Goal: Task Accomplishment & Management: Manage account settings

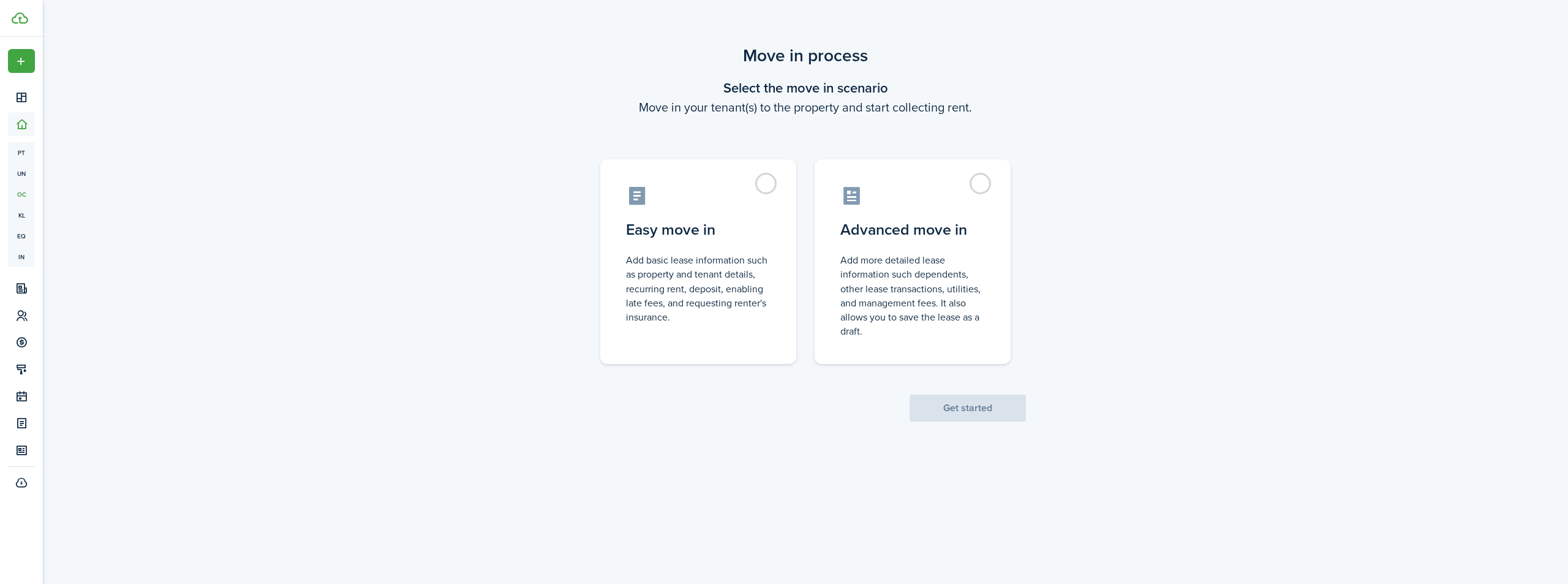
click at [772, 185] on label "Easy move in Add basic lease information such as property and tenant details, r…" at bounding box center [699, 262] width 196 height 205
radio input "true"
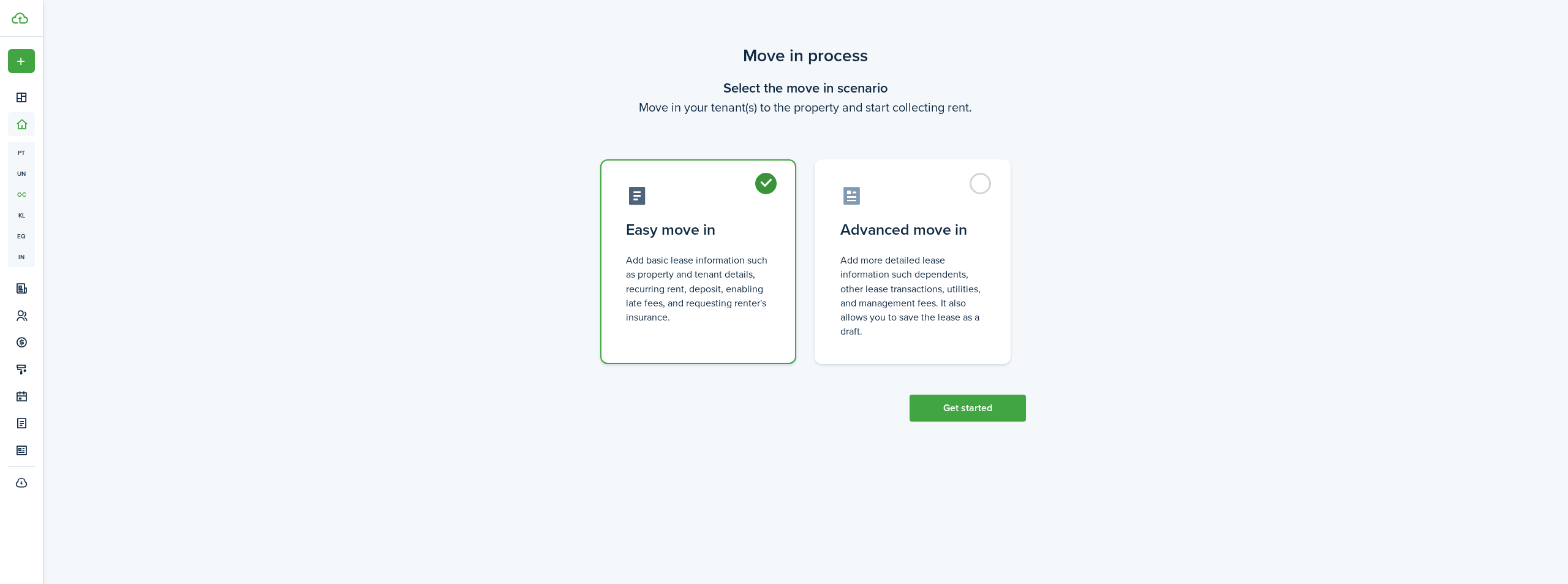
click at [1000, 425] on div "Move in process Select the move in scenario Move in your tenant(s) to the prope…" at bounding box center [805, 232] width 1525 height 391
click at [989, 414] on button "Get started" at bounding box center [967, 409] width 117 height 27
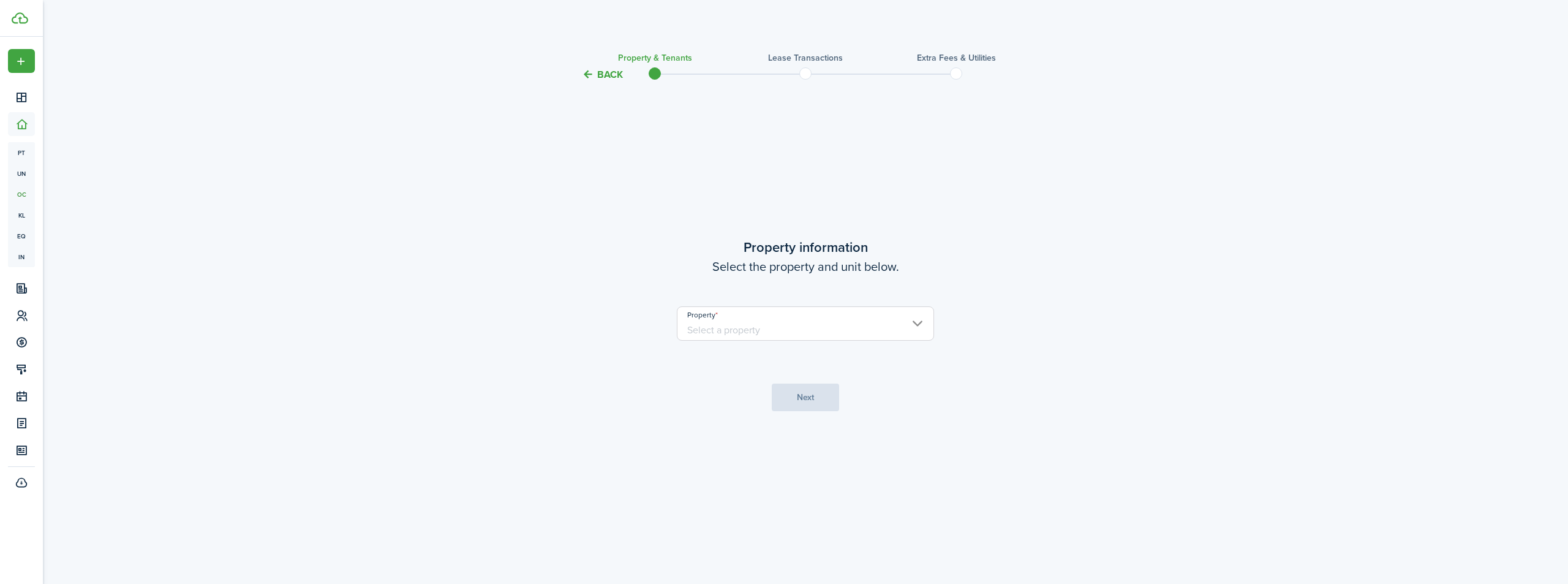
click at [774, 327] on input "Property" at bounding box center [805, 323] width 257 height 34
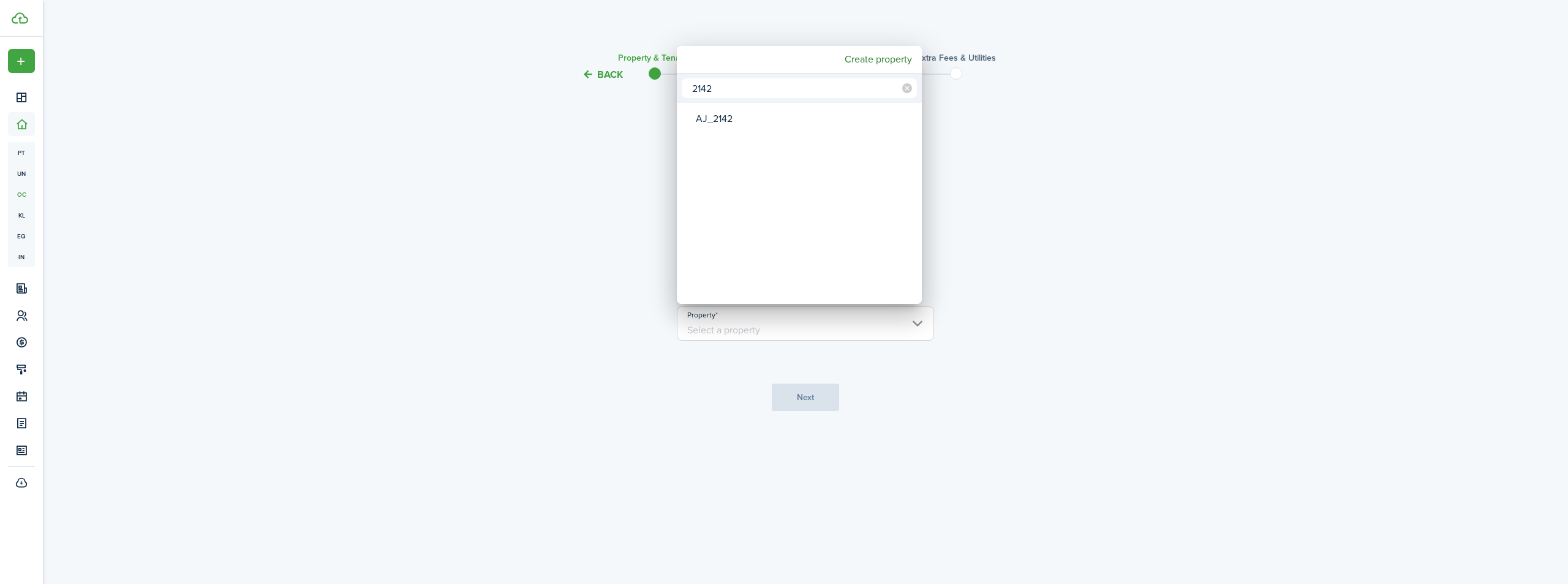
type input "2142"
click at [723, 115] on div "AJ_2142" at bounding box center [804, 119] width 217 height 28
type input "AJ_2142"
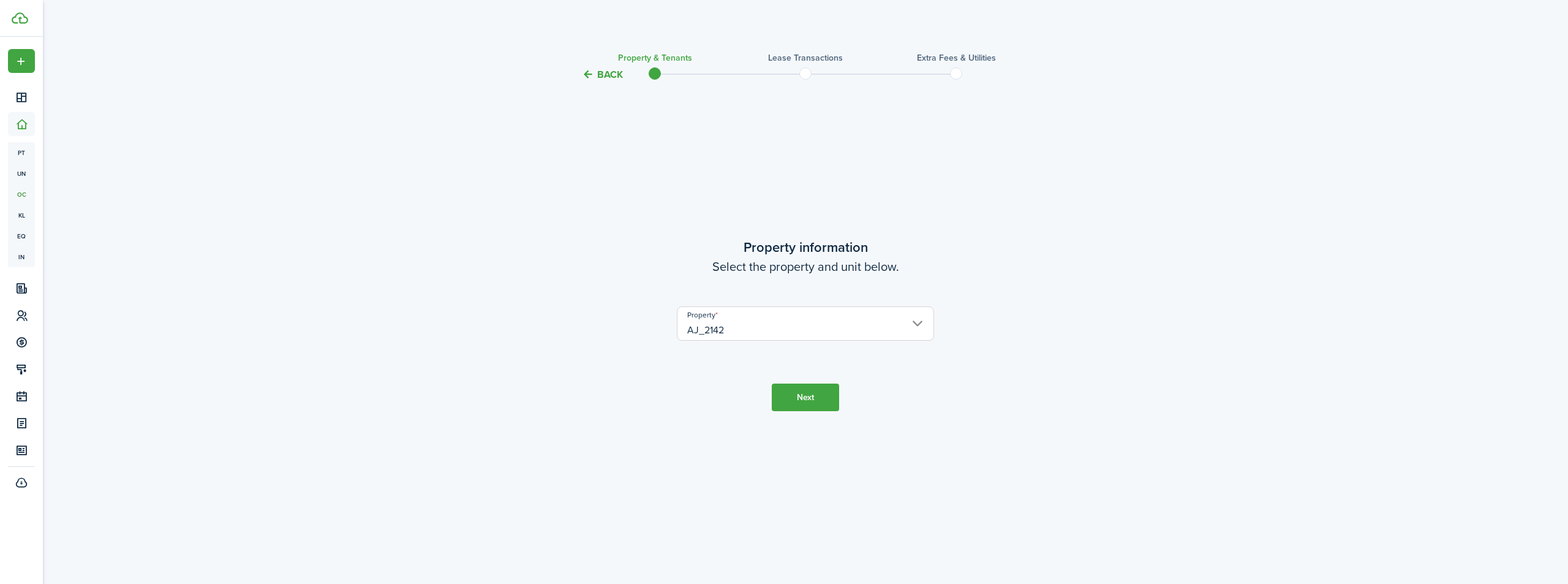
click at [796, 402] on button "Next" at bounding box center [805, 398] width 67 height 27
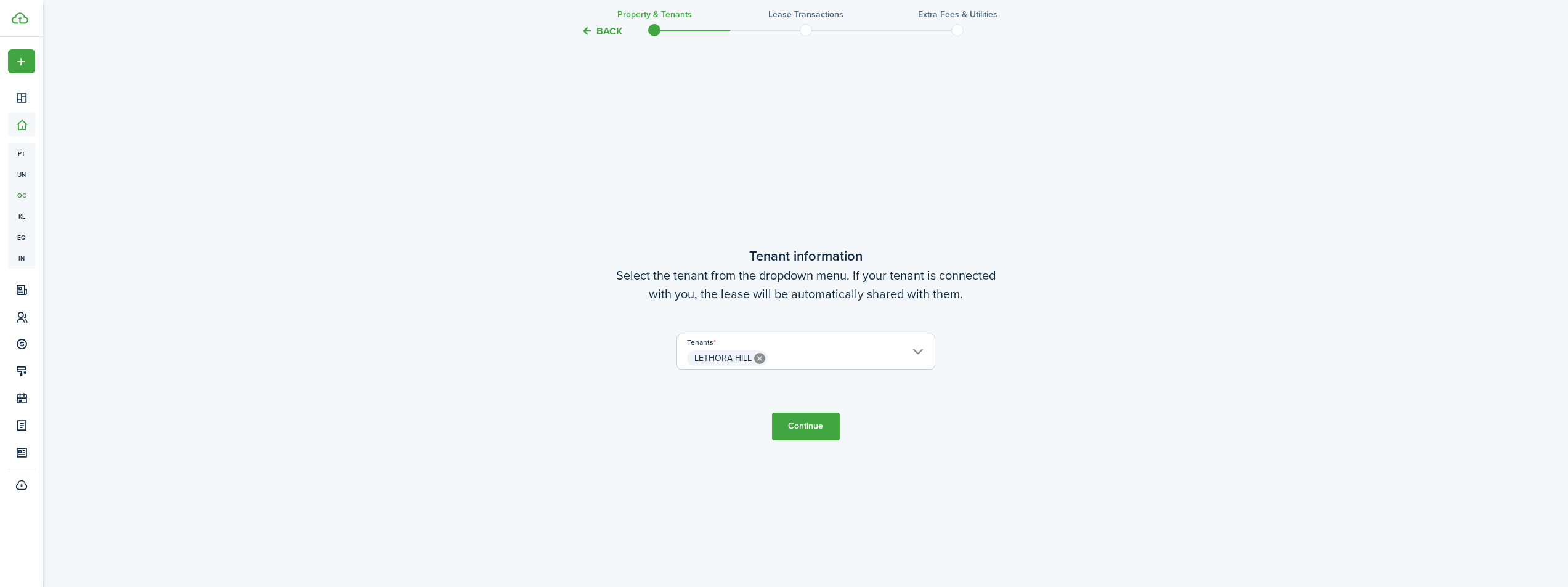
scroll to position [505, 0]
click at [812, 355] on span "LETHORA HILL" at bounding box center [806, 358] width 258 height 21
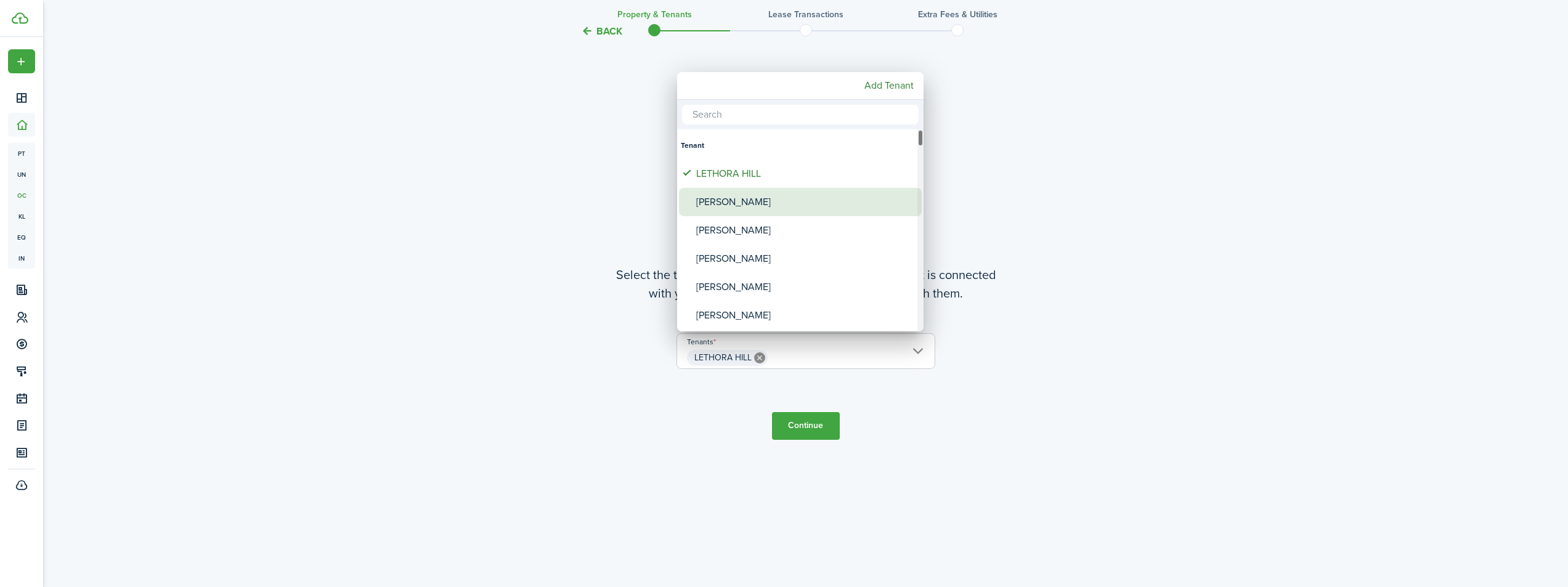
click at [759, 193] on div "[PERSON_NAME]" at bounding box center [805, 202] width 218 height 28
type input "LETHORA HILL, [PERSON_NAME]"
click at [813, 419] on div at bounding box center [784, 294] width 1765 height 784
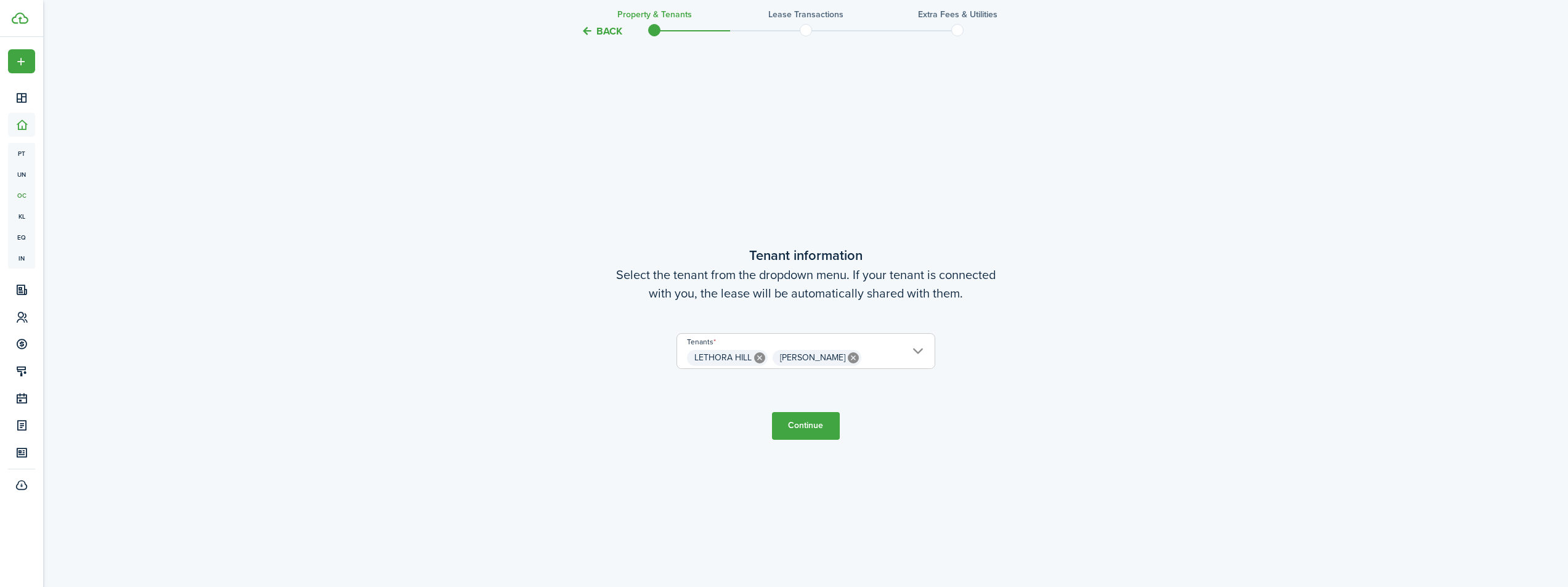
click at [815, 430] on button "Continue" at bounding box center [806, 426] width 68 height 27
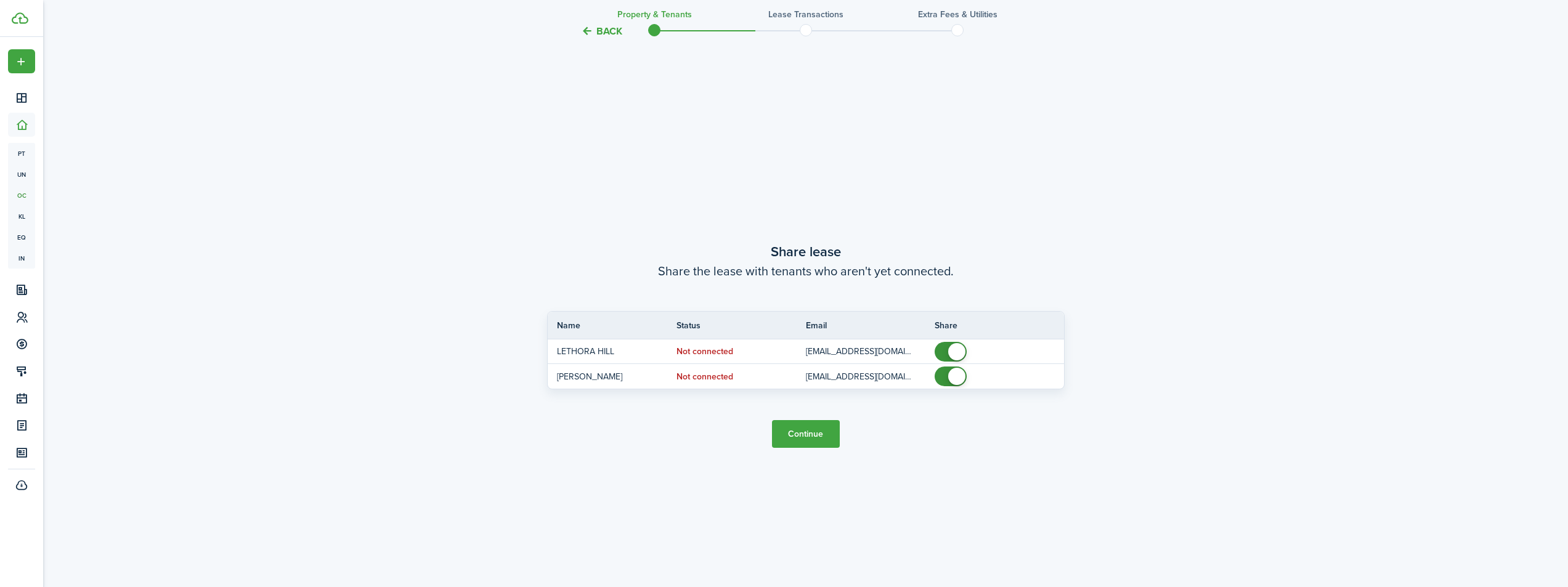
scroll to position [1092, 0]
click at [819, 431] on button "Continue" at bounding box center [806, 431] width 68 height 27
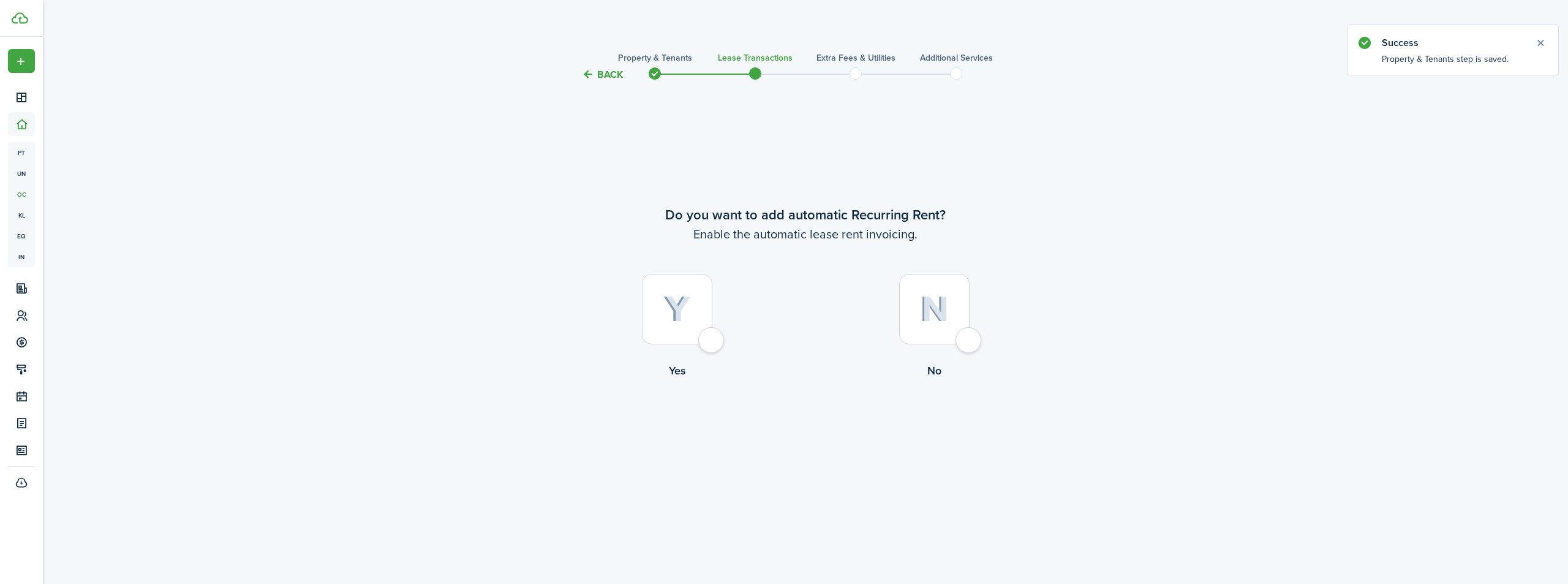
click at [712, 343] on div at bounding box center [677, 309] width 70 height 70
radio input "true"
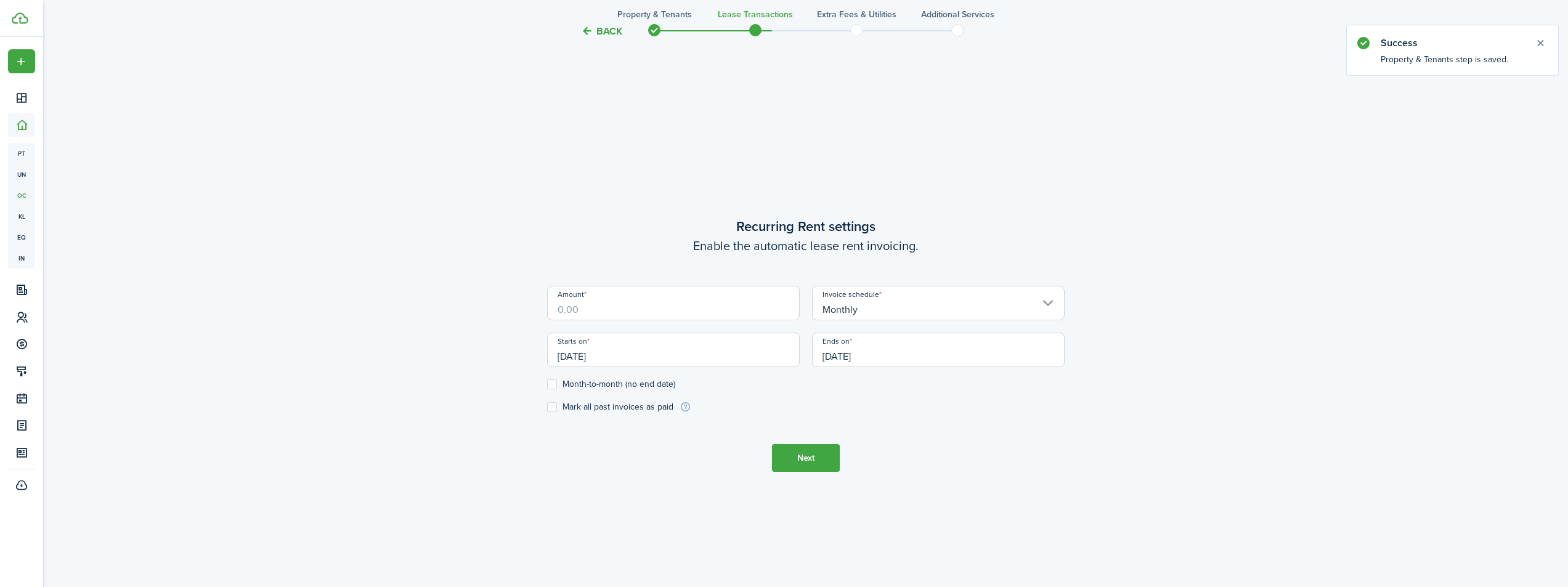
scroll to position [505, 0]
click at [646, 301] on input "Amount" at bounding box center [673, 301] width 252 height 34
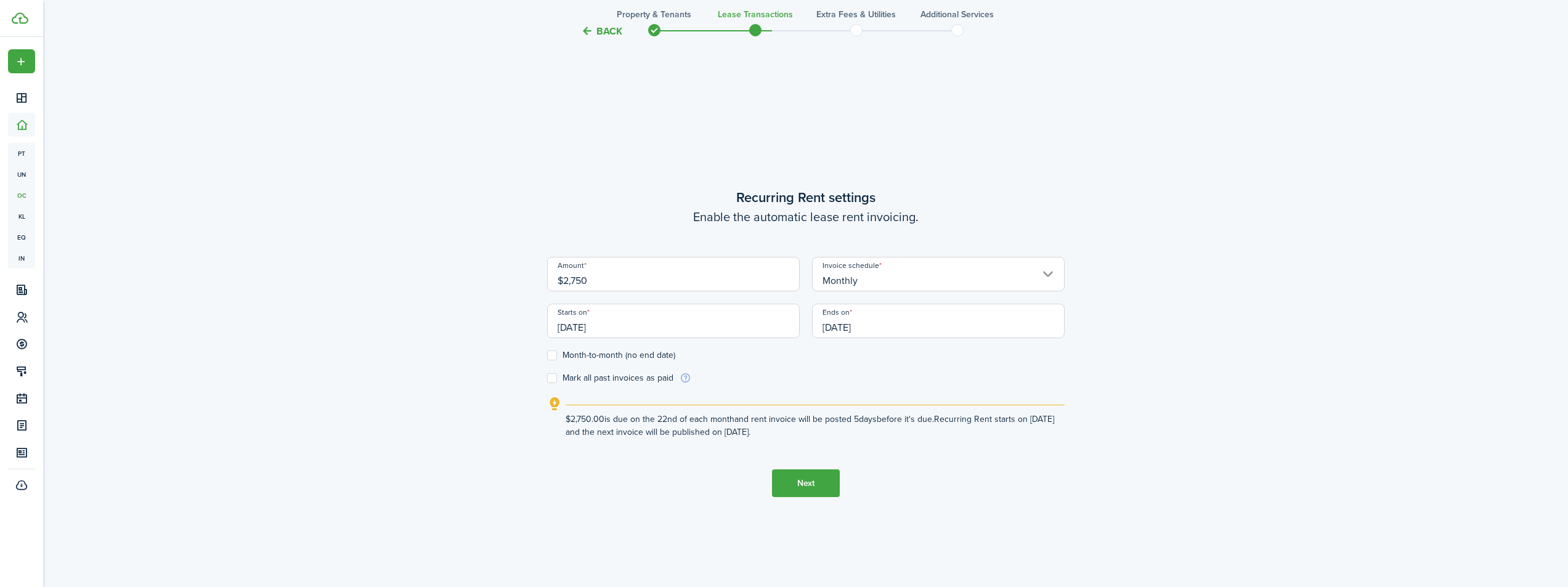
click at [738, 331] on input "[DATE]" at bounding box center [673, 321] width 252 height 34
type input "$2,750.00"
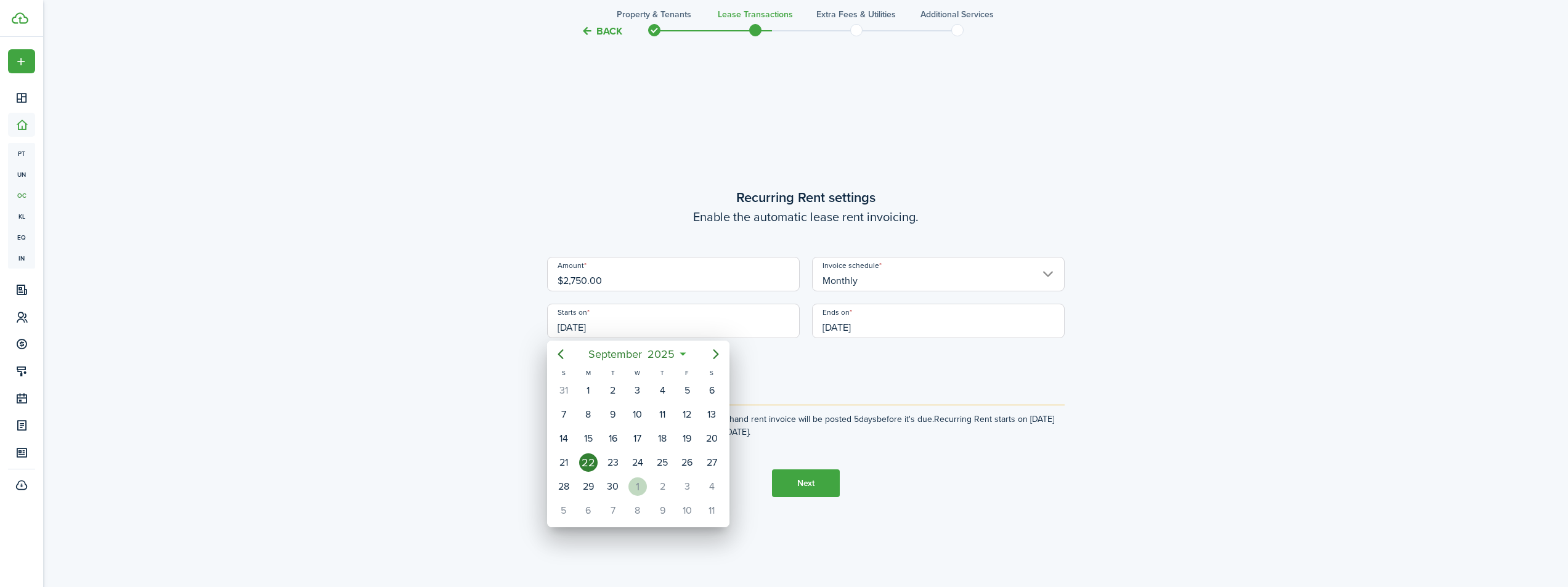
click at [641, 490] on div "1" at bounding box center [638, 486] width 19 height 19
type input "[DATE]"
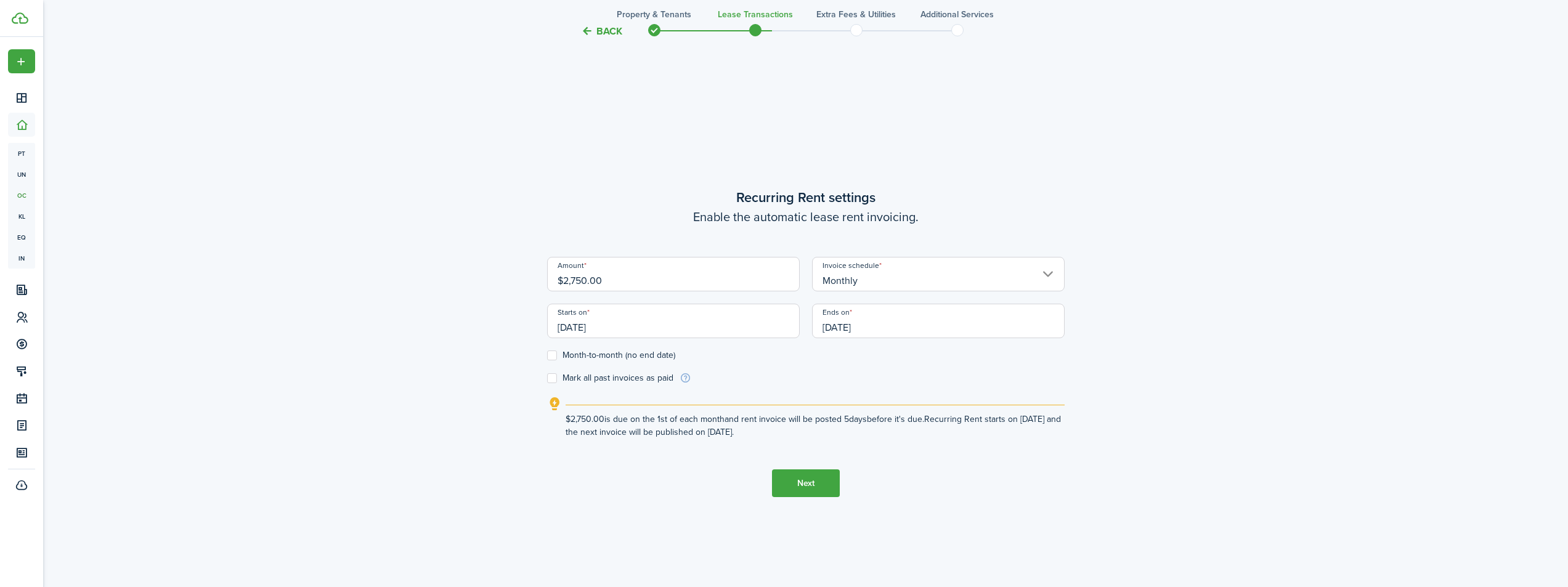
scroll to position [0, 0]
click at [920, 322] on input "[DATE]" at bounding box center [938, 321] width 252 height 34
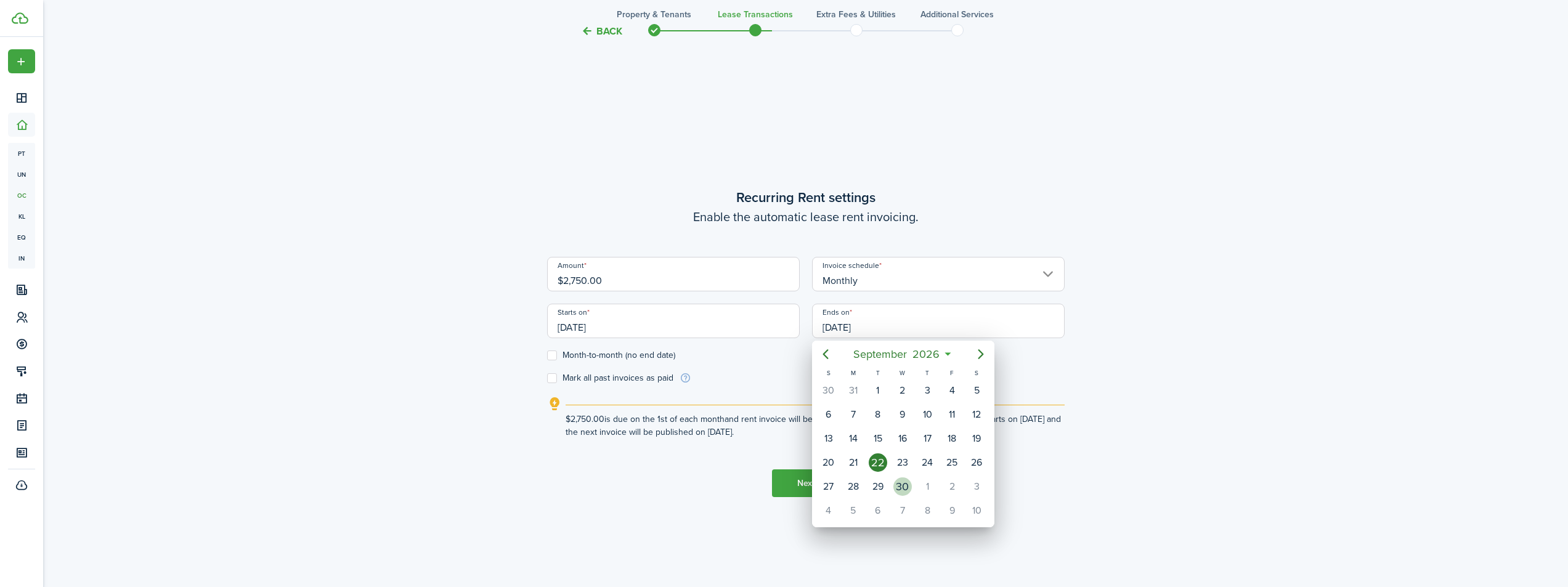
click at [909, 483] on div "30" at bounding box center [902, 486] width 19 height 19
type input "[DATE]"
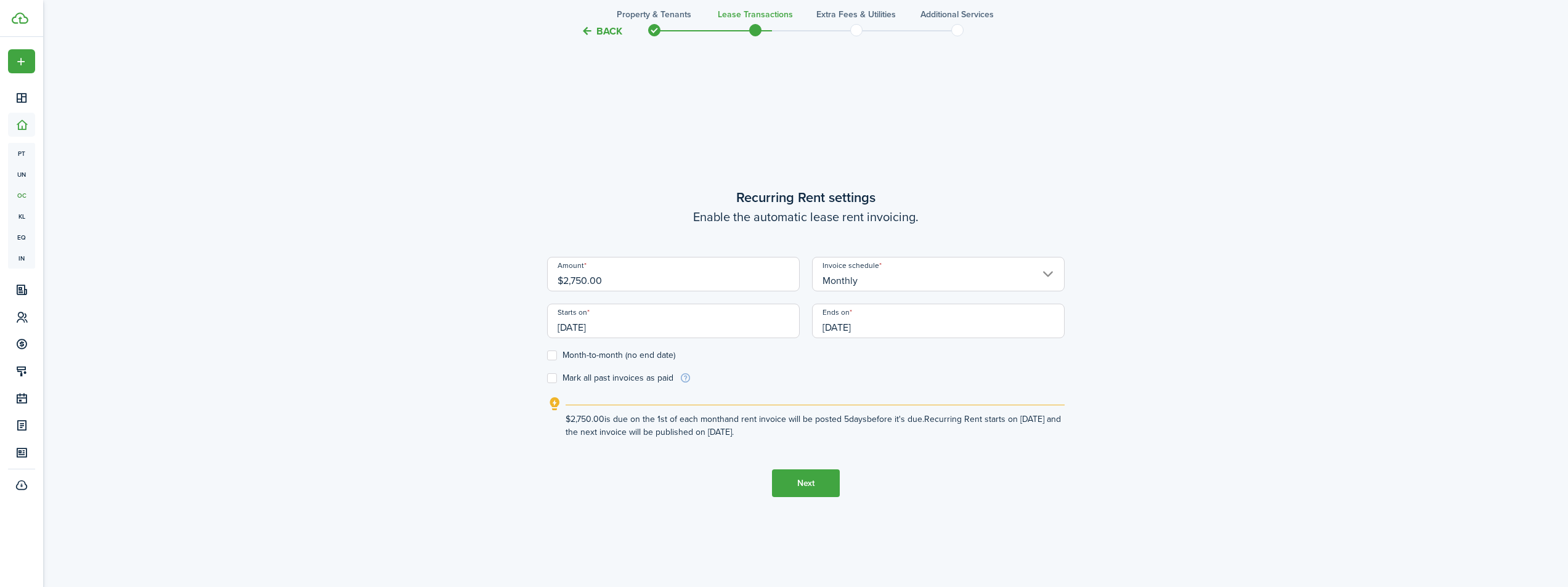
click at [812, 482] on button "Next" at bounding box center [806, 483] width 68 height 27
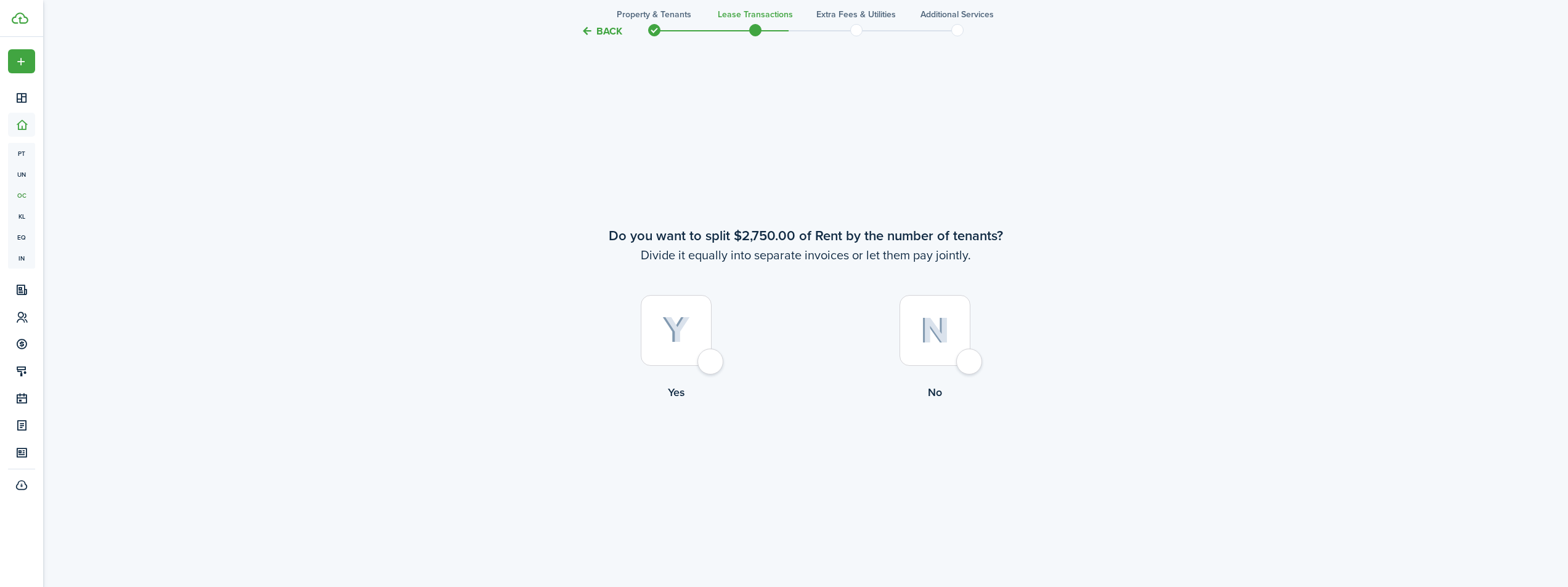
scroll to position [1092, 0]
click at [969, 357] on div at bounding box center [934, 327] width 71 height 71
radio input "true"
click at [712, 360] on div at bounding box center [676, 327] width 71 height 71
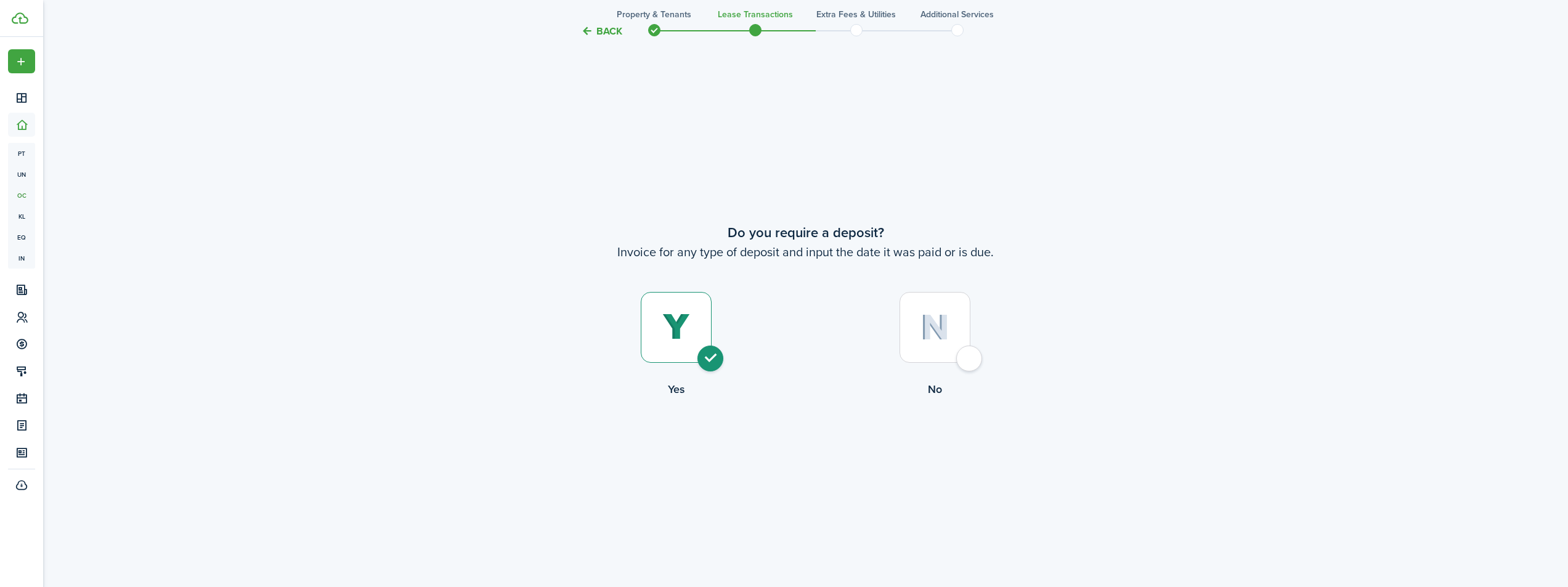
radio input "true"
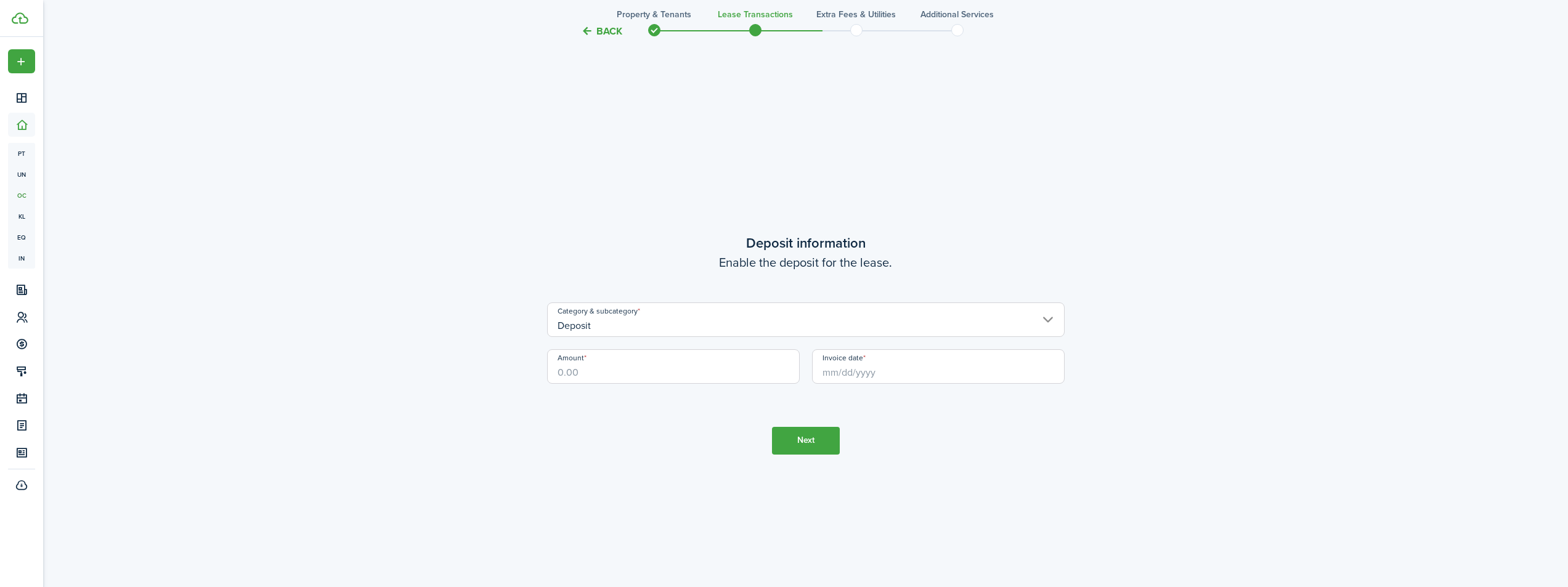
scroll to position [2266, 0]
click at [612, 323] on input "Deposit" at bounding box center [806, 318] width 518 height 34
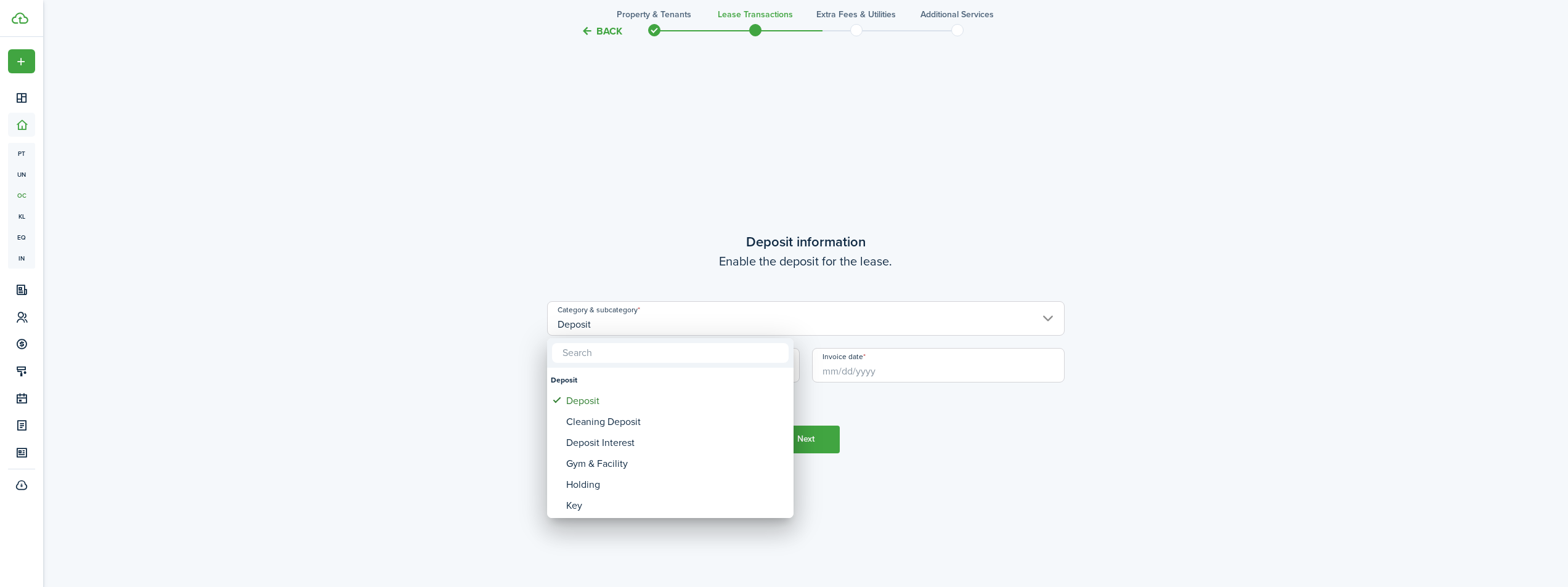
type input "w"
type input "sec"
click at [639, 407] on div "Security Deposit" at bounding box center [675, 401] width 218 height 21
type input "Deposit / Security Deposit"
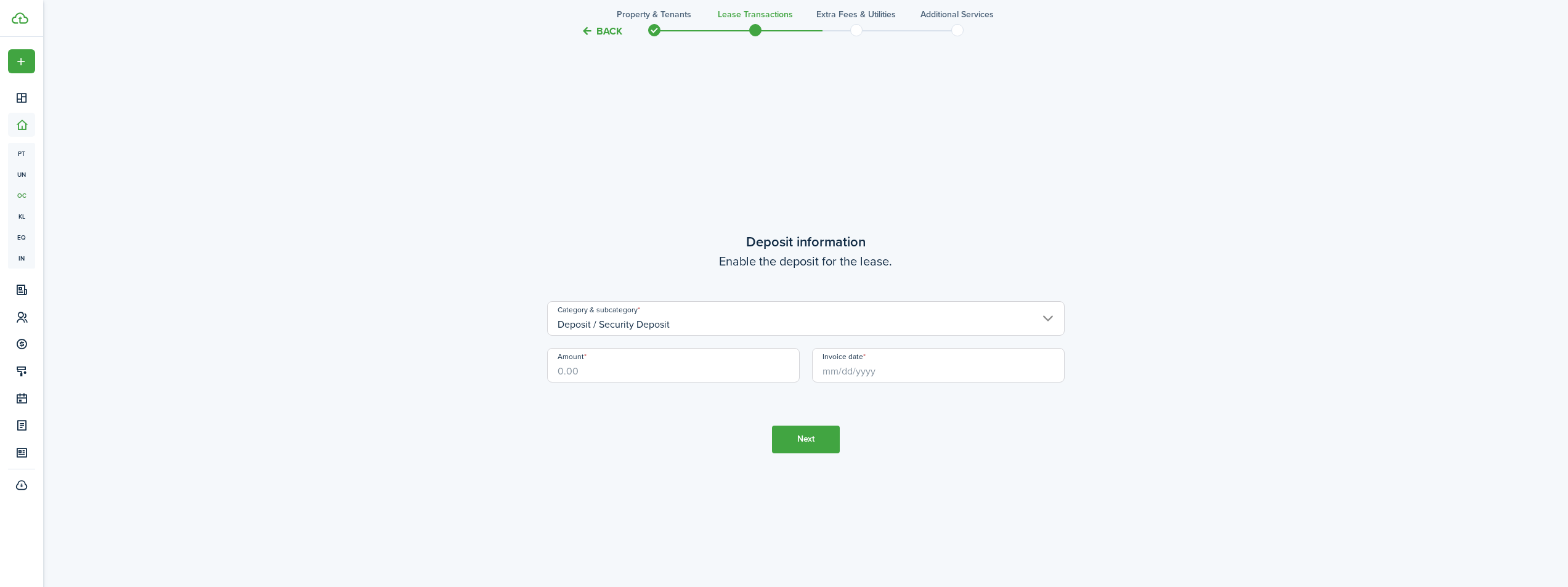
click at [608, 372] on input "Amount" at bounding box center [673, 366] width 252 height 34
type input "$2,750.00"
click at [883, 374] on input "Invoice date" at bounding box center [938, 366] width 252 height 34
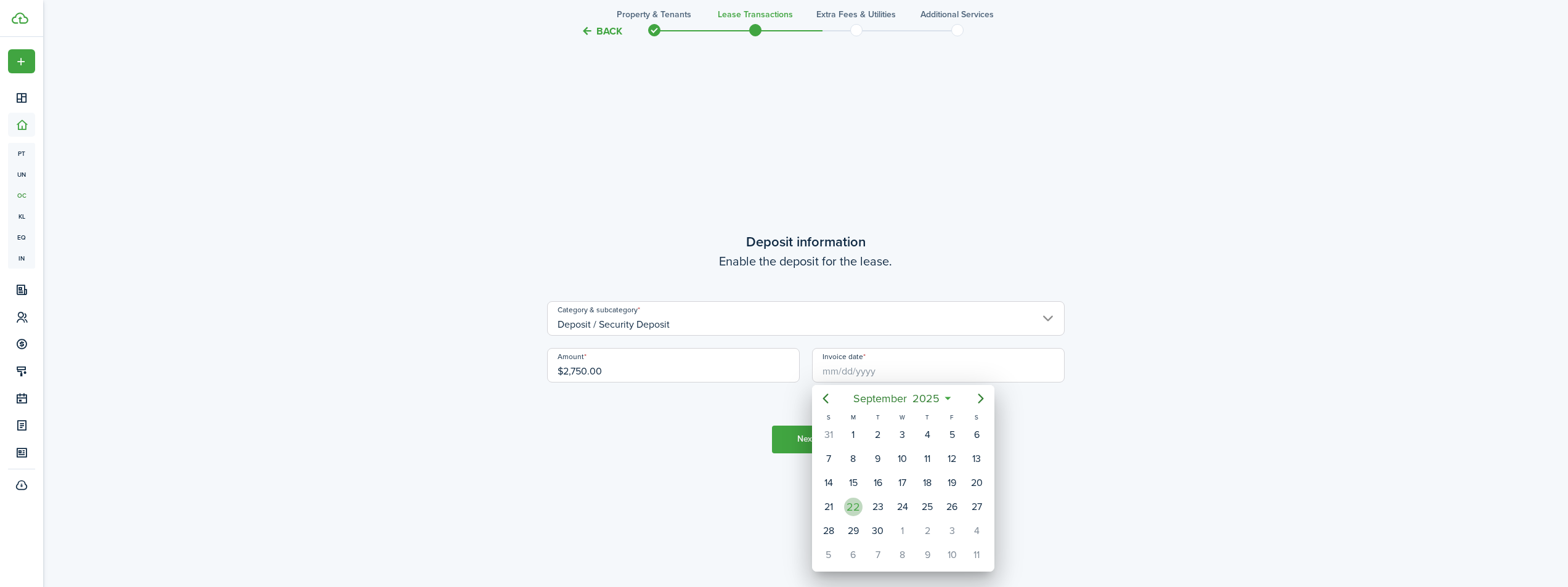
click at [856, 514] on div "22" at bounding box center [853, 507] width 19 height 19
type input "[DATE]"
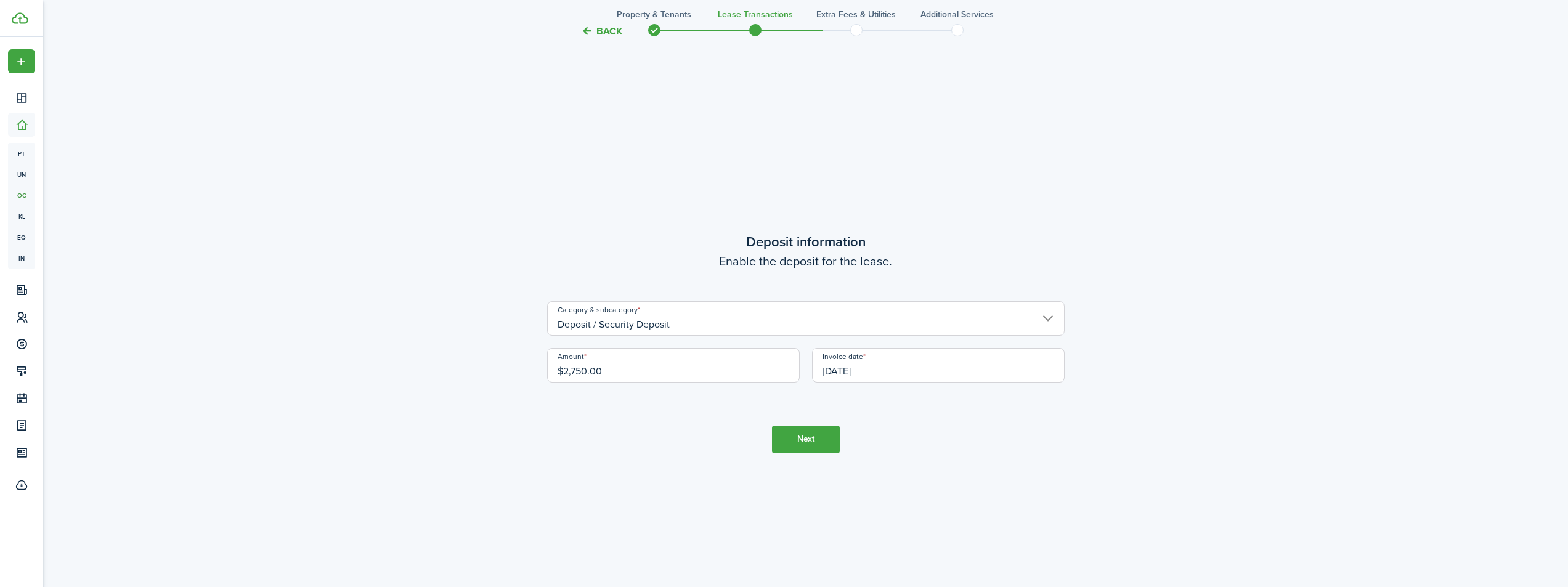
click at [620, 372] on input "$2,750.00" at bounding box center [673, 366] width 252 height 34
type input "$4,125.00"
click at [815, 438] on button "Next" at bounding box center [806, 440] width 68 height 27
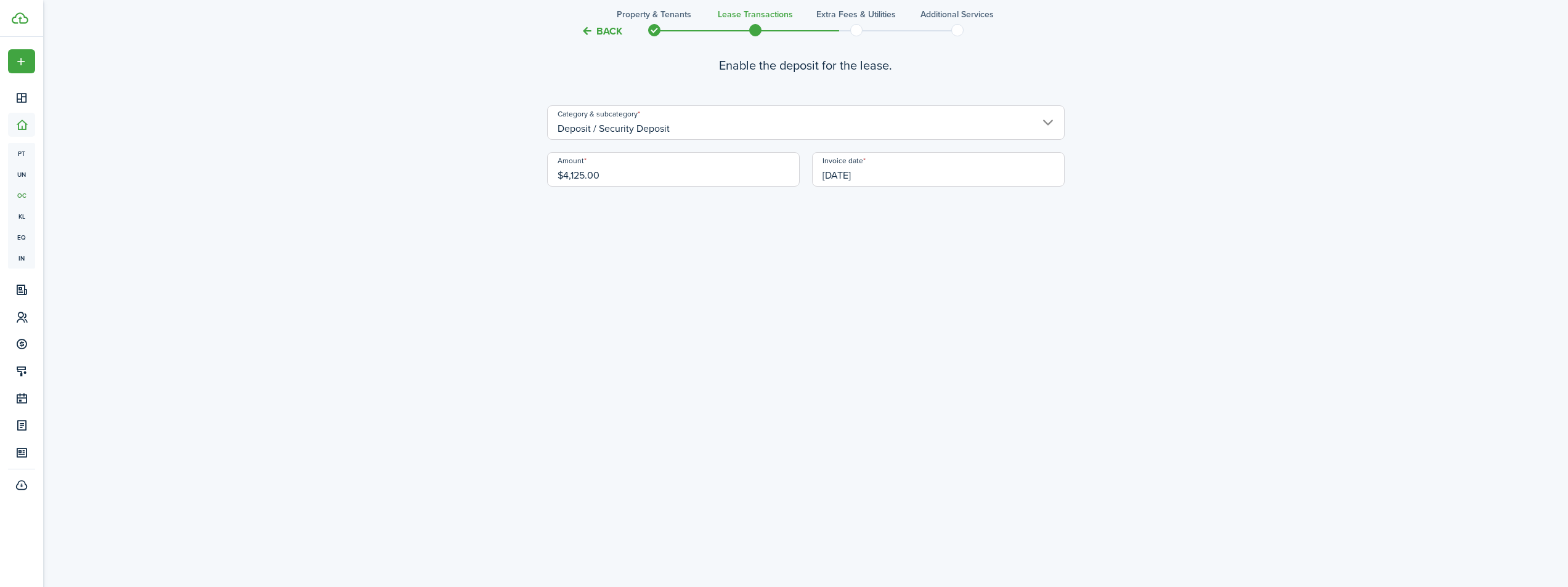
scroll to position [2299, 0]
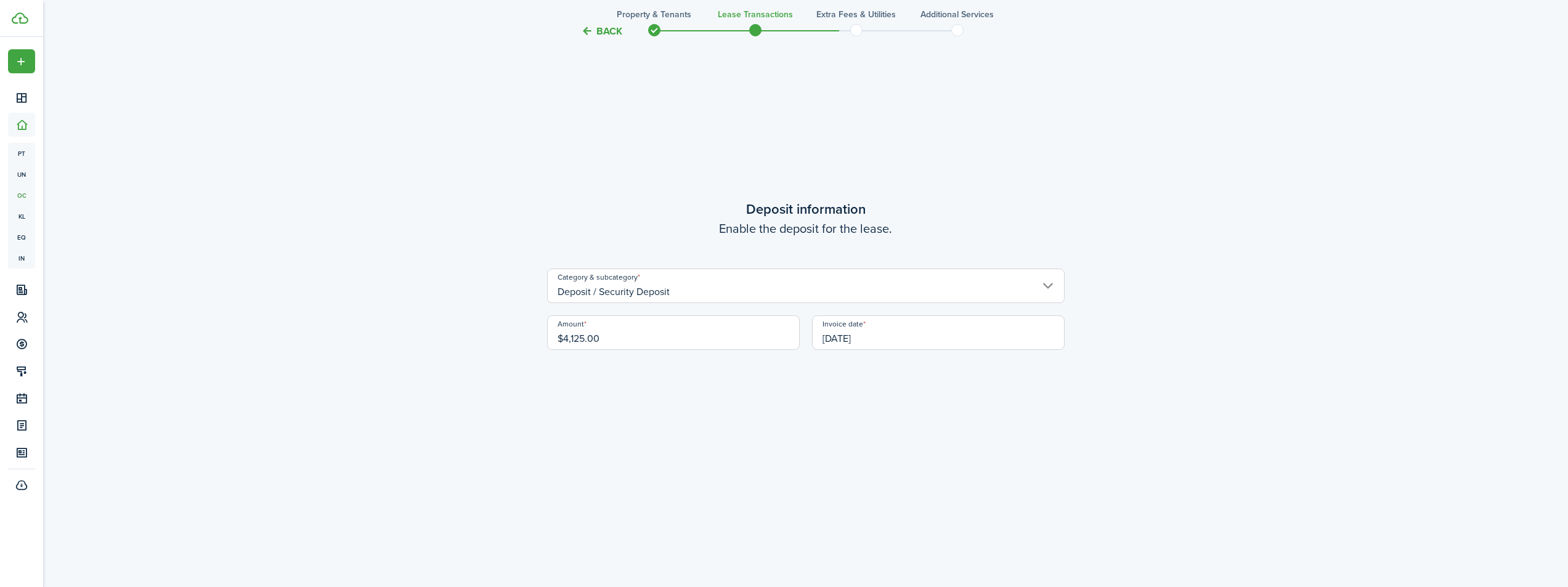
click at [922, 339] on input "[DATE]" at bounding box center [938, 333] width 252 height 34
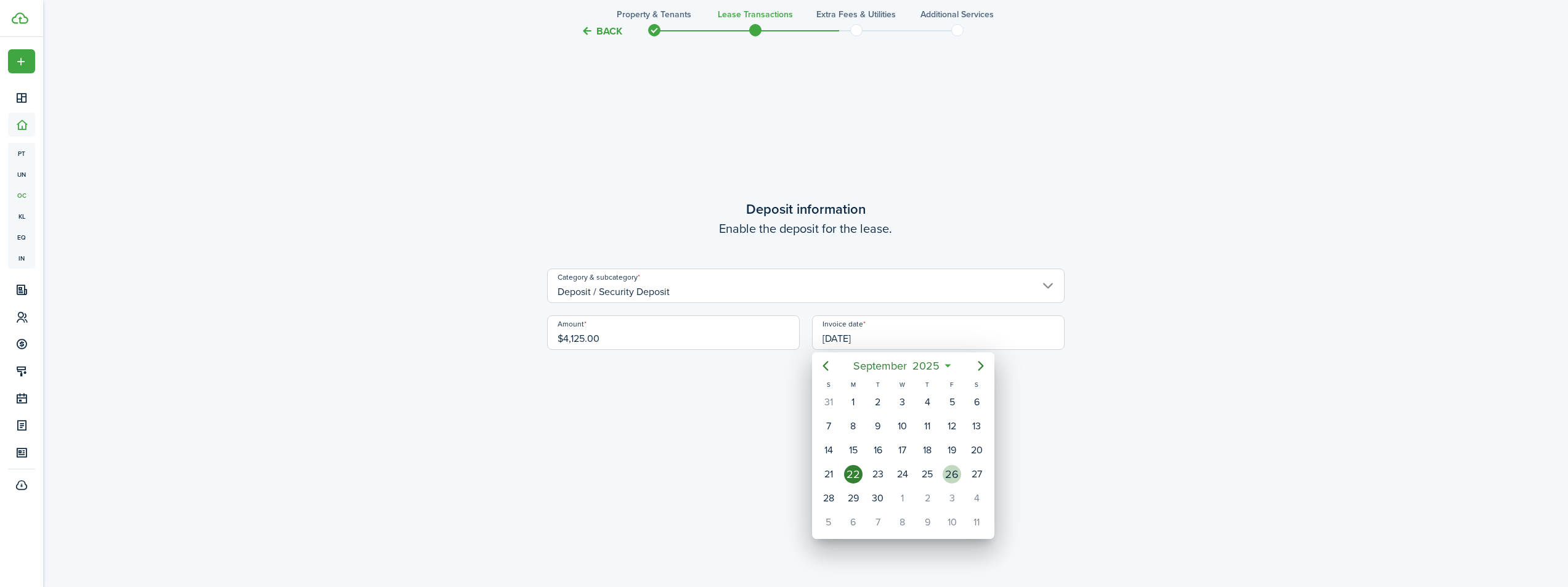
click at [954, 477] on div "26" at bounding box center [952, 474] width 19 height 19
type input "[DATE]"
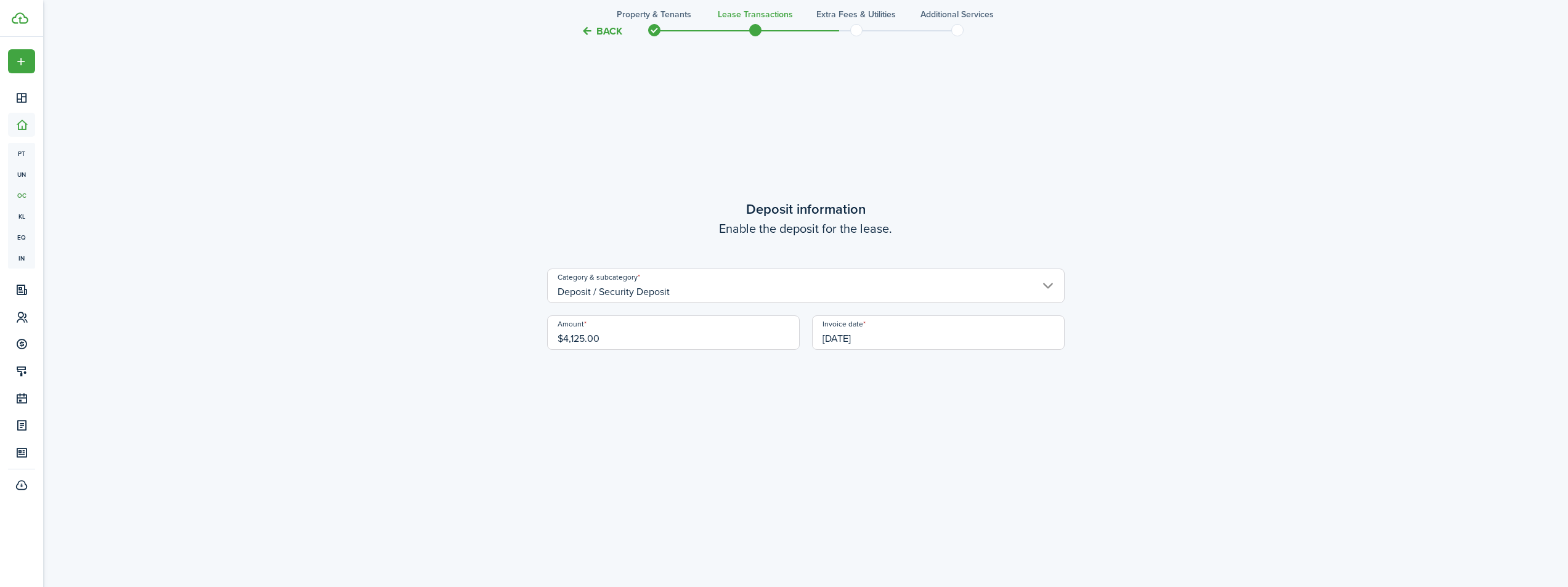
click at [961, 443] on tc-wizard-step "Deposit information Enable the deposit for the lease. Category & subcategory De…" at bounding box center [806, 309] width 518 height 587
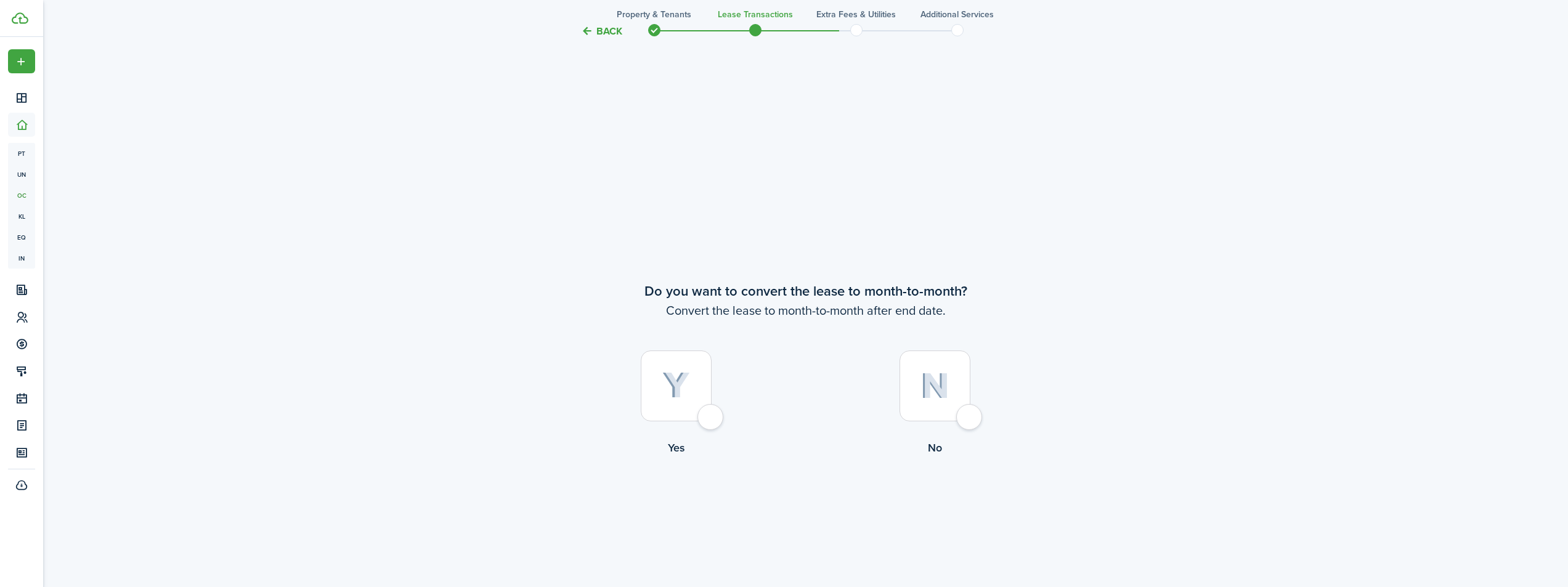
scroll to position [2787, 0]
click at [970, 426] on div at bounding box center [934, 394] width 71 height 71
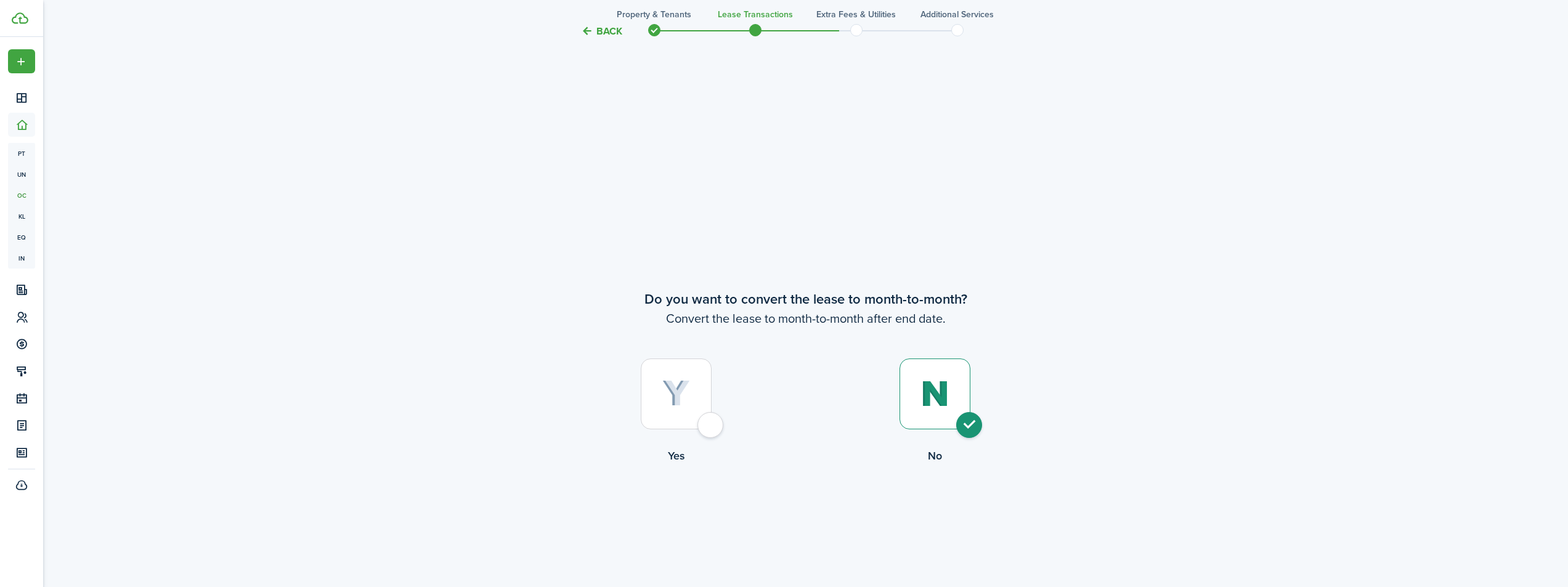
radio input "true"
click at [801, 514] on button "Continue" at bounding box center [806, 515] width 68 height 27
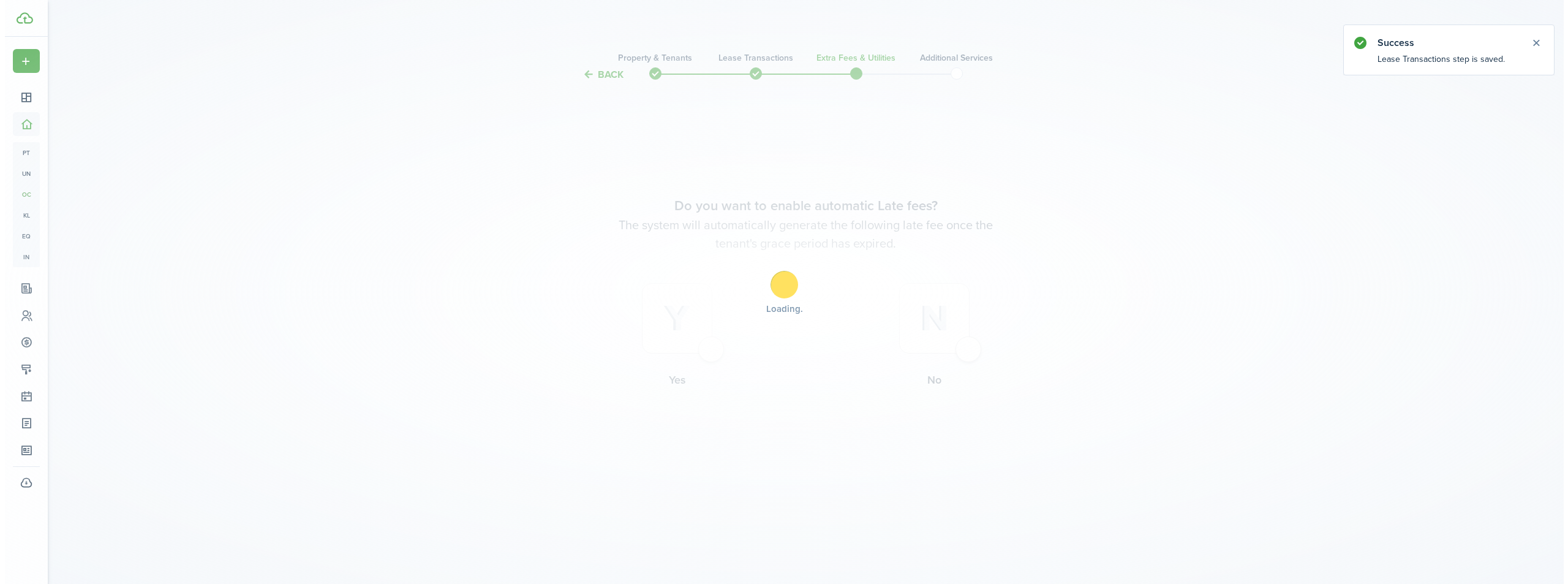
scroll to position [0, 0]
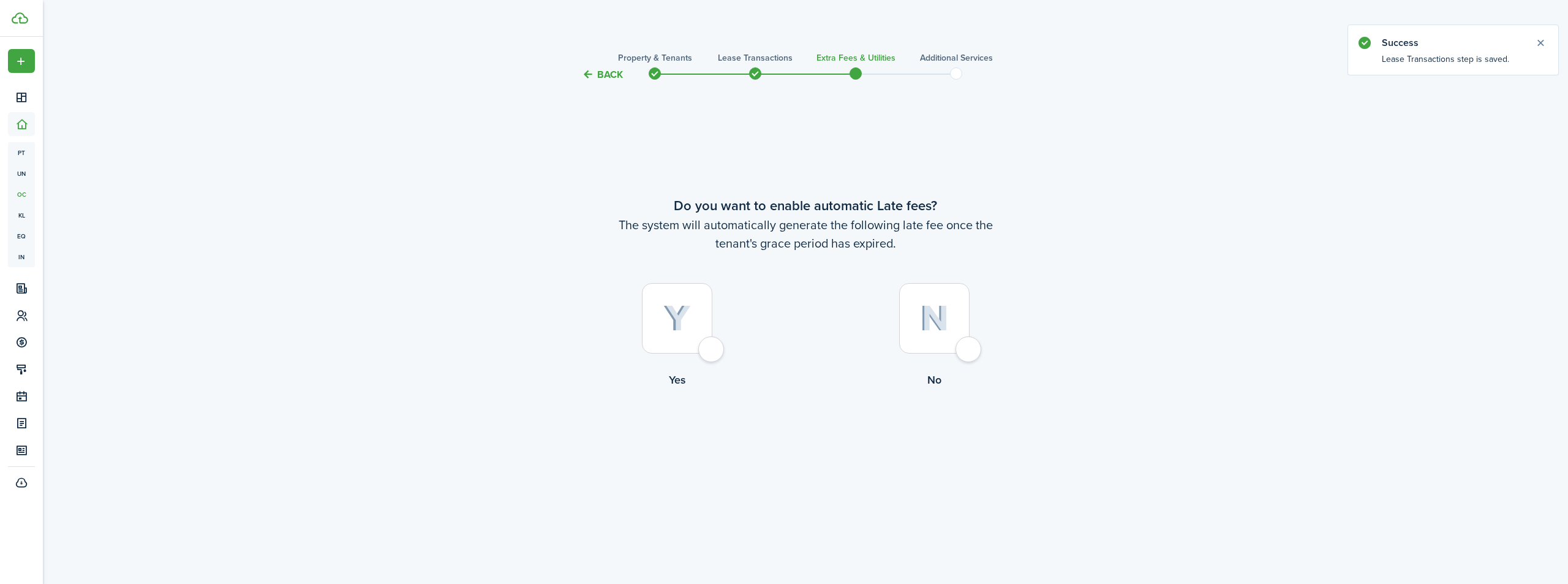
click at [969, 353] on div at bounding box center [934, 318] width 70 height 70
radio input "true"
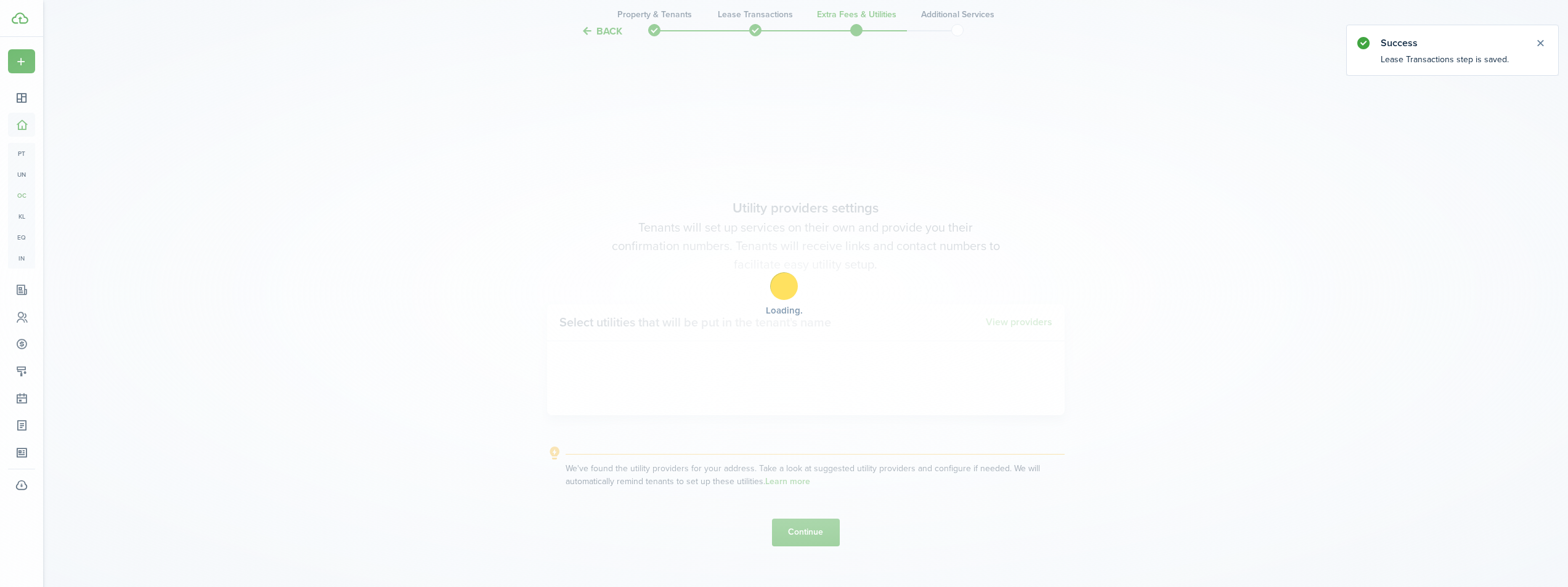
scroll to position [505, 0]
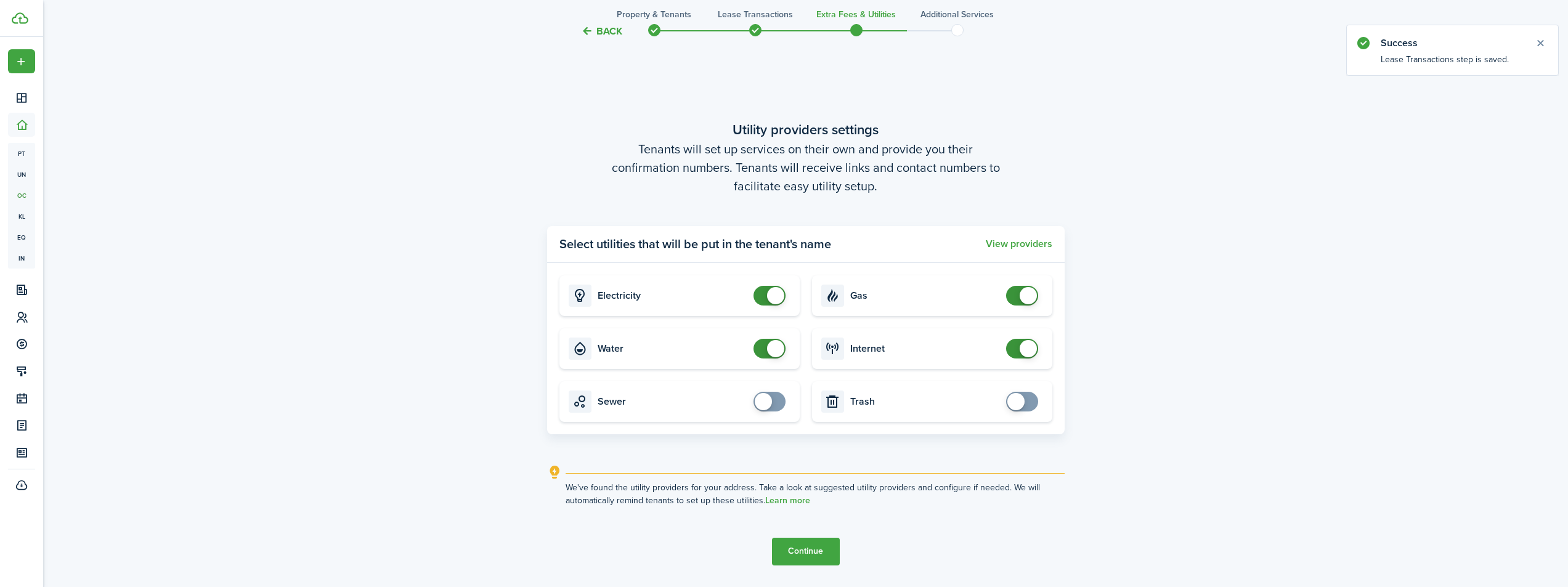
click at [810, 555] on button "Continue" at bounding box center [806, 551] width 68 height 27
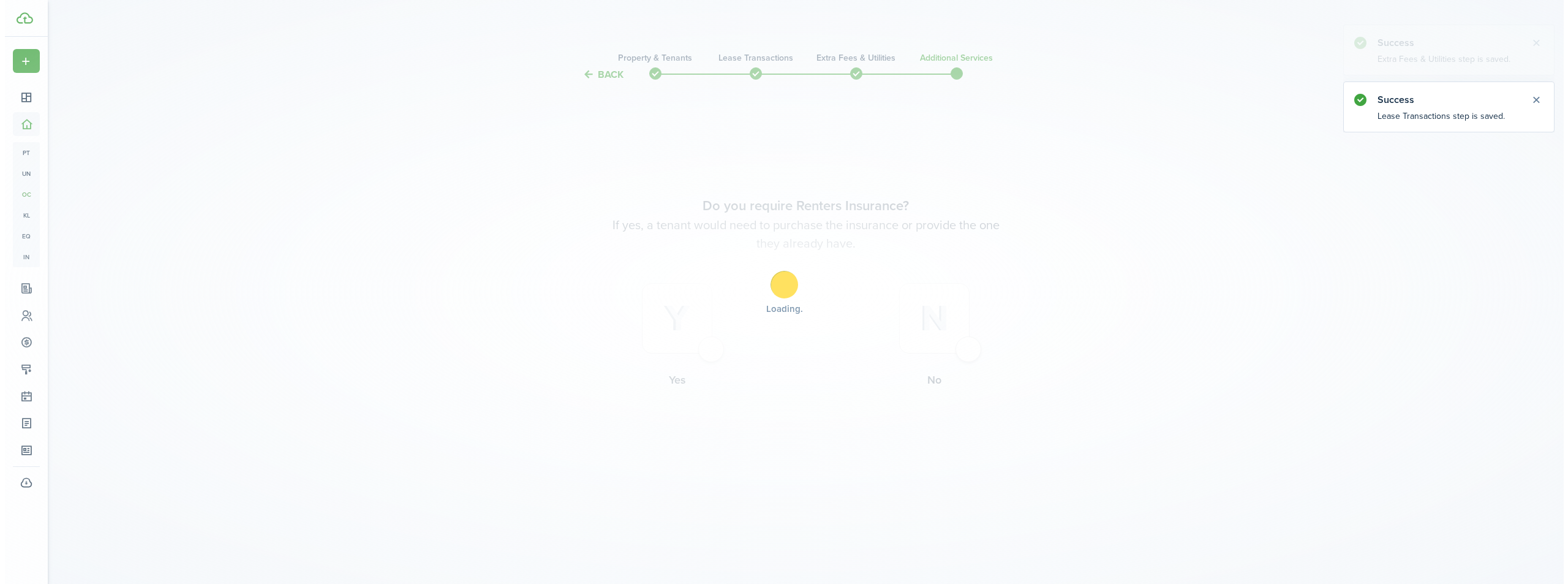
scroll to position [0, 0]
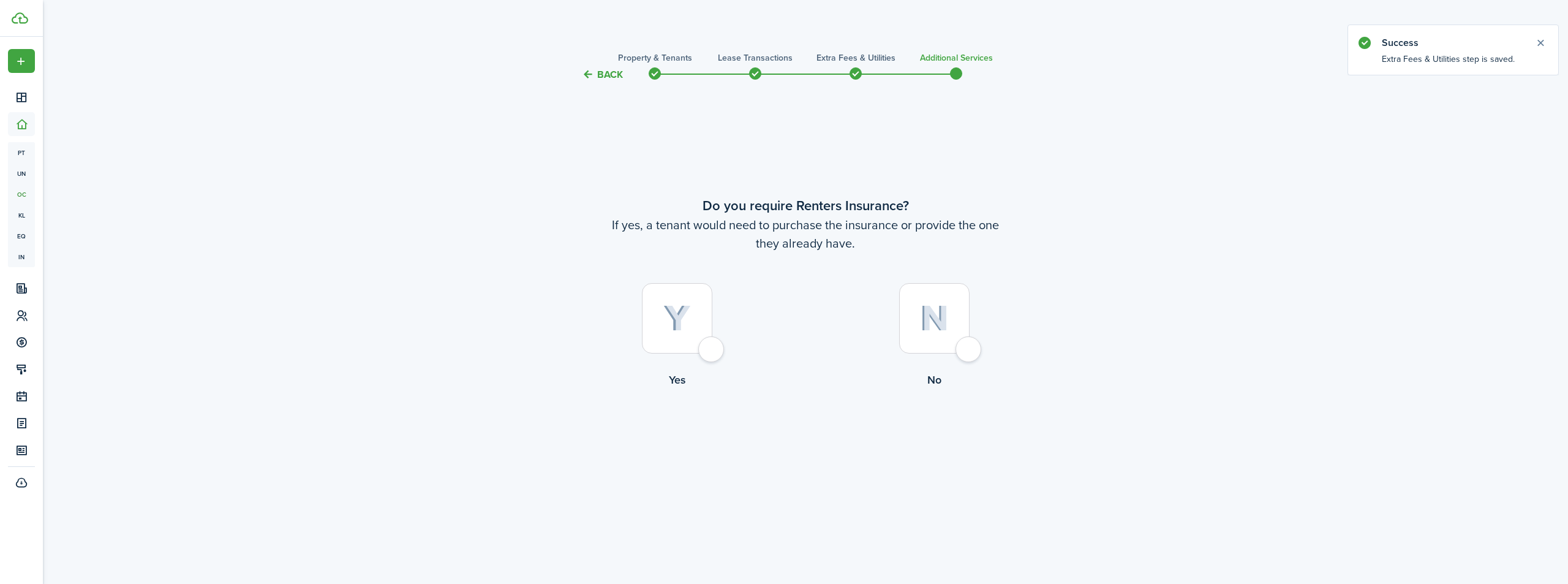
click at [712, 351] on div at bounding box center [677, 318] width 70 height 70
radio input "true"
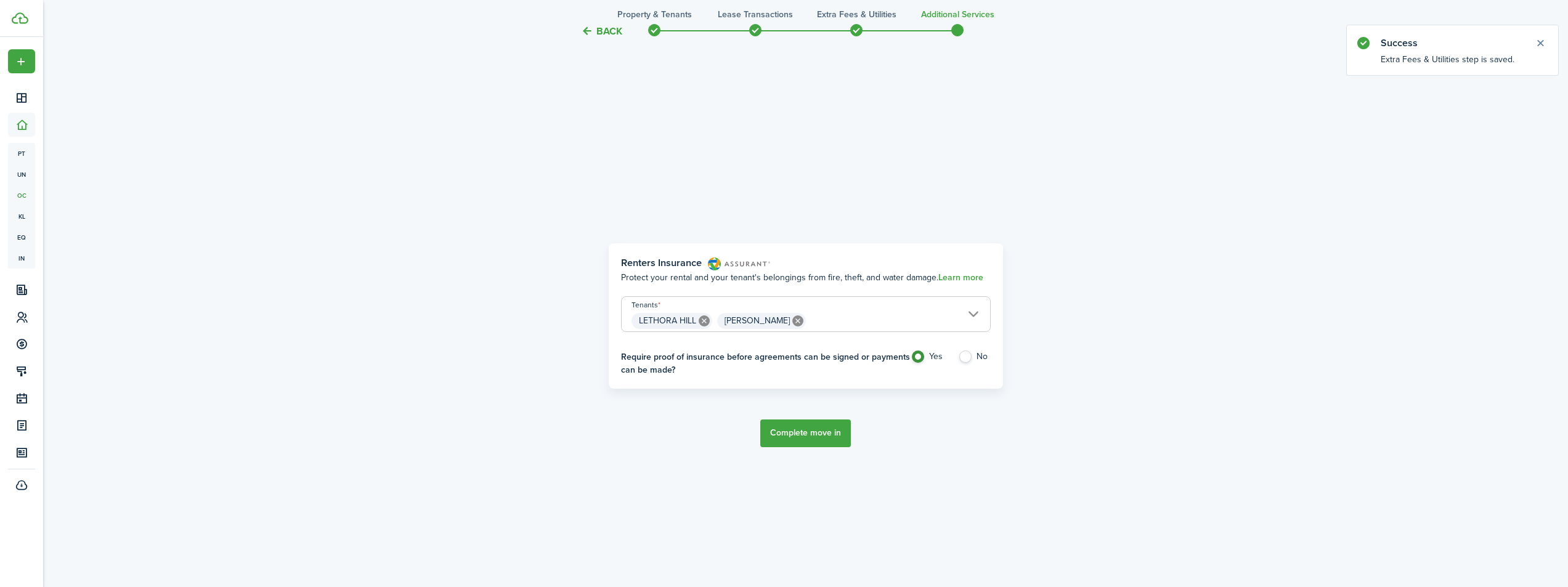
scroll to position [505, 0]
drag, startPoint x: 968, startPoint y: 352, endPoint x: 954, endPoint y: 368, distance: 21.3
click at [967, 353] on label "No" at bounding box center [974, 357] width 33 height 19
radio input "false"
radio input "true"
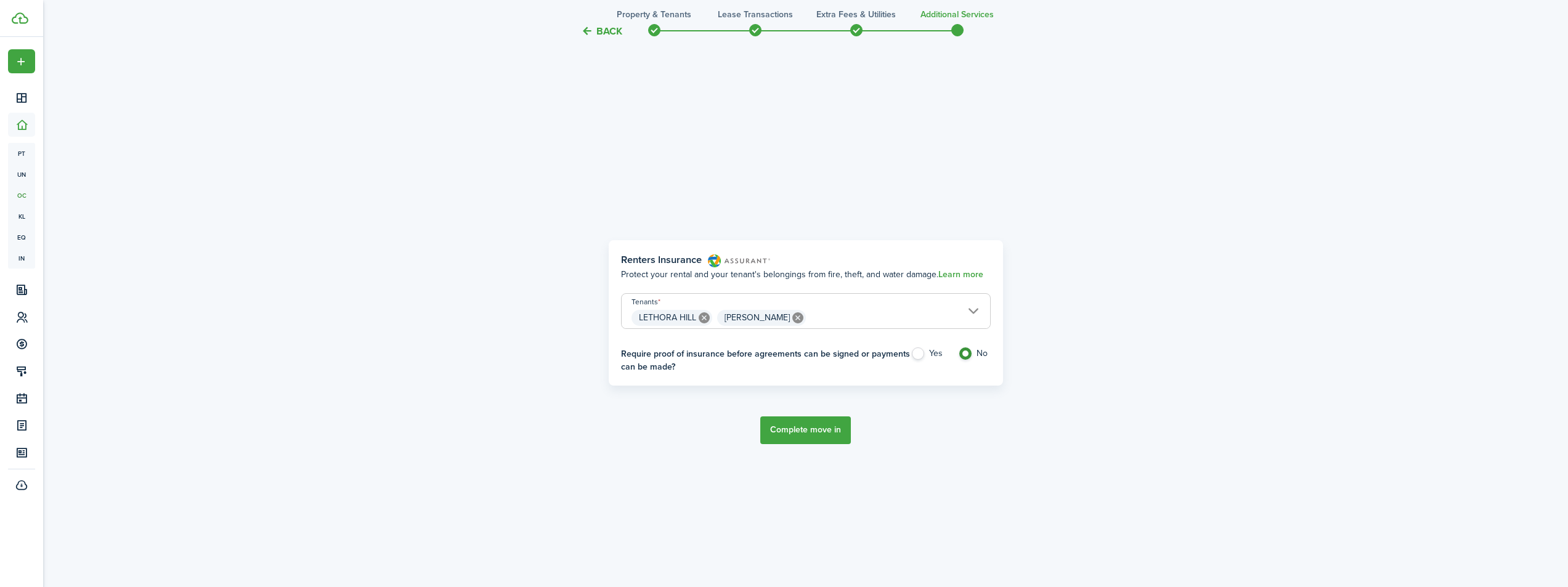
click at [792, 429] on button "Complete move in" at bounding box center [806, 430] width 91 height 27
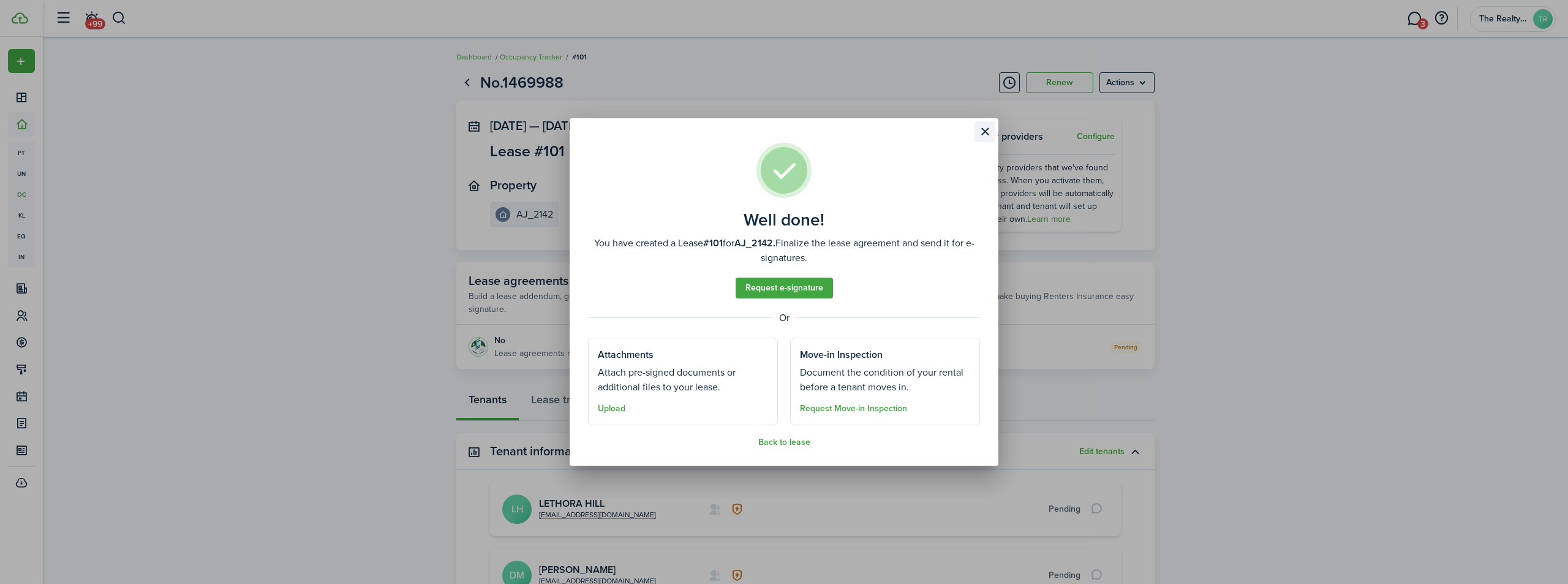
click at [983, 130] on button "Close modal" at bounding box center [985, 132] width 21 height 21
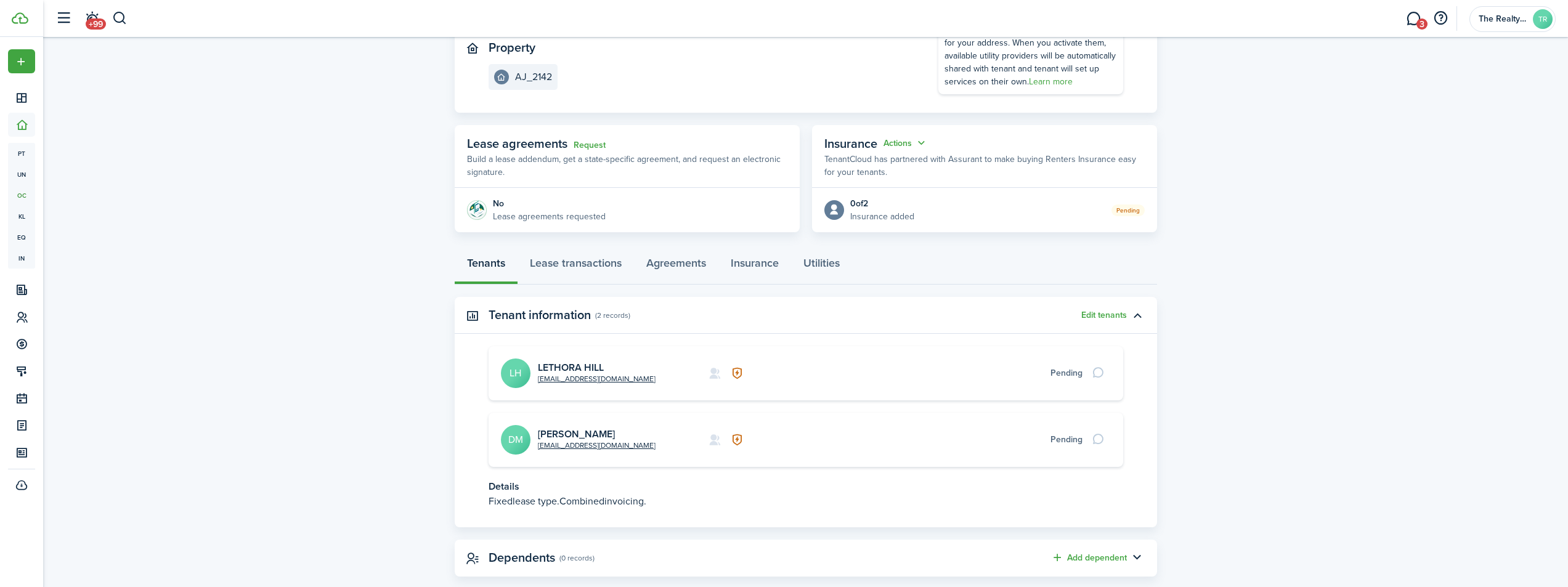
scroll to position [162, 0]
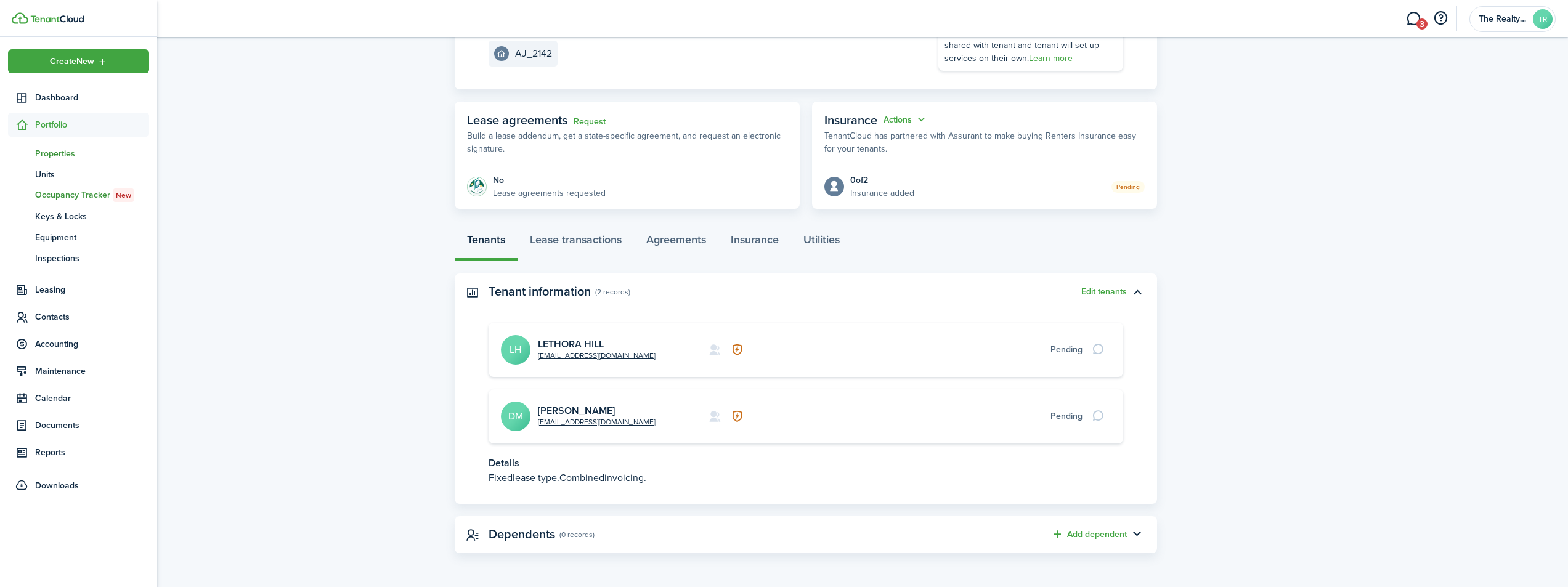
click at [54, 155] on span "Properties" at bounding box center [92, 154] width 114 height 13
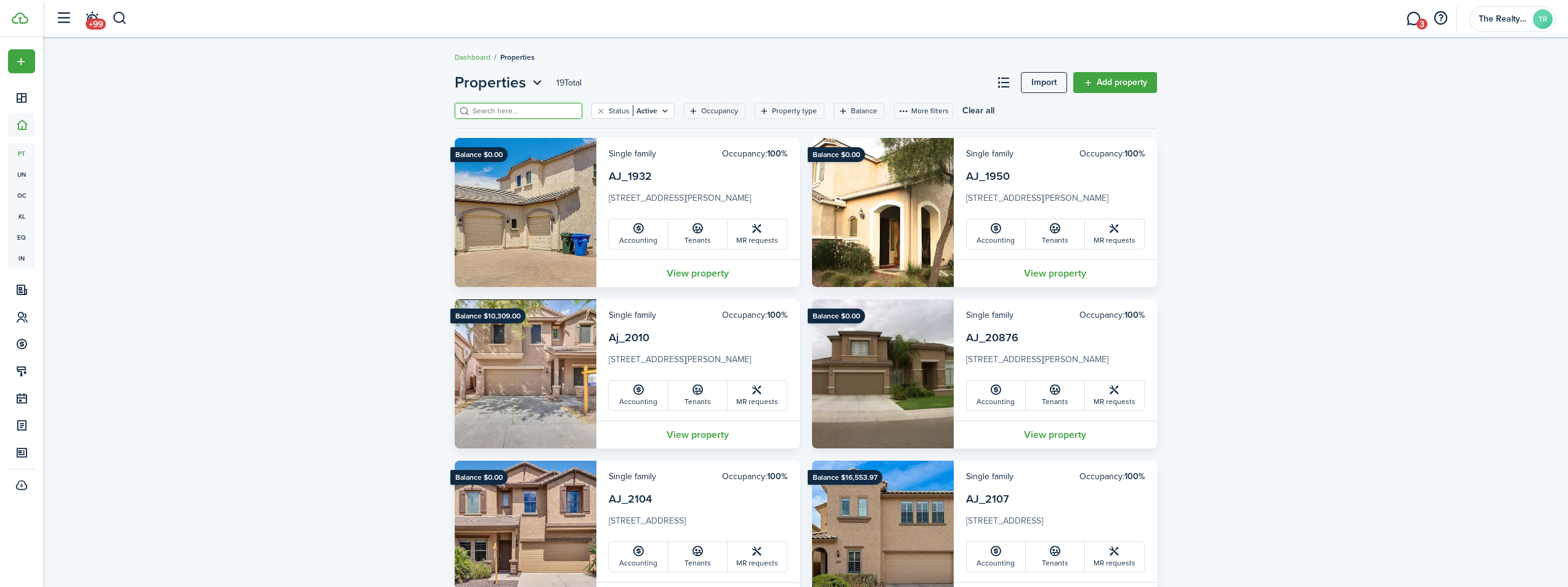
click at [530, 109] on input "search" at bounding box center [524, 111] width 108 height 12
type input "2142"
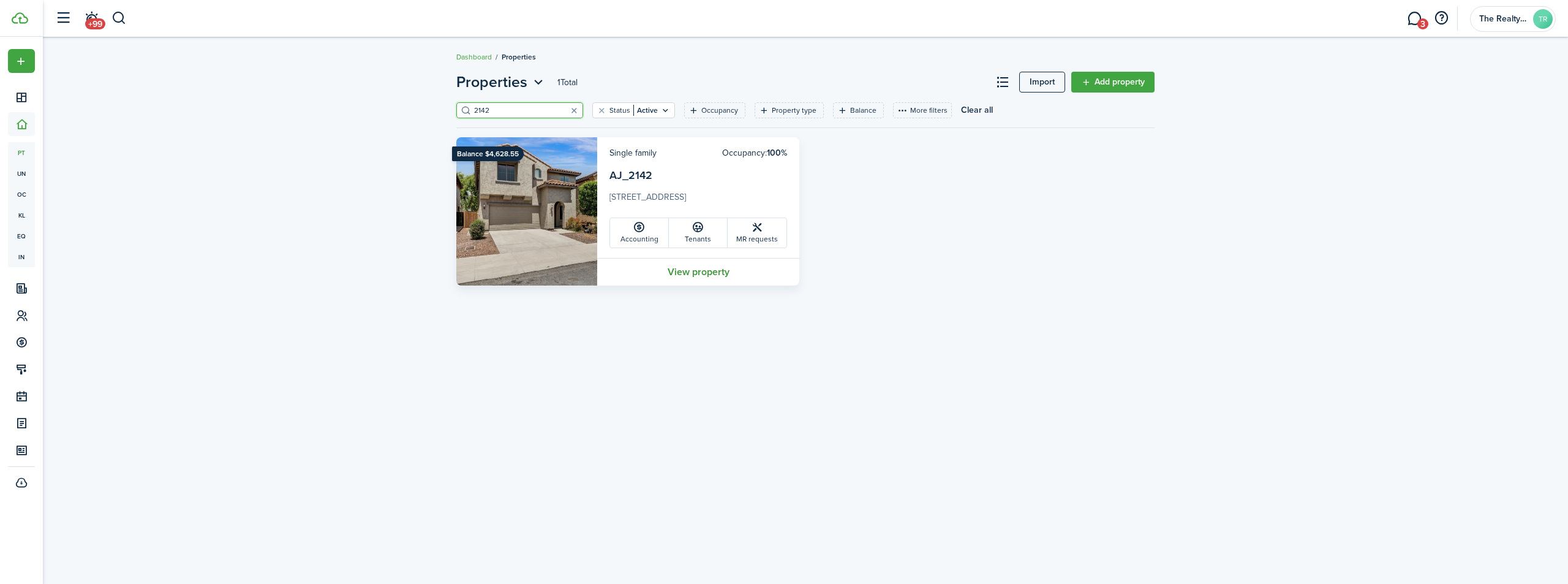
click at [705, 273] on link "View property" at bounding box center [698, 272] width 202 height 27
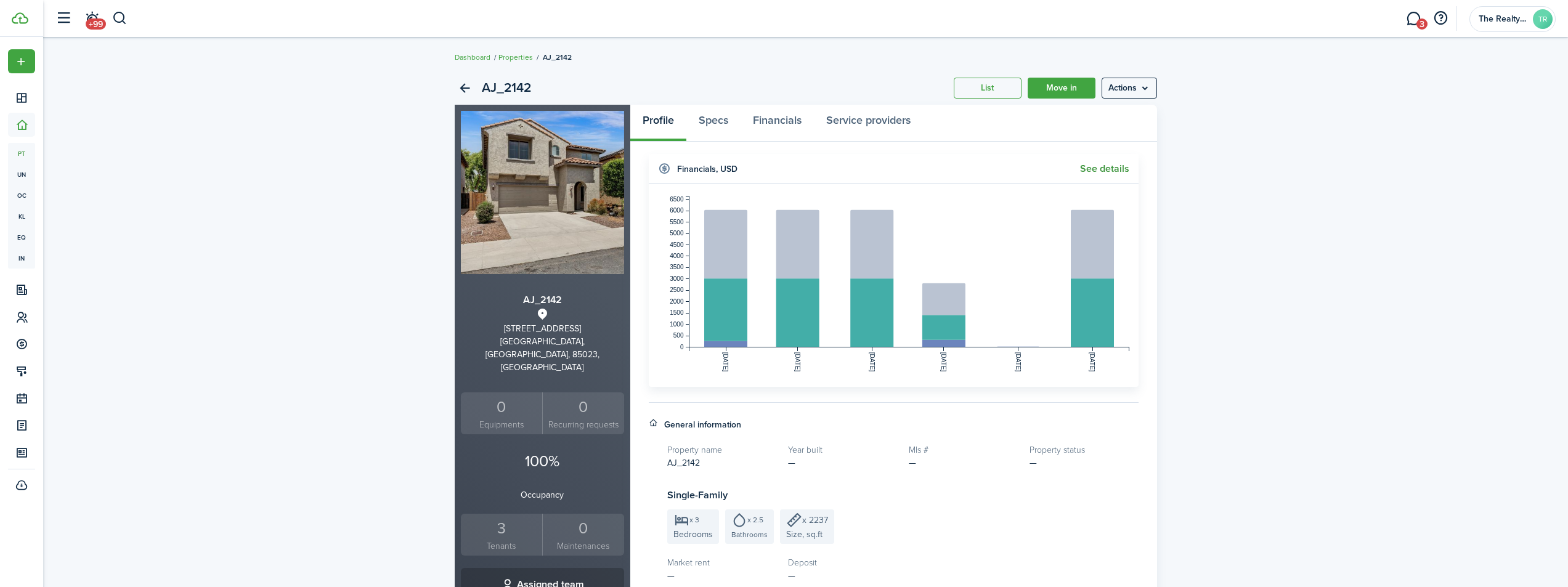
click at [1117, 169] on link "See details" at bounding box center [1105, 169] width 49 height 11
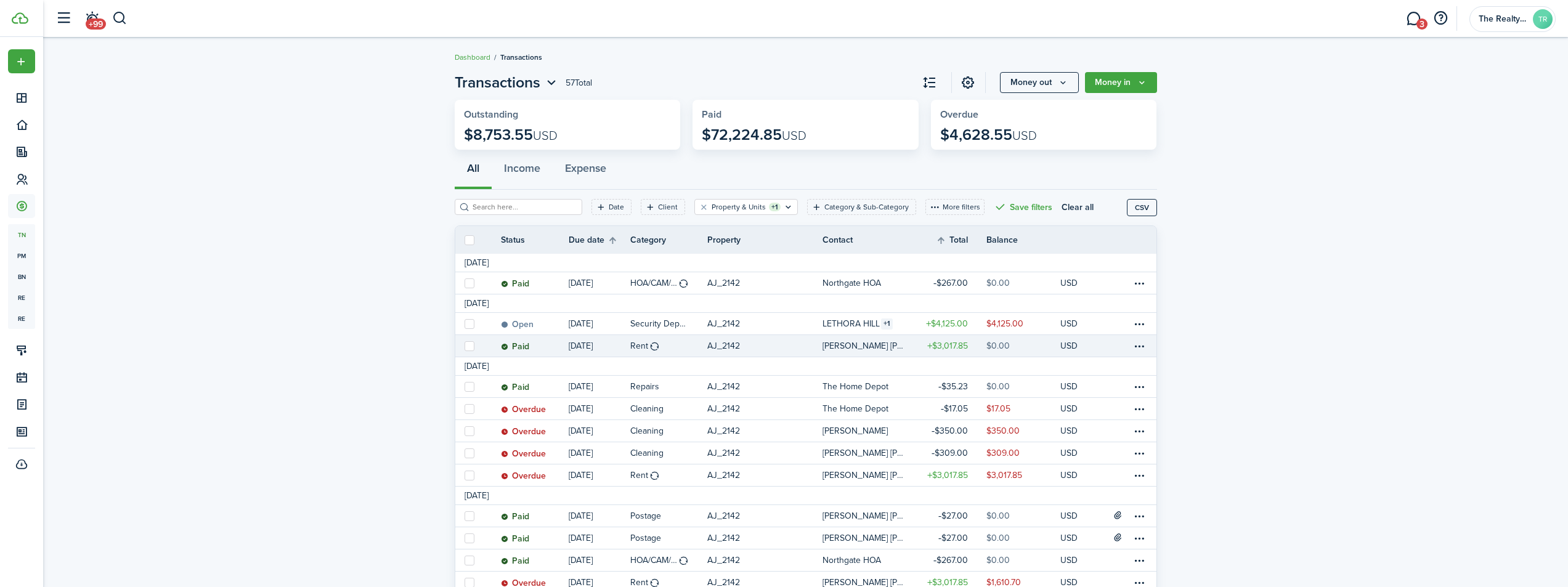
click at [533, 345] on link "Paid" at bounding box center [535, 346] width 68 height 21
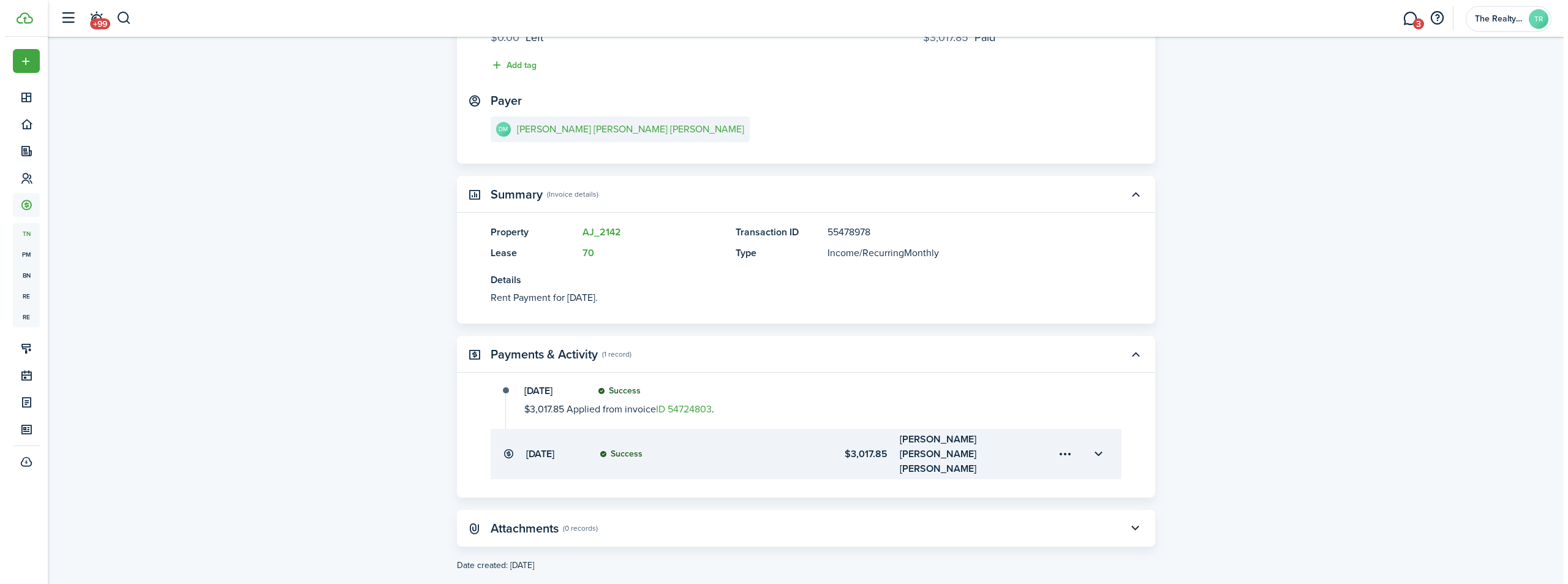
scroll to position [158, 0]
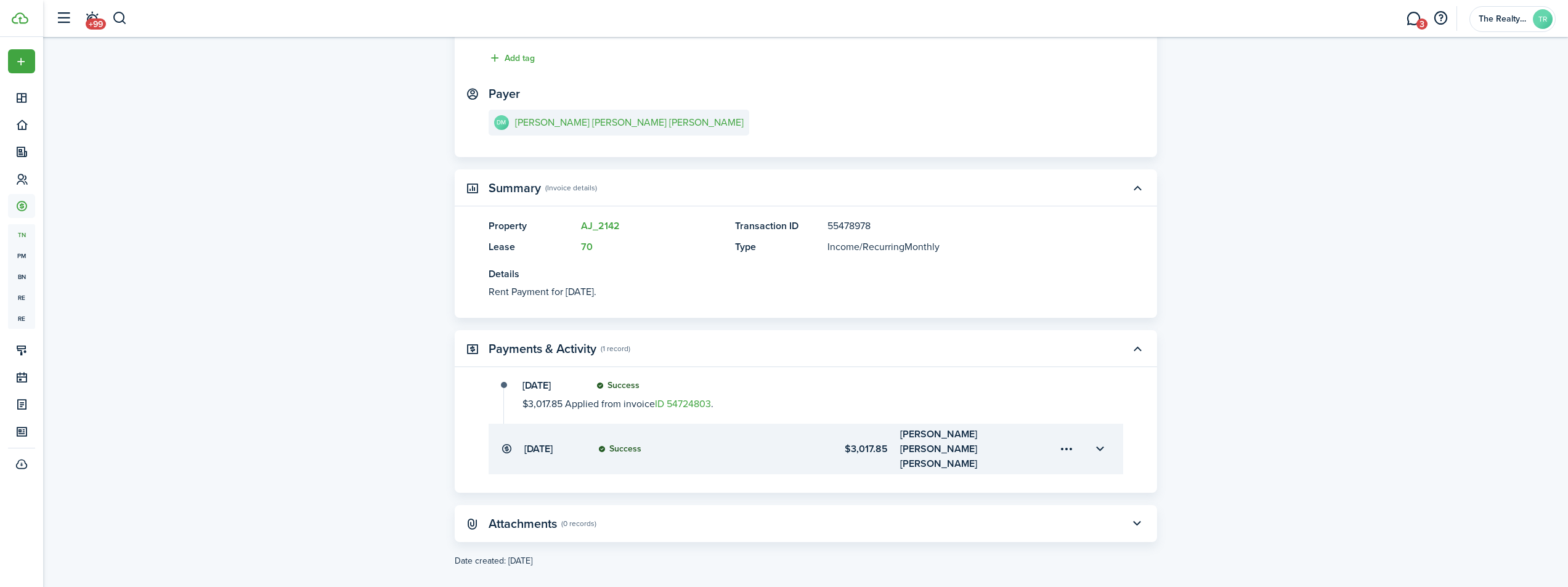
click at [1069, 445] on menu-trigger-card "Open menu" at bounding box center [1067, 449] width 21 height 21
click at [991, 513] on button "Delete" at bounding box center [1023, 512] width 108 height 21
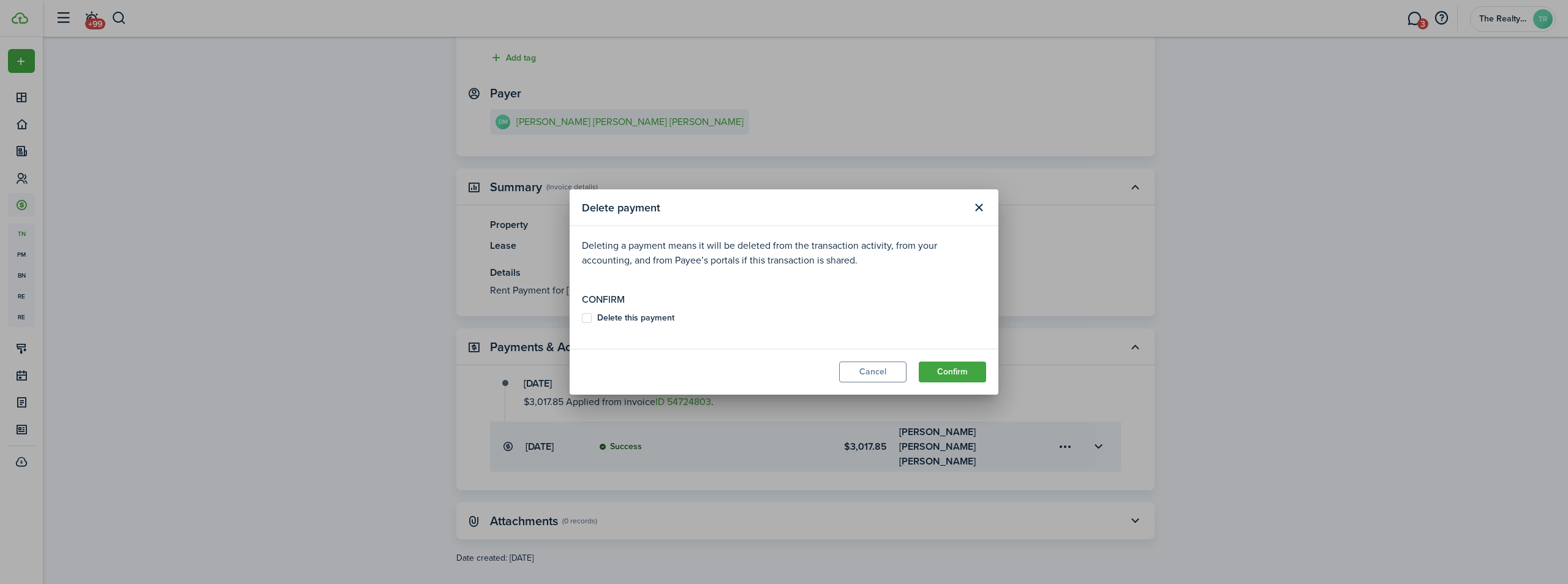
click at [629, 316] on b "Delete this payment" at bounding box center [635, 317] width 77 height 13
click at [582, 318] on input "Delete this payment" at bounding box center [582, 318] width 1 height 1
checkbox input "true"
click at [976, 374] on button "Confirm" at bounding box center [952, 372] width 67 height 21
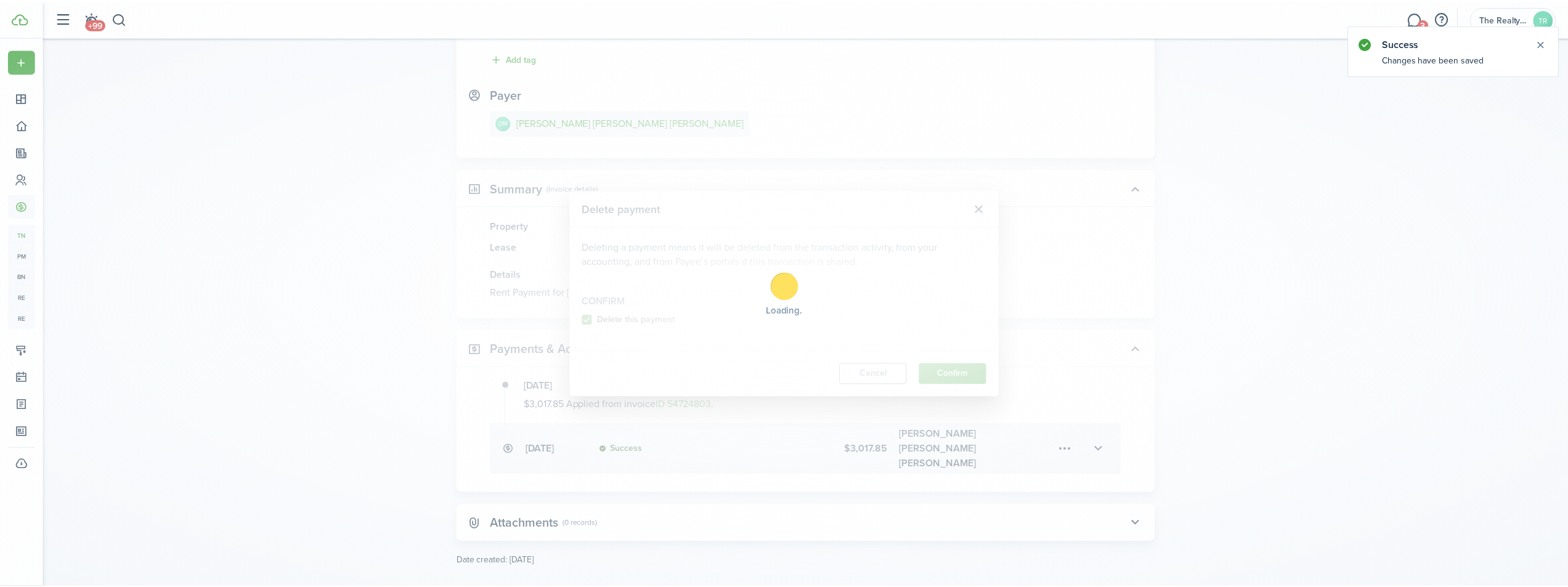
scroll to position [0, 0]
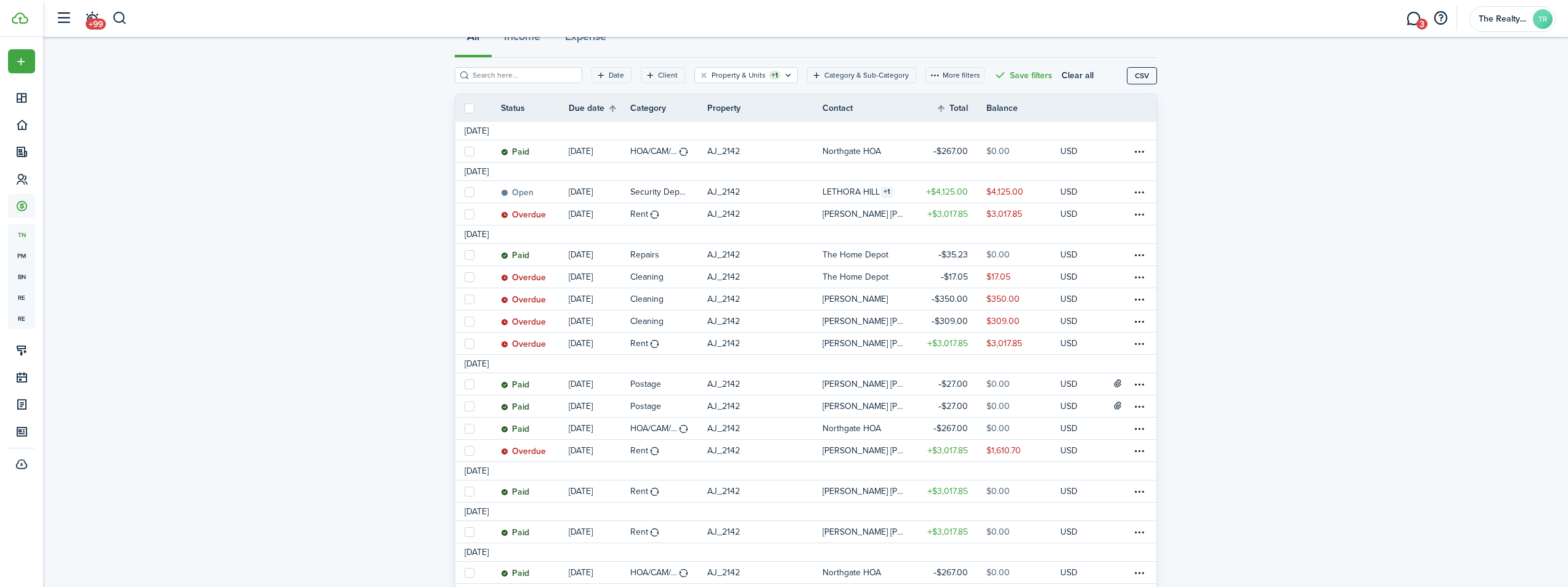
scroll to position [168, 0]
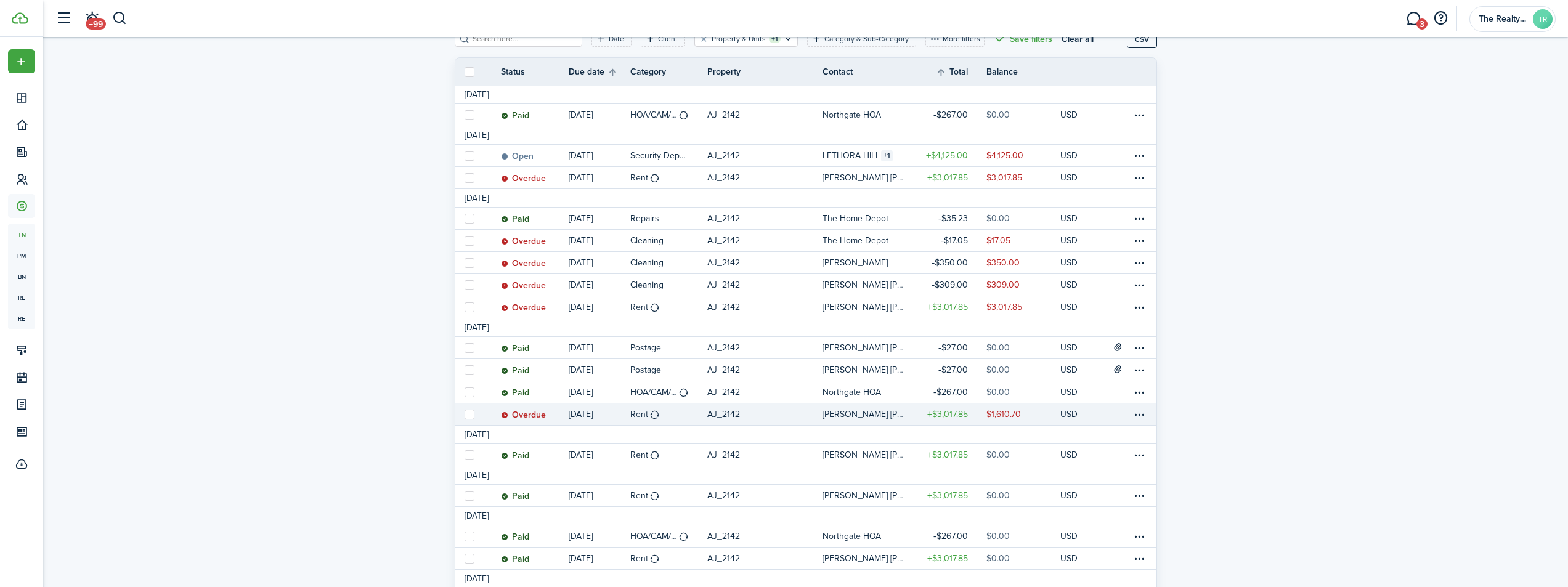
click at [939, 416] on table-amount-title "$3,017.85" at bounding box center [947, 414] width 40 height 13
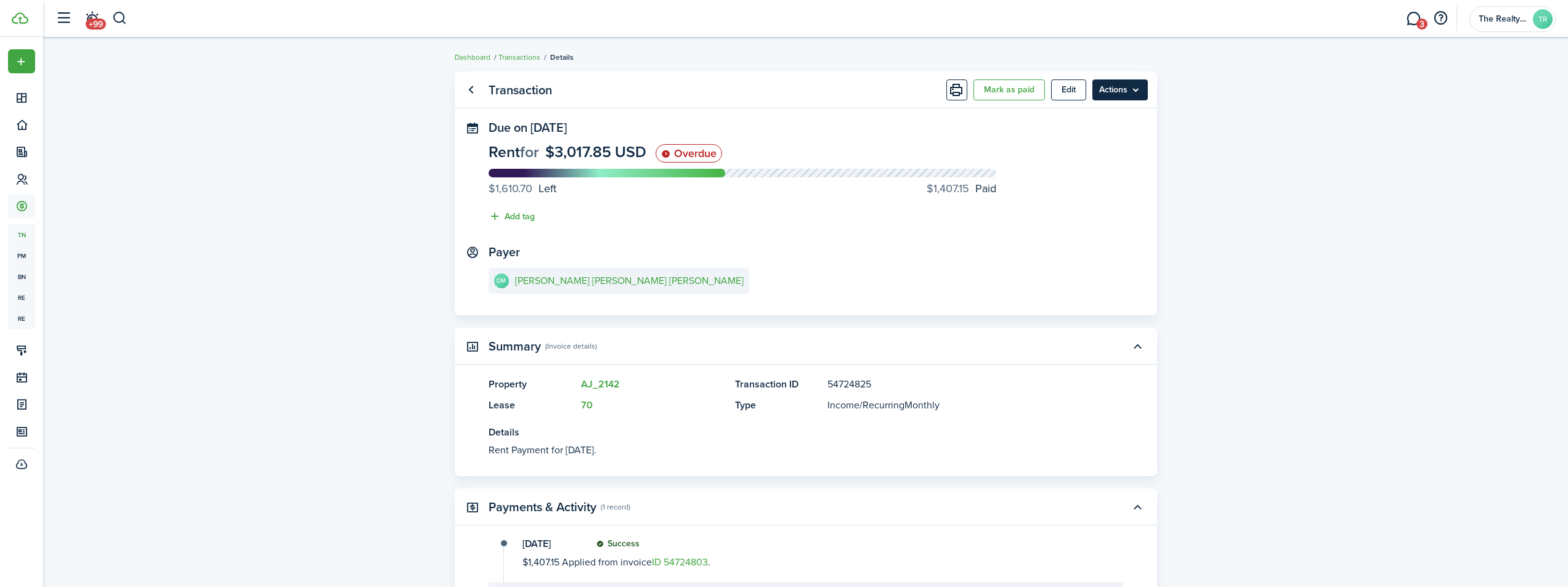
click at [1135, 88] on menu-btn "Actions" at bounding box center [1120, 90] width 56 height 21
click at [1079, 158] on button "Apply deposits" at bounding box center [1094, 160] width 108 height 21
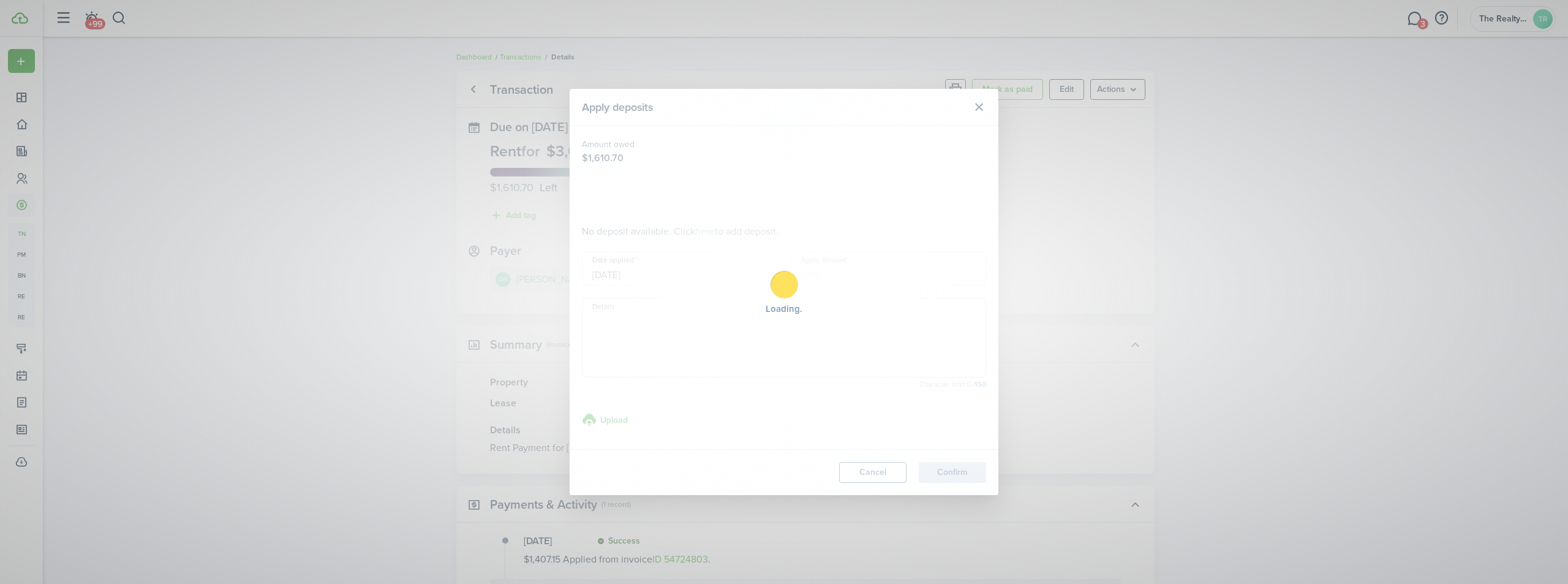
type input "$1,610.70"
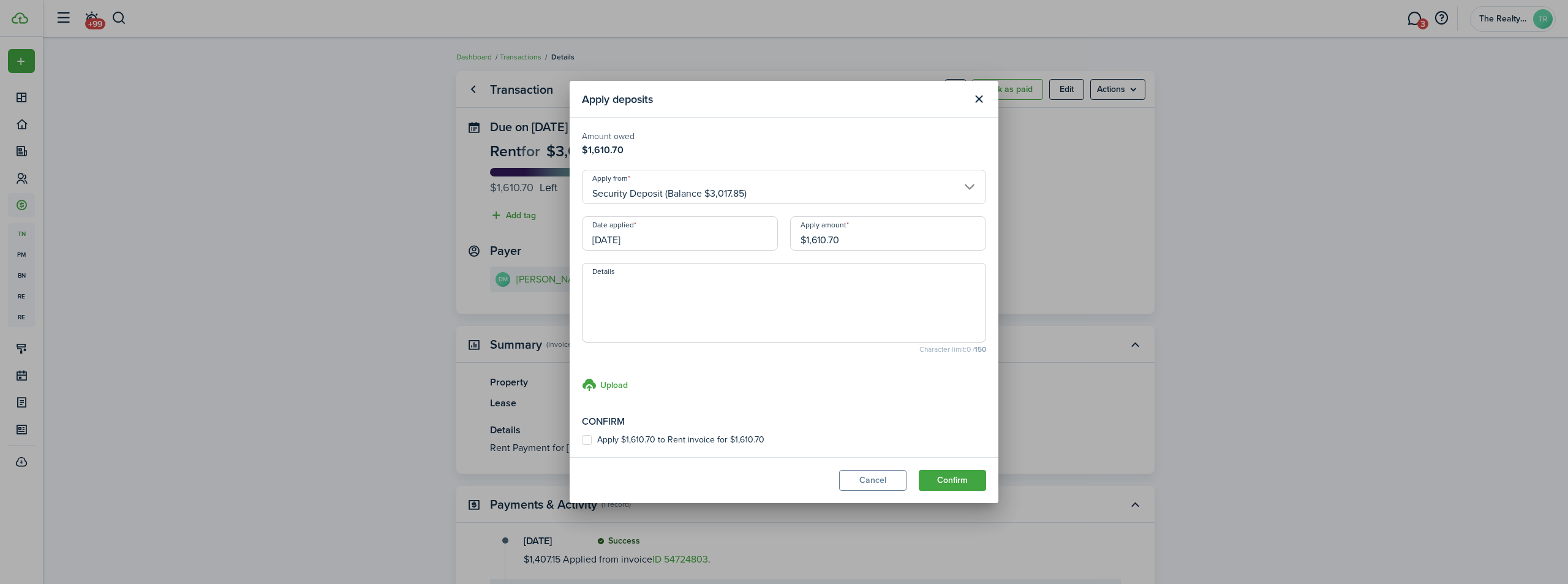
click at [585, 440] on label "Apply $1,610.70 to Rent invoice for $1,610.70" at bounding box center [674, 440] width 183 height 10
click at [582, 440] on input "Apply $1,610.70 to Rent invoice for $1,610.70" at bounding box center [582, 440] width 1 height 1
click at [586, 439] on label "Apply $1,610.70 to Rent invoice for $1,610.70" at bounding box center [674, 440] width 183 height 10
click at [582, 440] on input "Apply $1,610.70 to Rent invoice for $1,610.70" at bounding box center [582, 440] width 1 height 1
checkbox input "false"
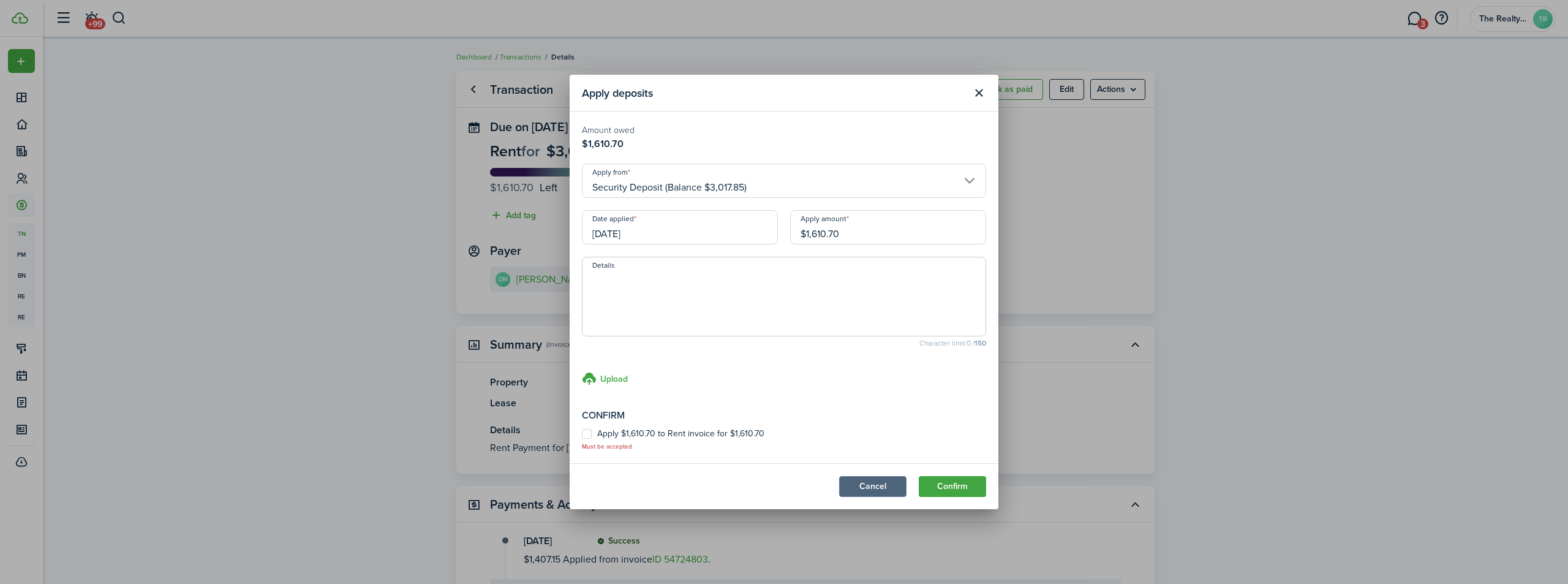
click at [855, 486] on button "Cancel" at bounding box center [873, 486] width 67 height 21
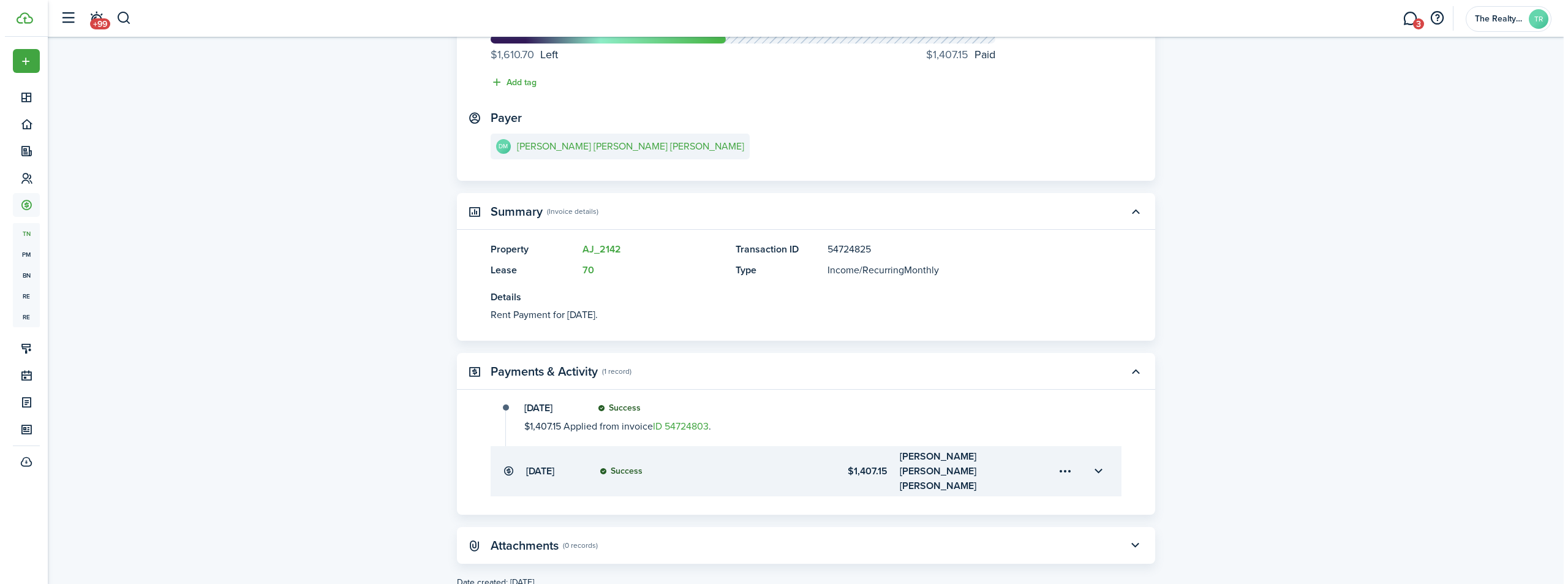
scroll to position [158, 0]
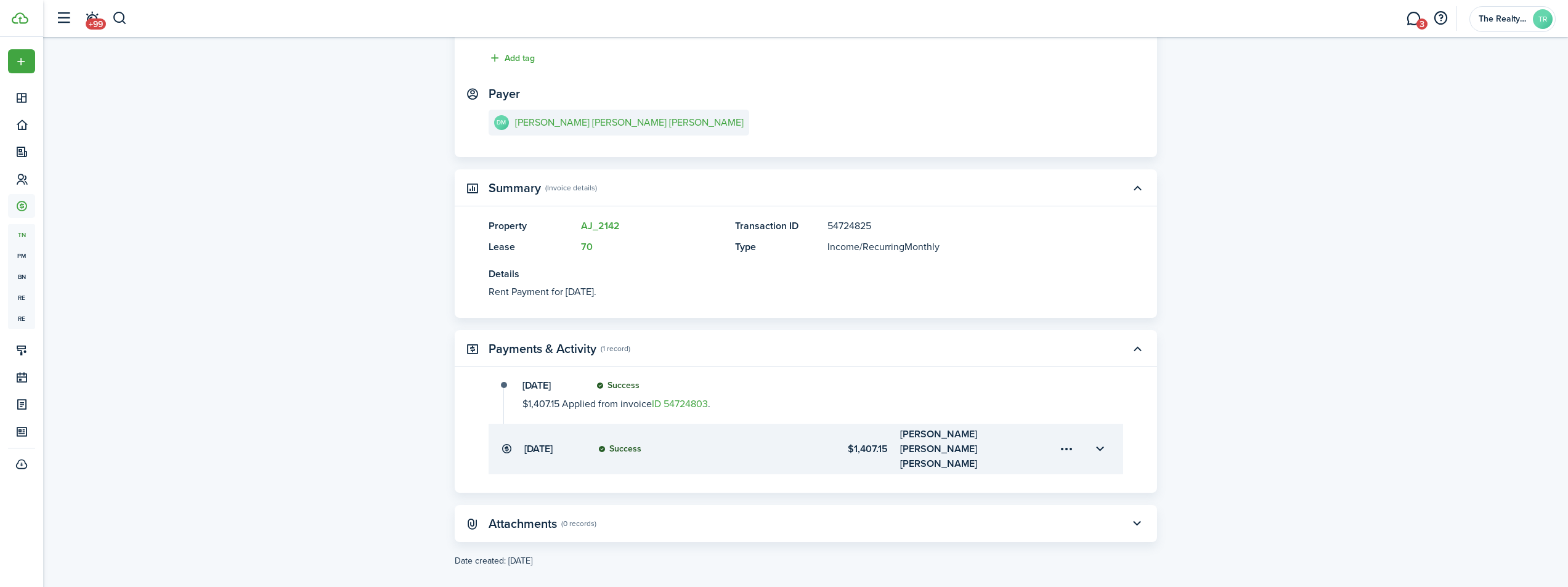
click at [1070, 445] on menu-trigger-card "Open menu" at bounding box center [1067, 449] width 21 height 21
click at [1013, 514] on button "Delete" at bounding box center [1023, 512] width 108 height 21
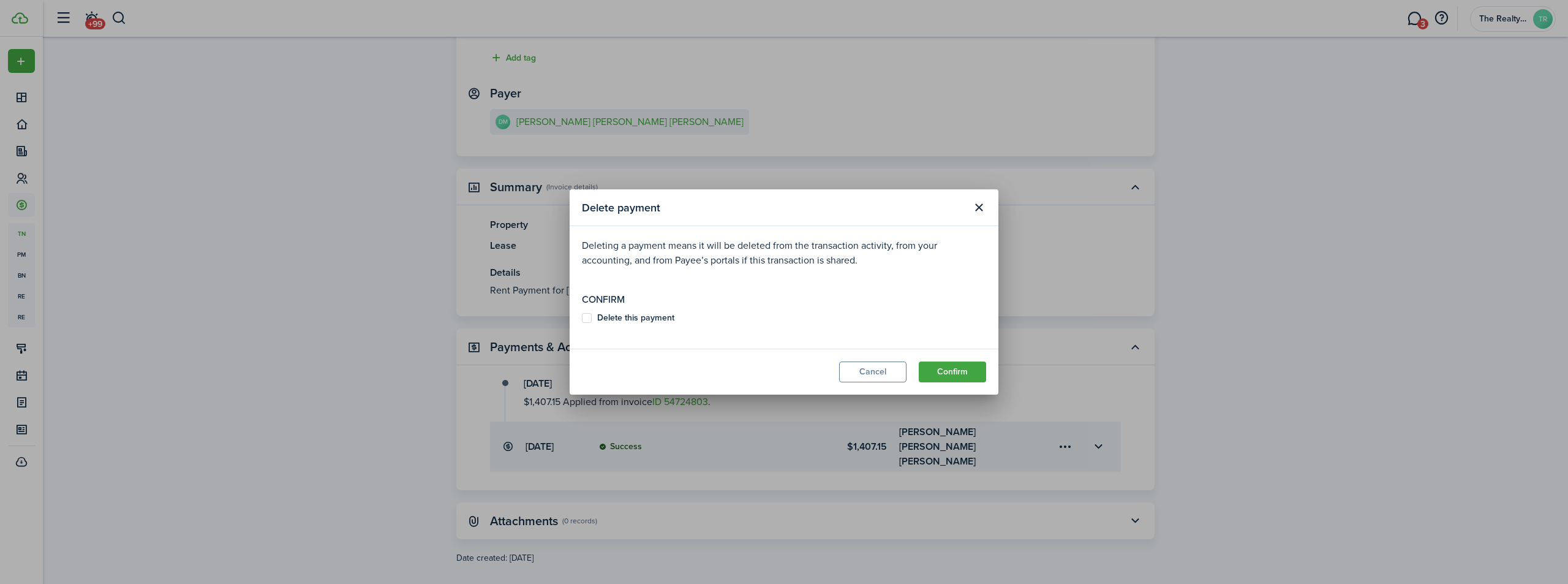
click at [657, 318] on b "Delete this payment" at bounding box center [635, 317] width 77 height 13
click at [582, 318] on input "Delete this payment" at bounding box center [582, 318] width 1 height 1
checkbox input "true"
click at [969, 376] on button "Confirm" at bounding box center [952, 372] width 67 height 21
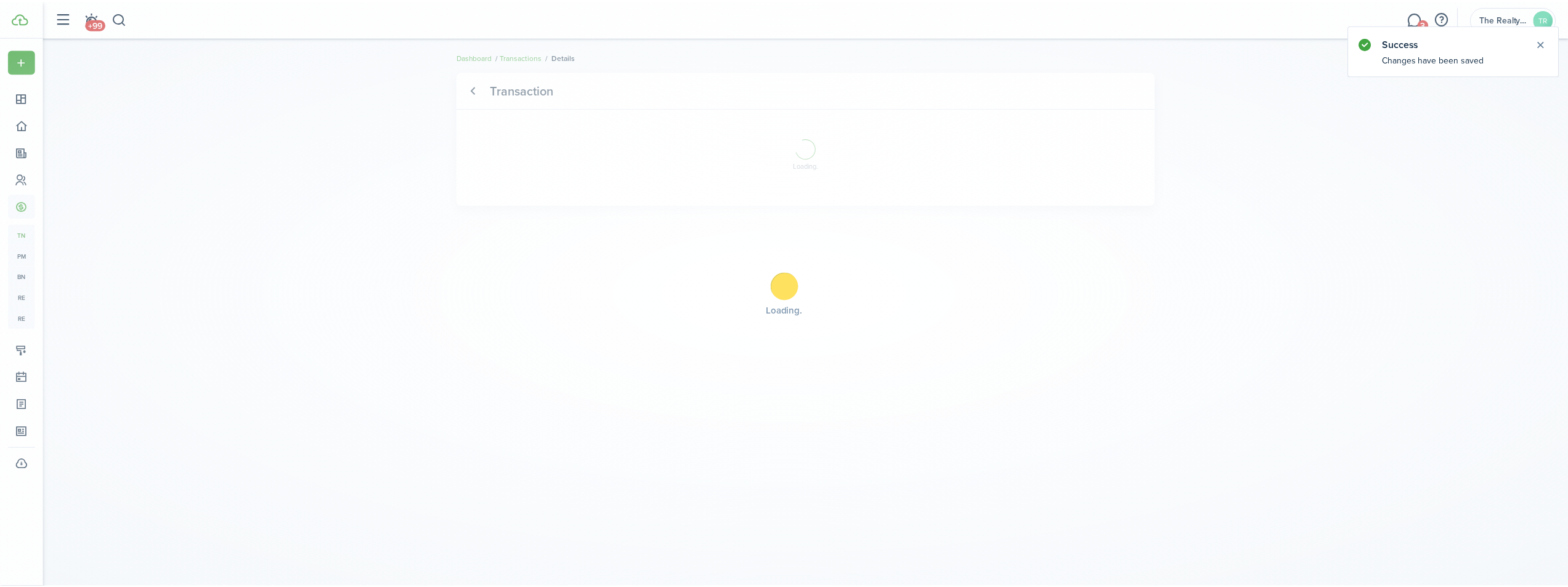
scroll to position [0, 0]
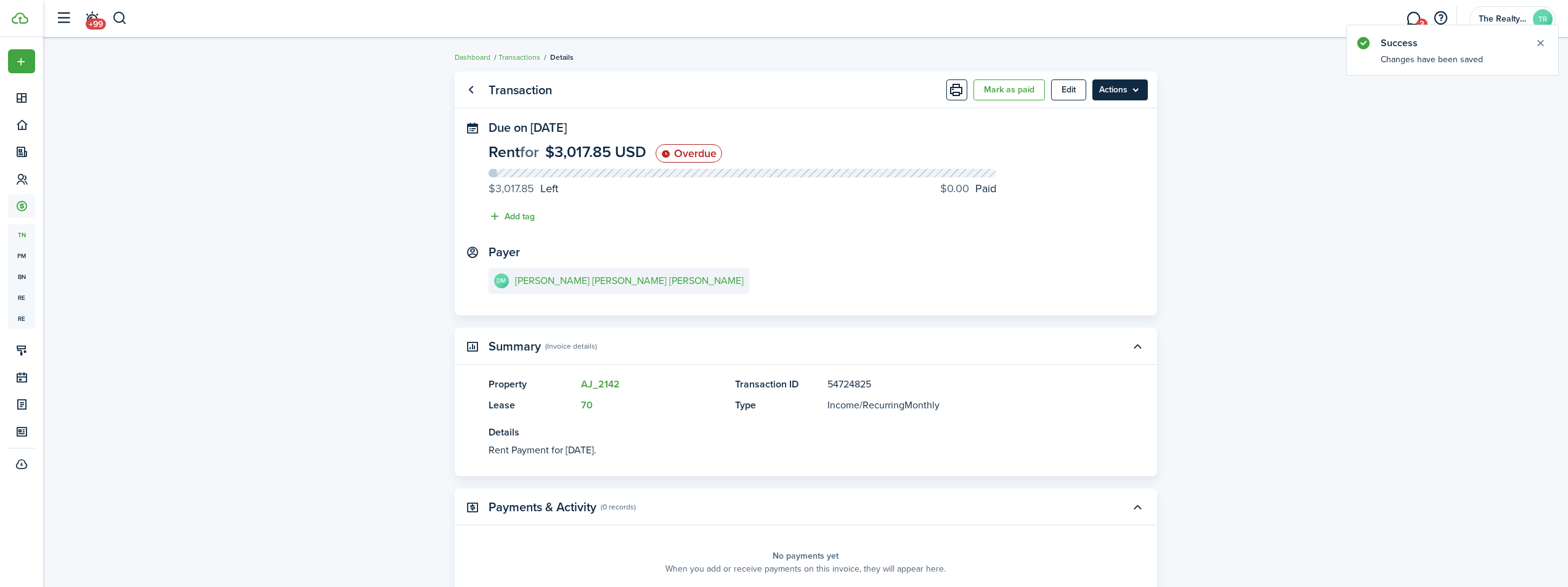
click at [1129, 95] on menu-btn "Actions" at bounding box center [1120, 90] width 56 height 21
click at [1091, 159] on button "Apply deposits" at bounding box center [1094, 160] width 108 height 21
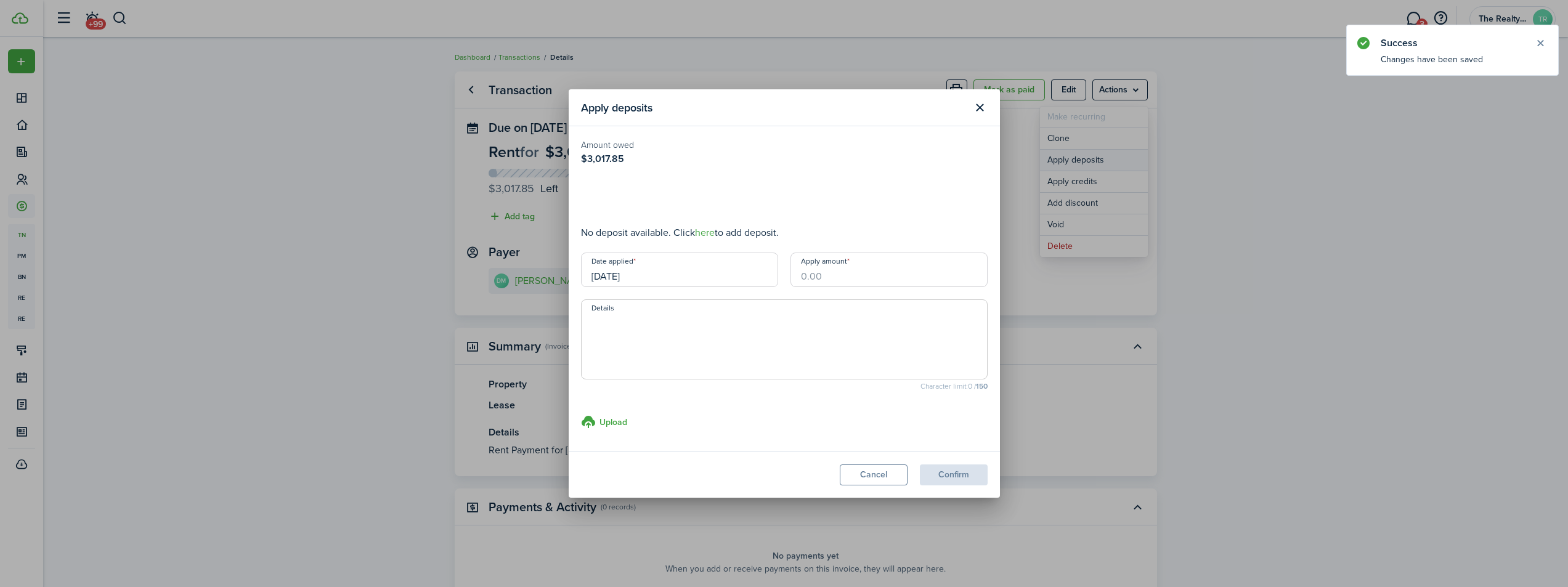
type input "$3,017.85"
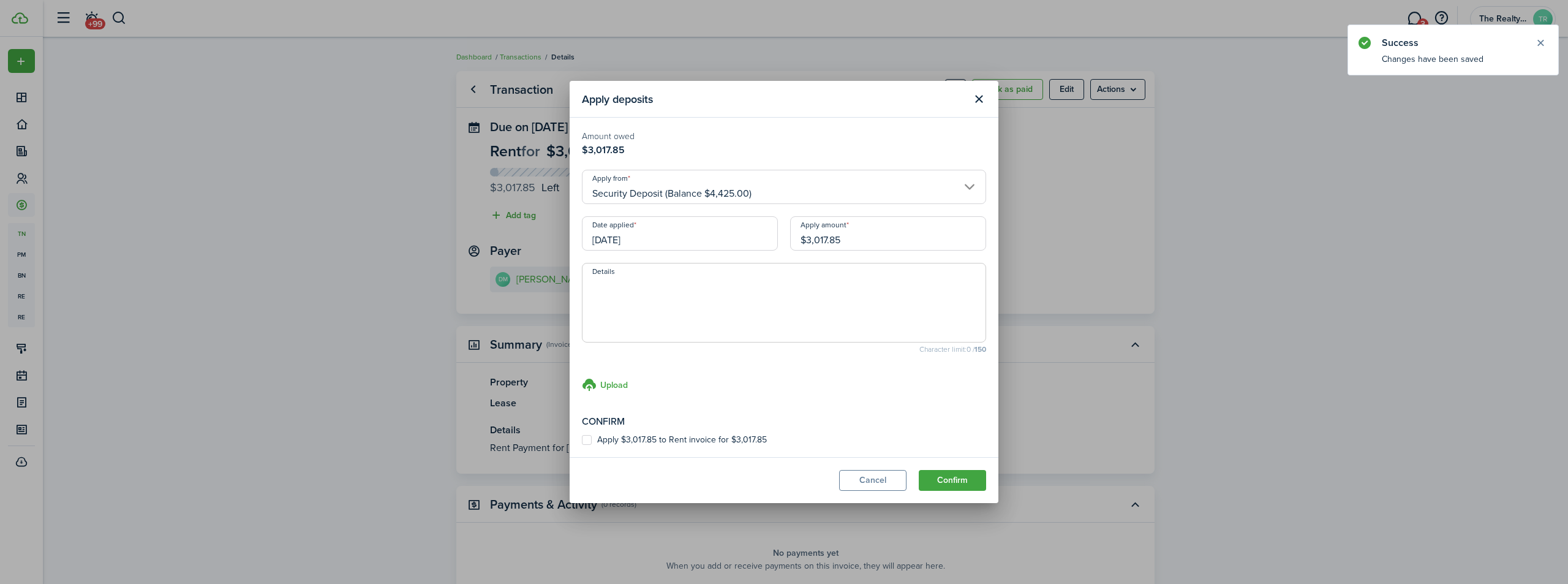
click at [614, 438] on label "Apply $3,017.85 to Rent invoice for $3,017.85" at bounding box center [674, 440] width 185 height 10
click at [582, 440] on input "Apply $3,017.85 to Rent invoice for $3,017.85" at bounding box center [582, 440] width 1 height 1
checkbox input "true"
click at [970, 478] on button "Confirm" at bounding box center [952, 480] width 67 height 21
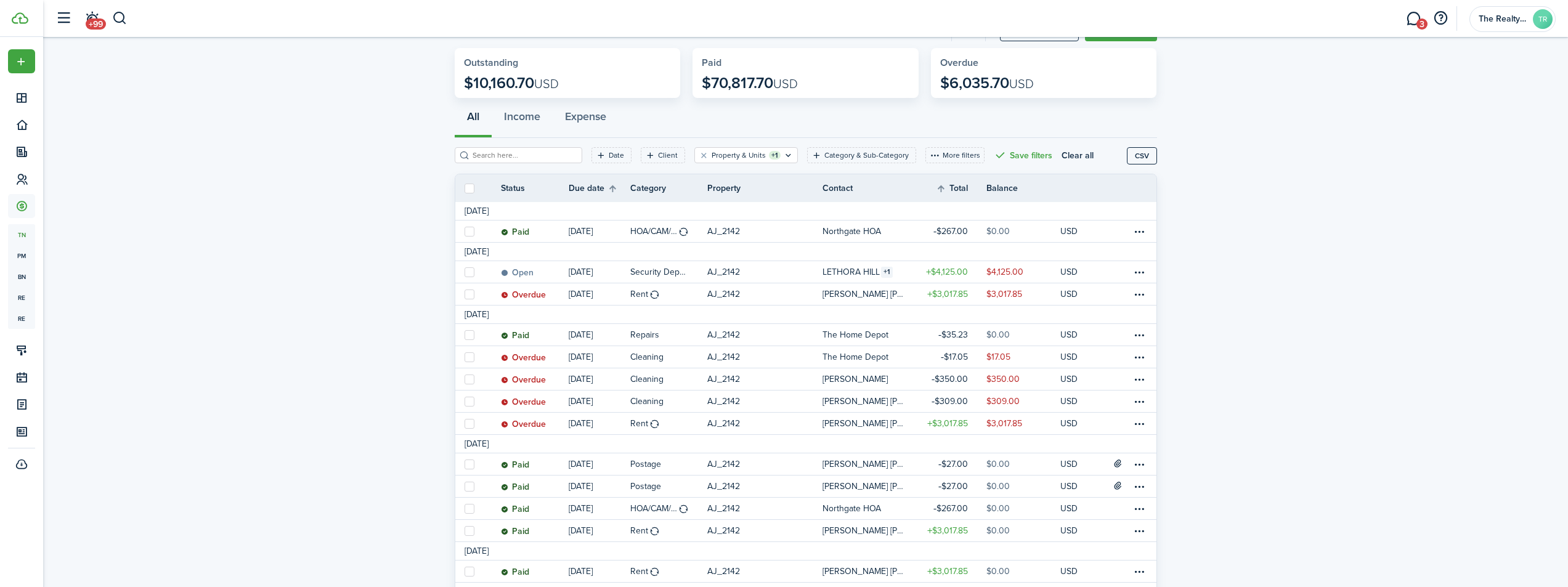
scroll to position [54, 0]
click at [872, 421] on table-profile-info-text "[PERSON_NAME] [PERSON_NAME] [PERSON_NAME]" at bounding box center [864, 421] width 82 height 10
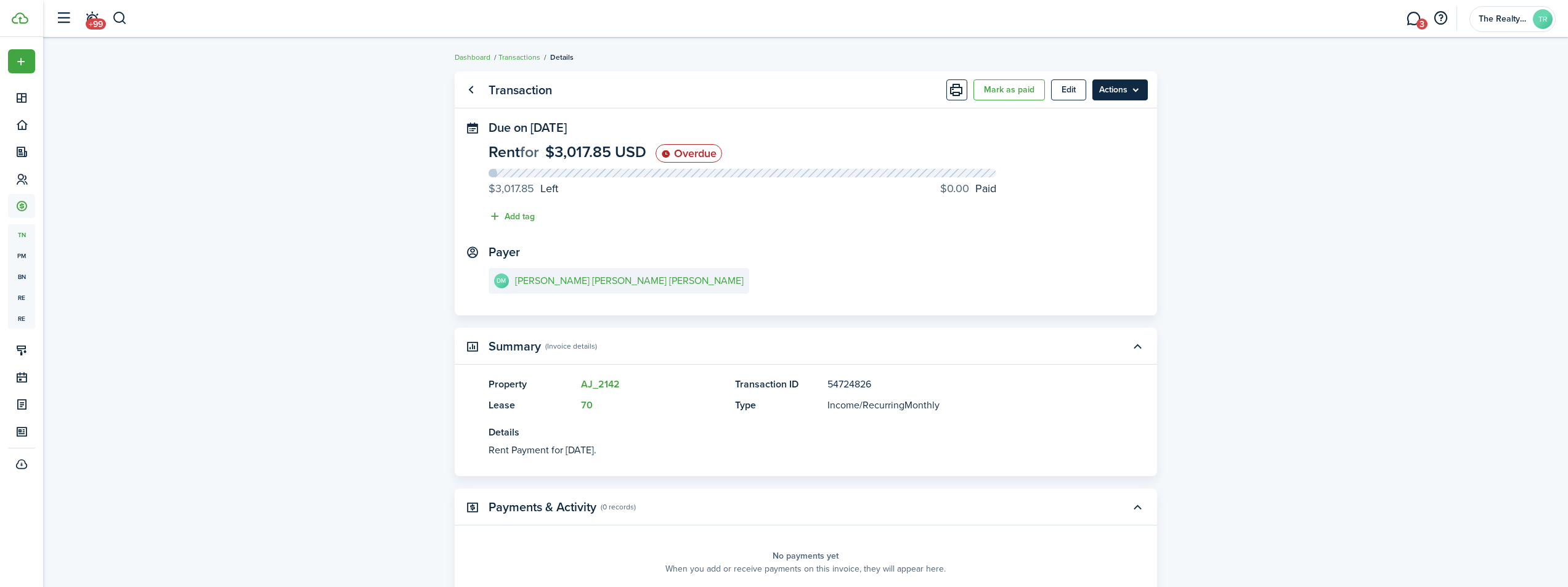
click at [1145, 88] on menu-btn "Actions" at bounding box center [1120, 90] width 56 height 21
click at [1088, 161] on button "Apply deposits" at bounding box center [1094, 160] width 108 height 21
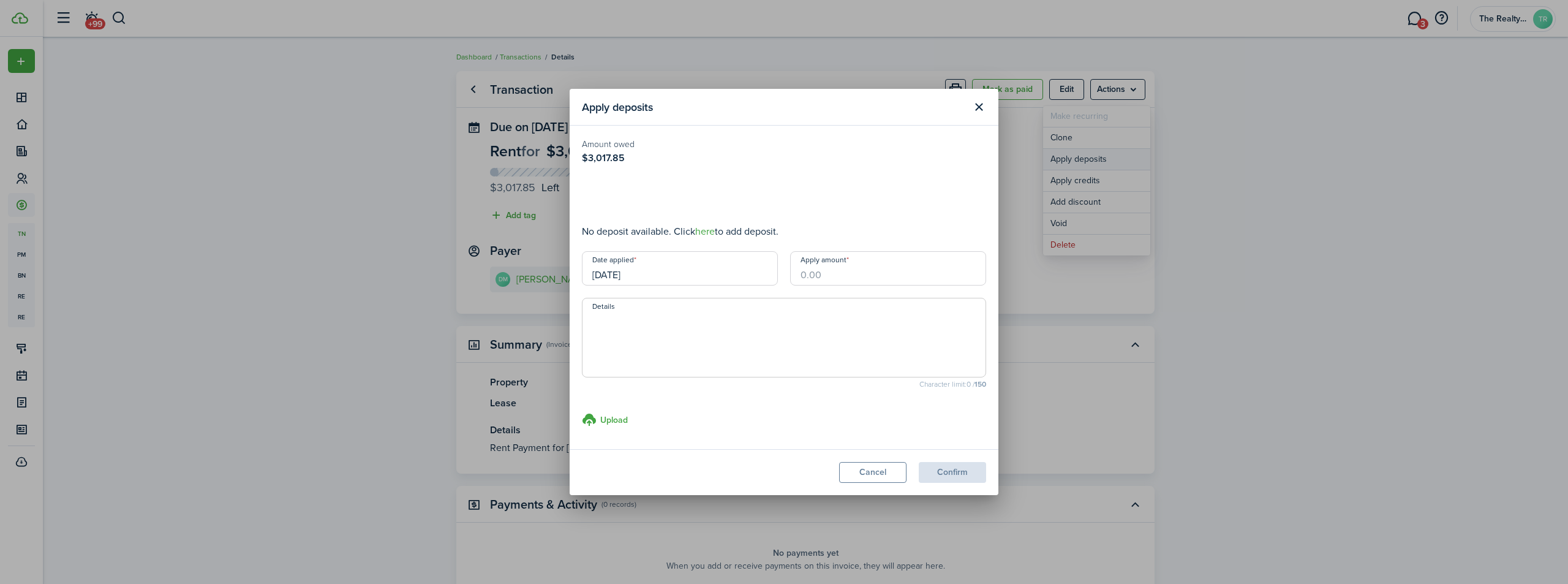
type input "$1,407.15"
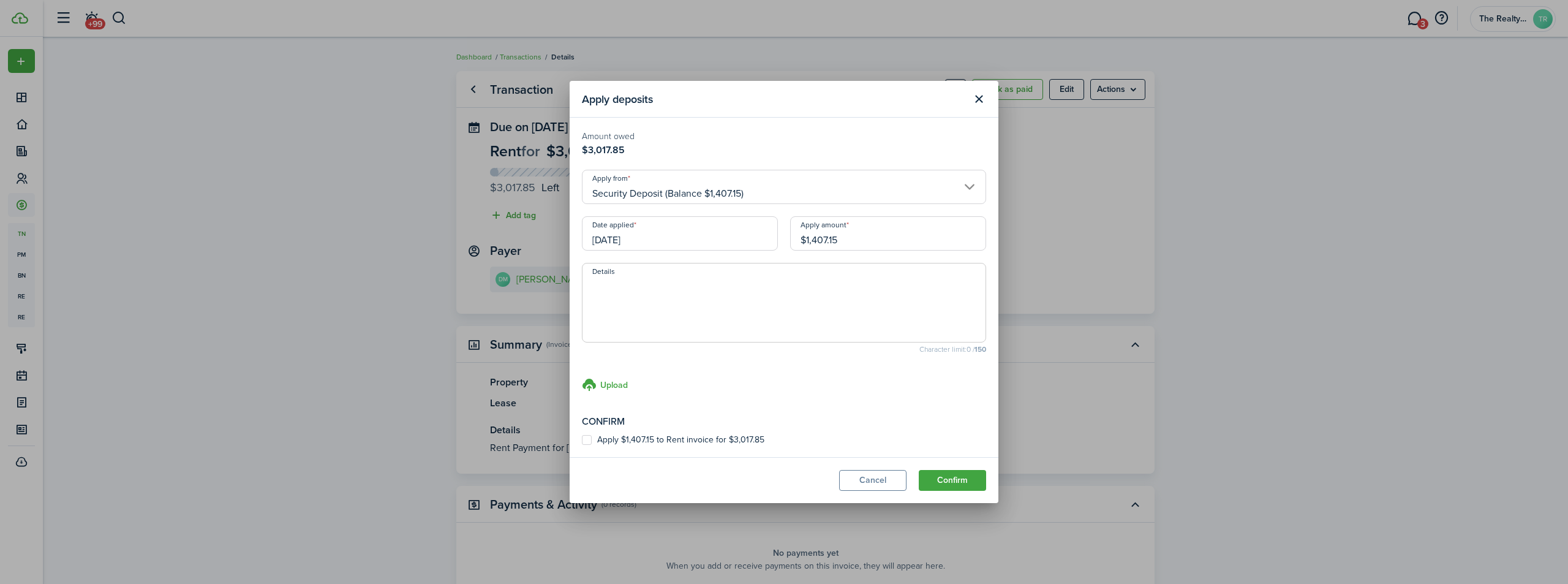
click at [588, 440] on label "Apply $1,407.15 to Rent invoice for $3,017.85" at bounding box center [674, 440] width 183 height 10
click at [582, 440] on input "Apply $1,407.15 to Rent invoice for $3,017.85" at bounding box center [582, 440] width 1 height 1
checkbox input "true"
click at [962, 484] on button "Confirm" at bounding box center [952, 480] width 67 height 21
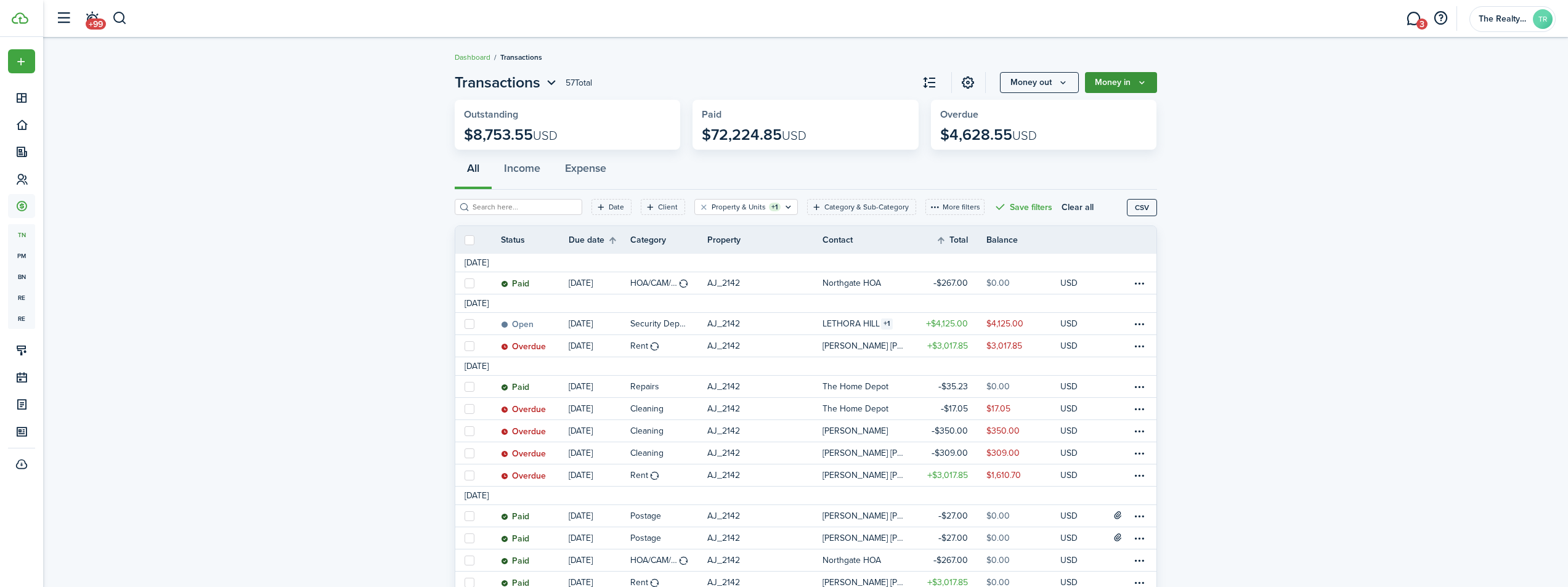
click at [1137, 84] on icon "Money in" at bounding box center [1142, 82] width 10 height 10
click at [1072, 197] on link "Deposit" at bounding box center [1102, 195] width 108 height 21
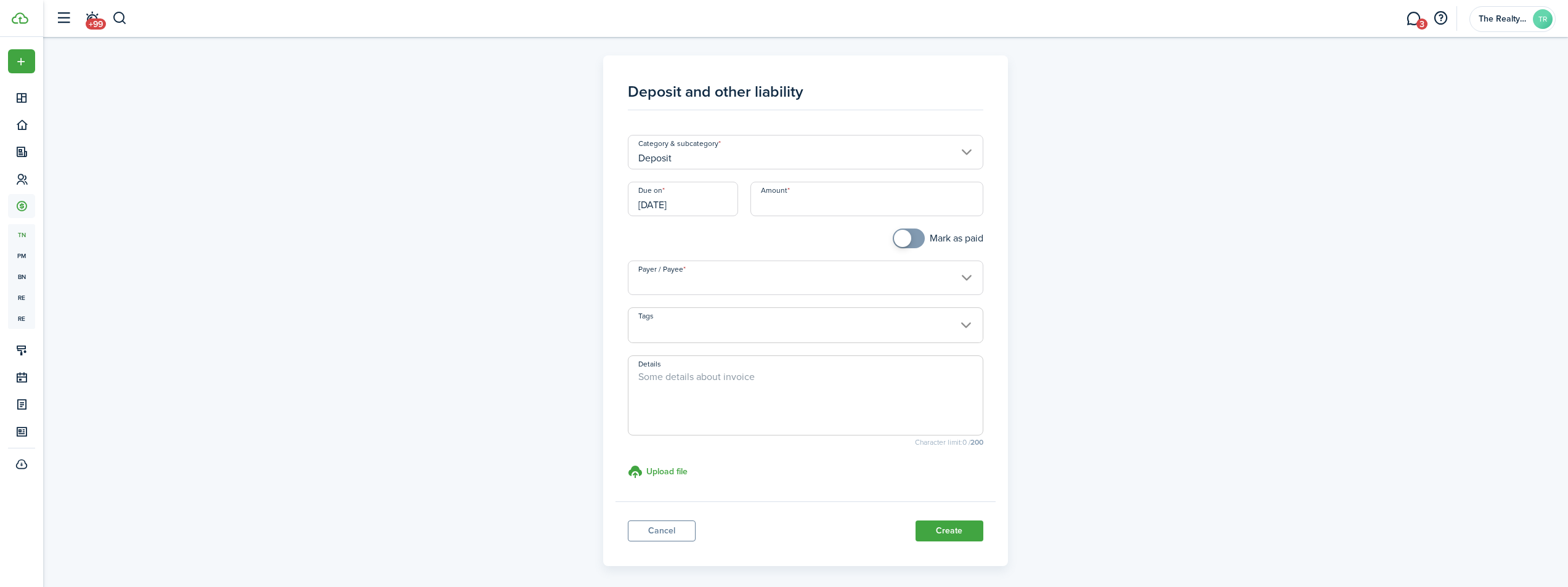
click at [709, 211] on input "[DATE]" at bounding box center [683, 199] width 110 height 34
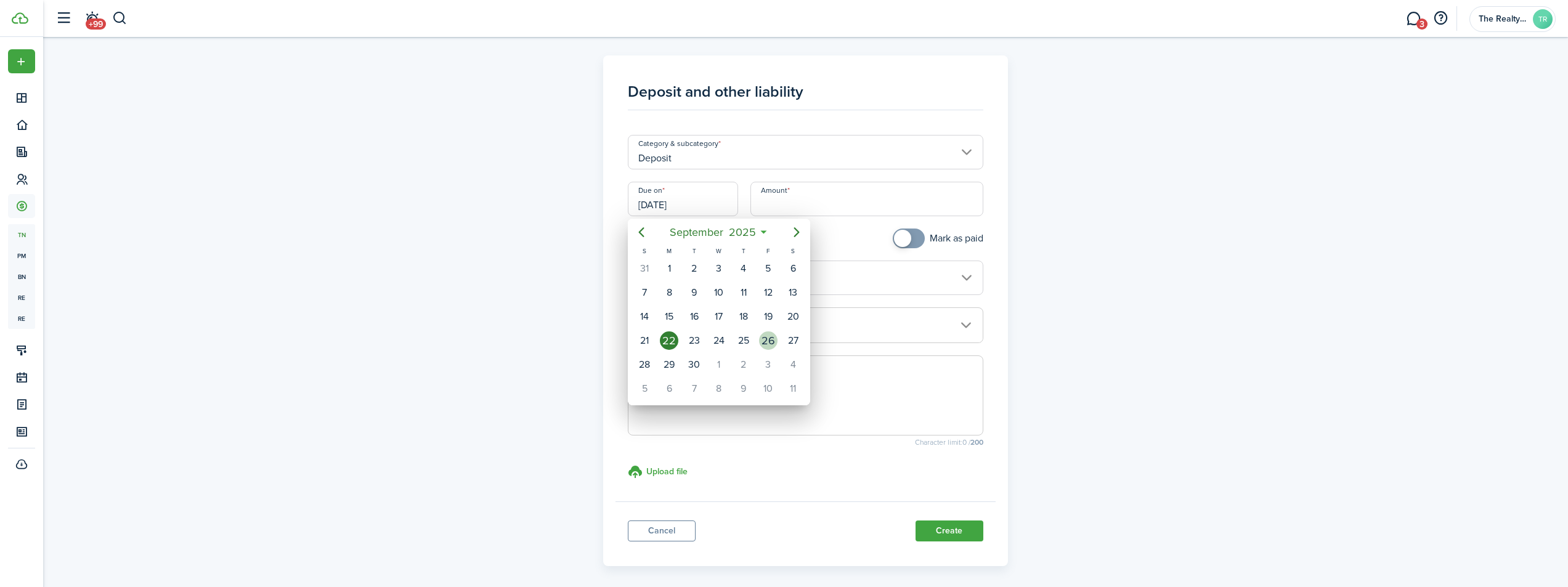
click at [762, 344] on div "26" at bounding box center [768, 340] width 19 height 19
type input "[DATE]"
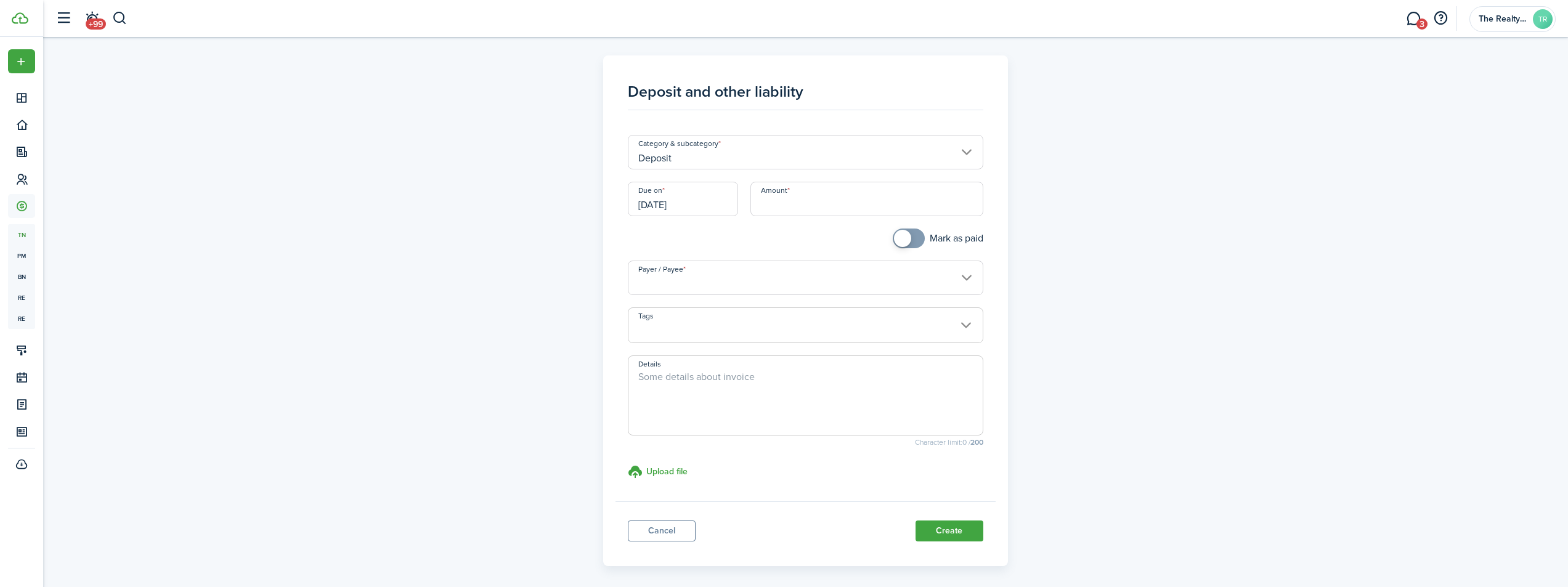
click at [781, 197] on input "Amount" at bounding box center [867, 199] width 233 height 34
click at [772, 288] on input "Payer / Payee" at bounding box center [806, 278] width 355 height 34
type input "$350.00"
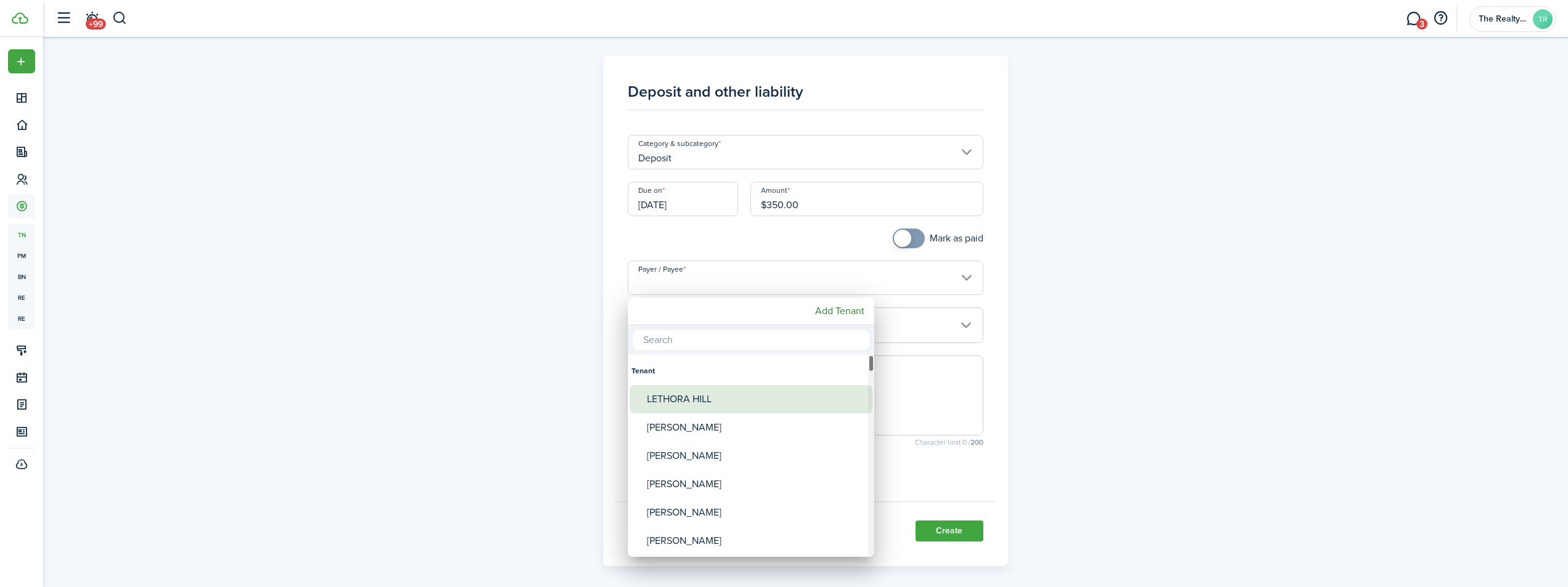
click at [706, 407] on div "LETHORA HILL" at bounding box center [756, 399] width 218 height 28
type input "LETHORA HILL"
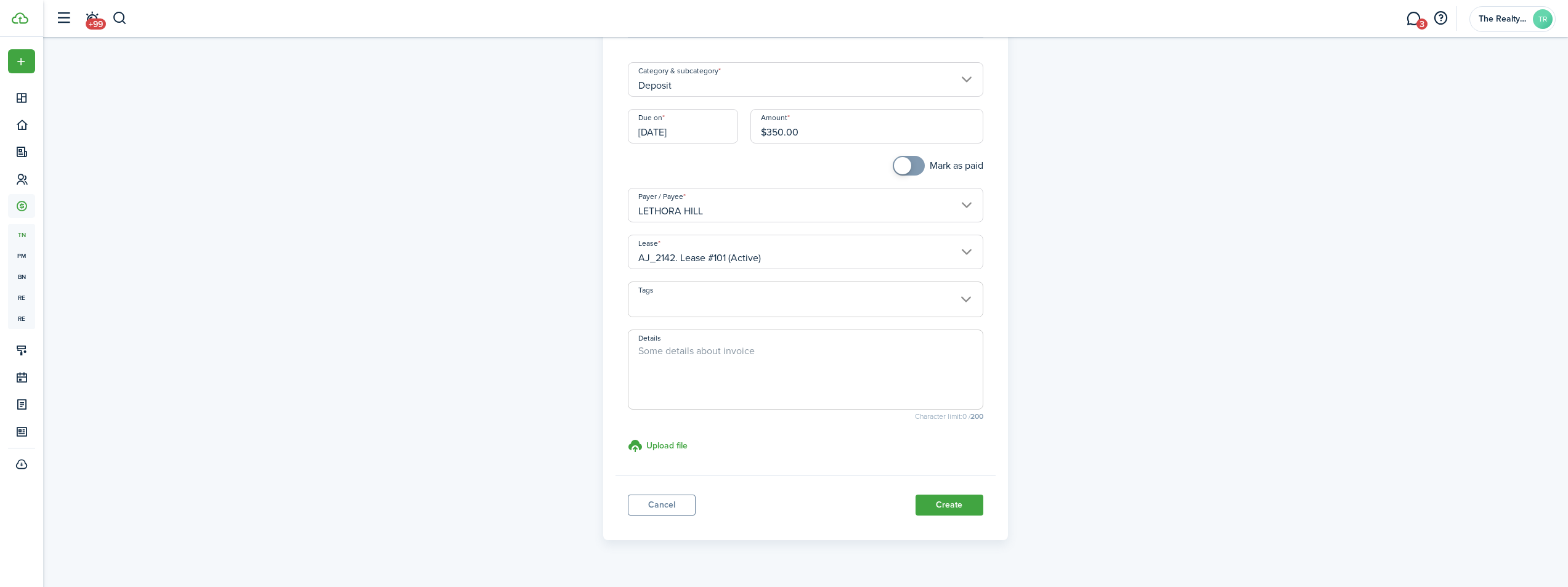
scroll to position [97, 0]
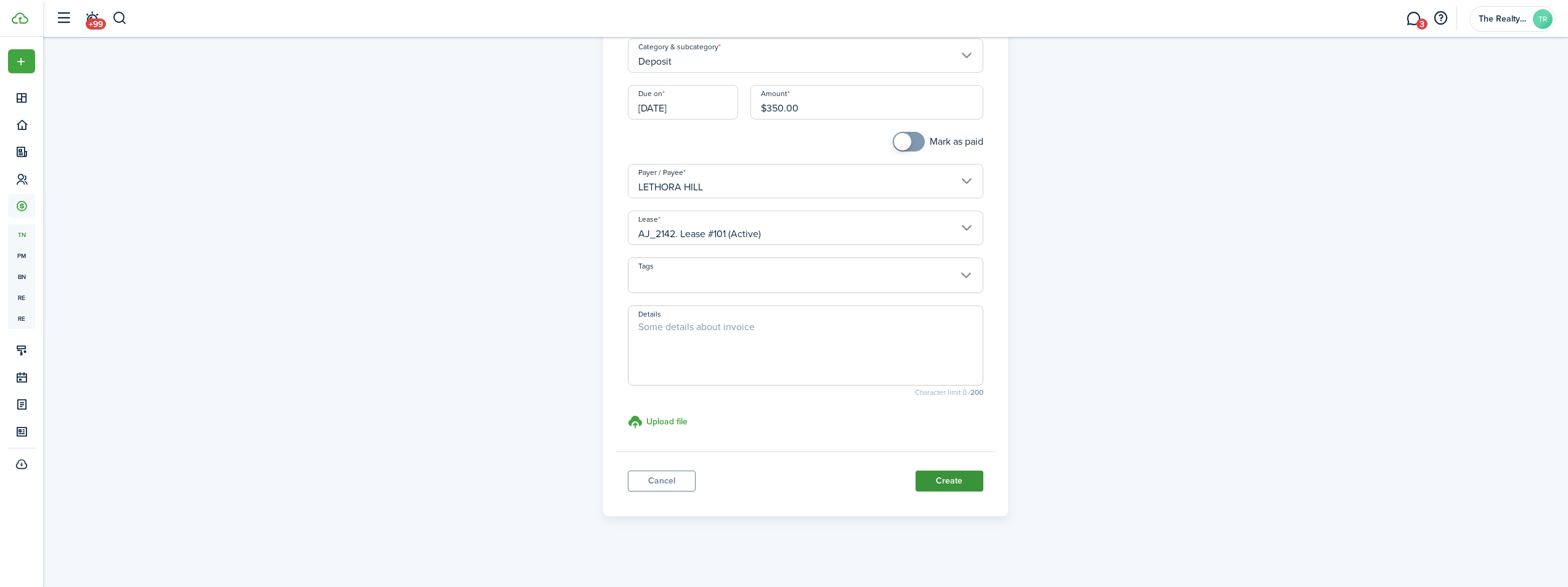
click at [941, 477] on button "Create" at bounding box center [949, 481] width 68 height 21
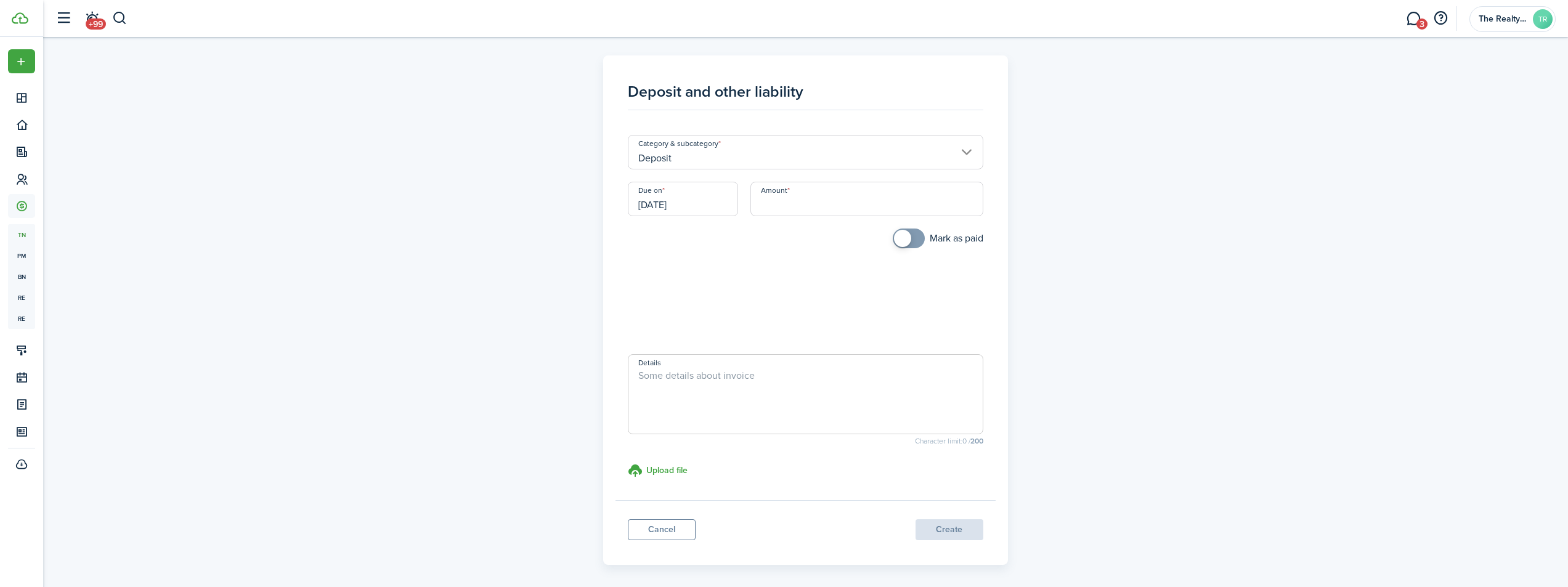
scroll to position [49, 0]
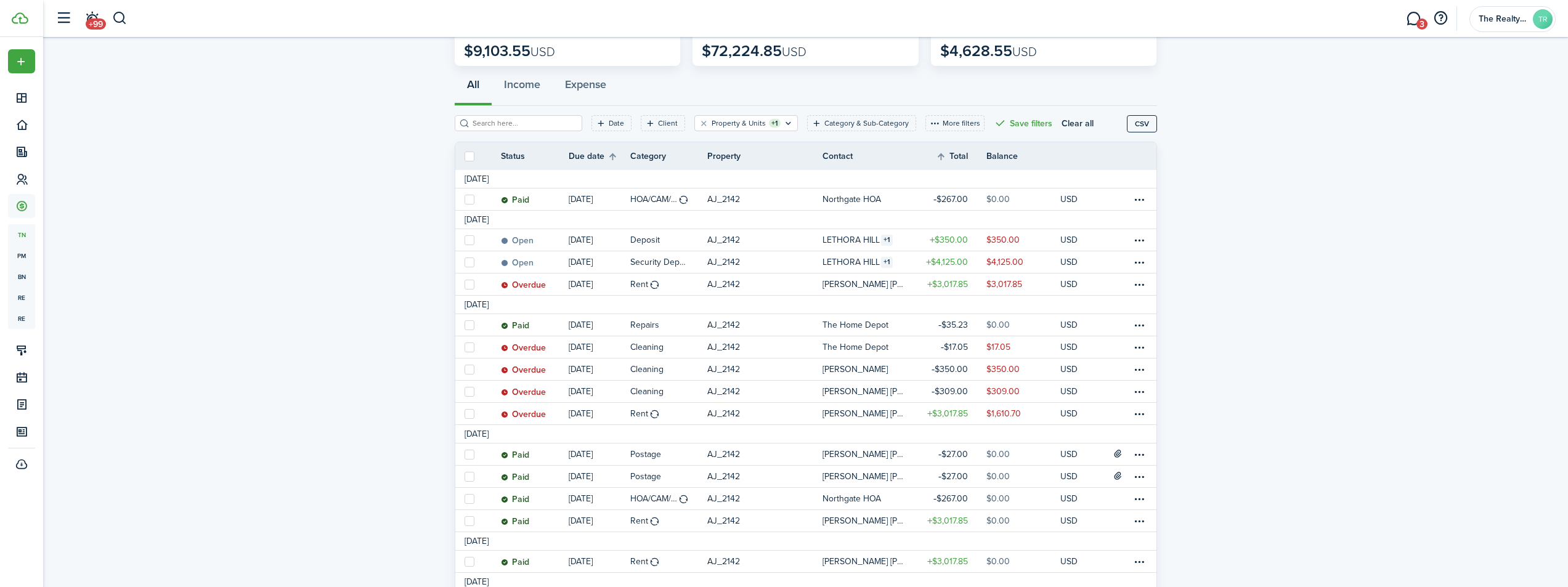
scroll to position [38, 0]
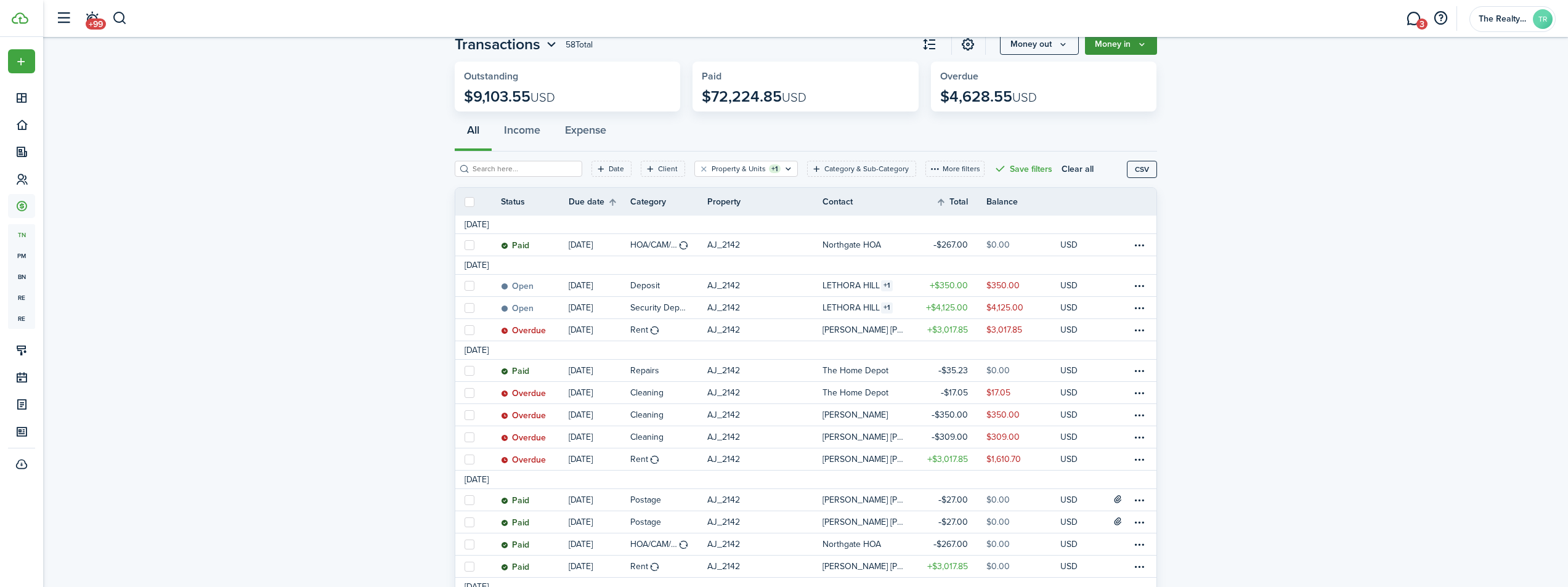
click at [1118, 40] on button "Money in" at bounding box center [1120, 44] width 72 height 21
click at [1078, 75] on link "Income invoice" at bounding box center [1102, 71] width 108 height 21
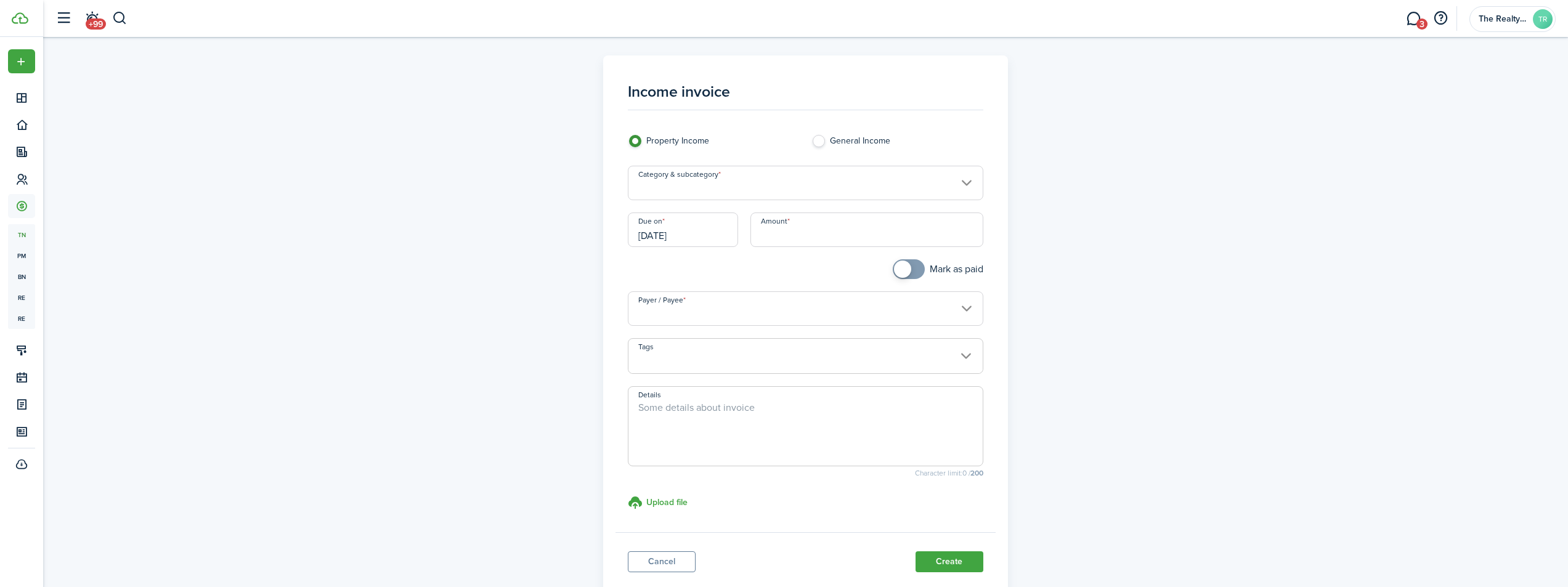
click at [721, 182] on input "Category & subcategory" at bounding box center [806, 183] width 355 height 34
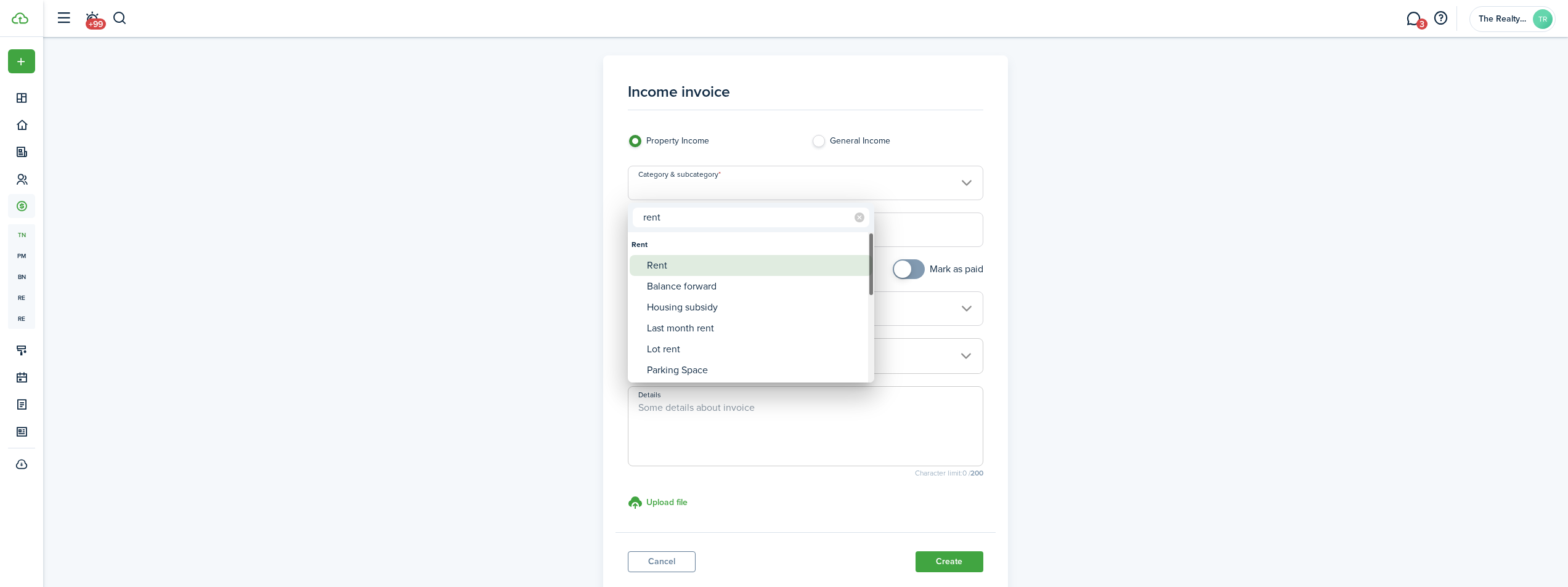
type input "rent"
click at [688, 270] on div "Rent" at bounding box center [756, 265] width 218 height 21
type input "Rent"
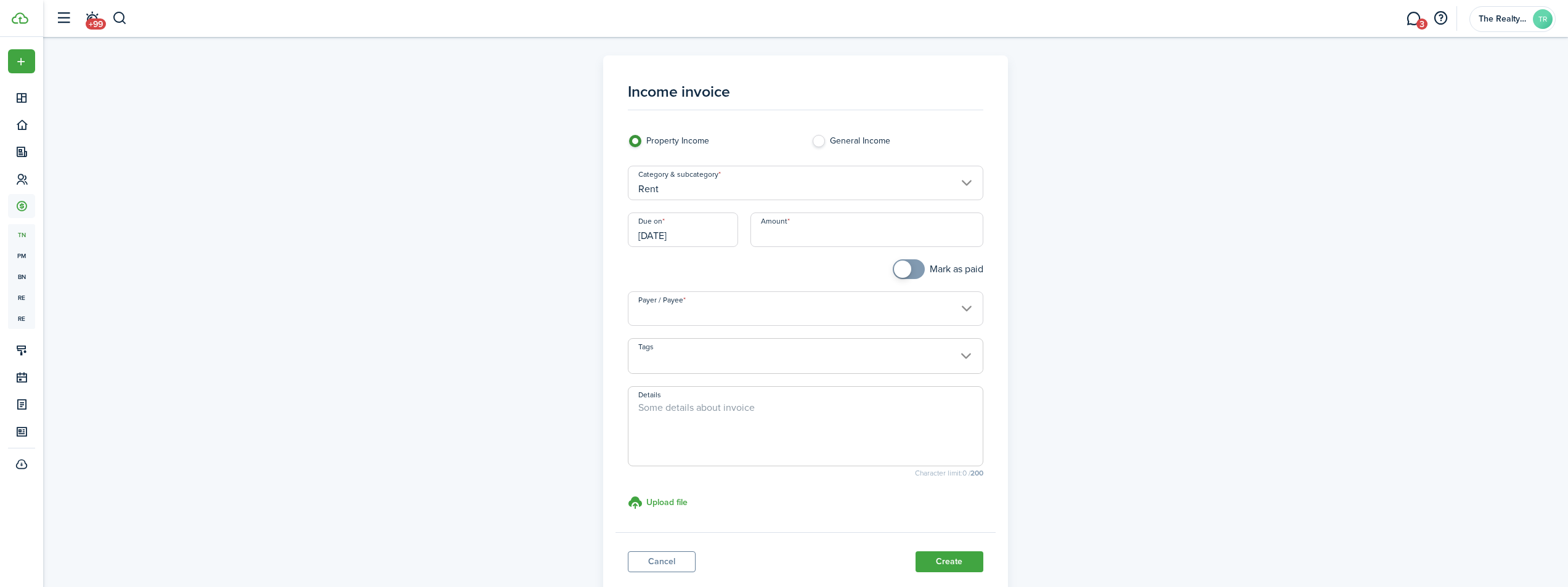
click at [699, 237] on input "[DATE]" at bounding box center [683, 230] width 110 height 34
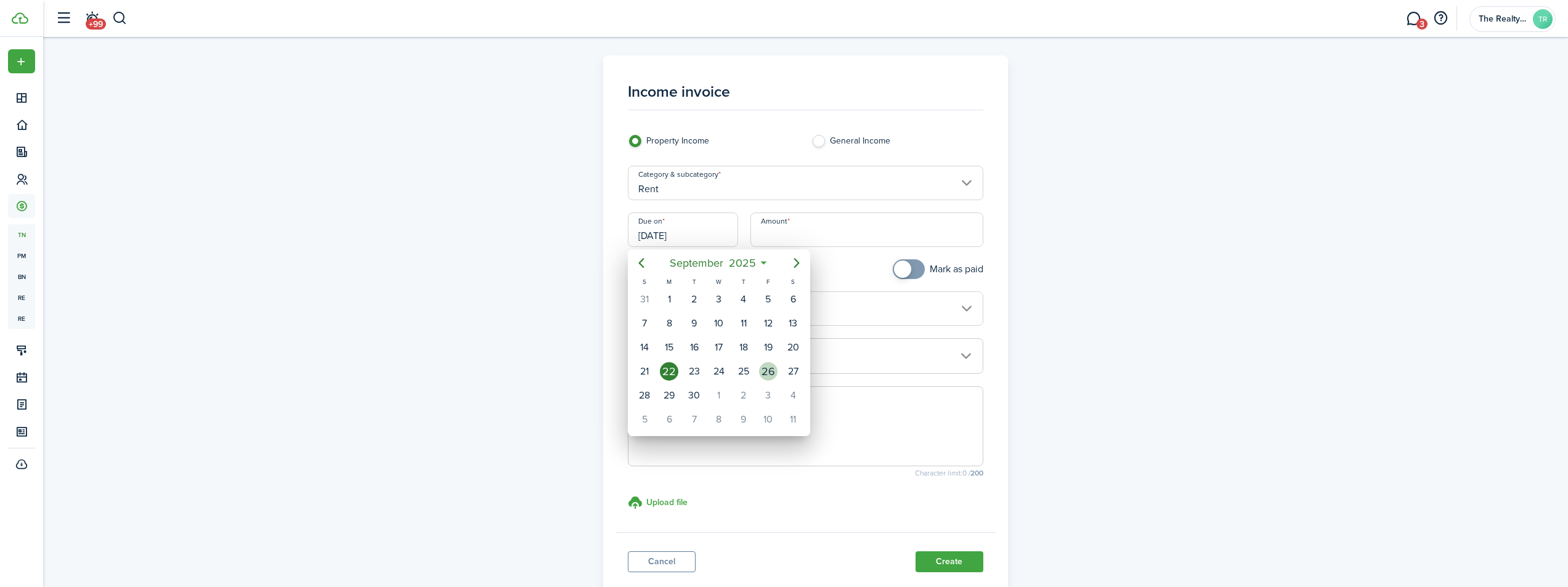
click at [768, 372] on div "26" at bounding box center [768, 371] width 19 height 19
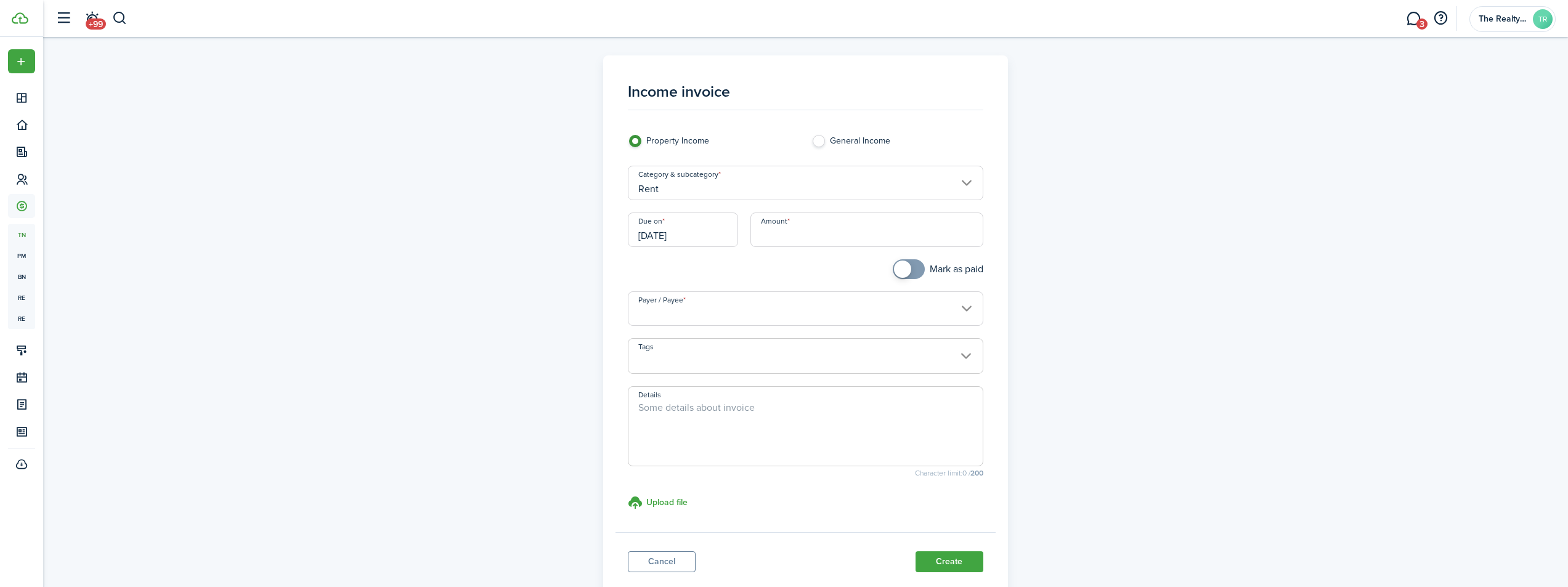
click at [701, 230] on input "[DATE]" at bounding box center [683, 230] width 110 height 34
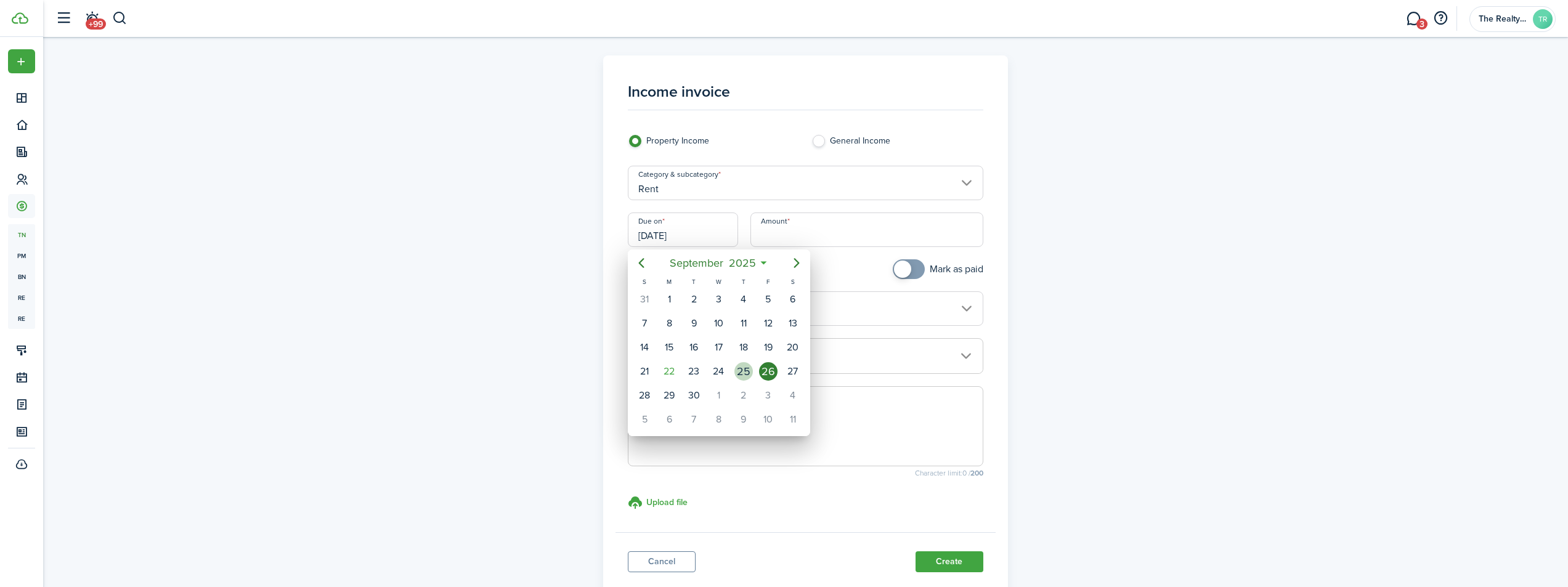
click at [749, 374] on div "25" at bounding box center [743, 371] width 19 height 19
type input "[DATE]"
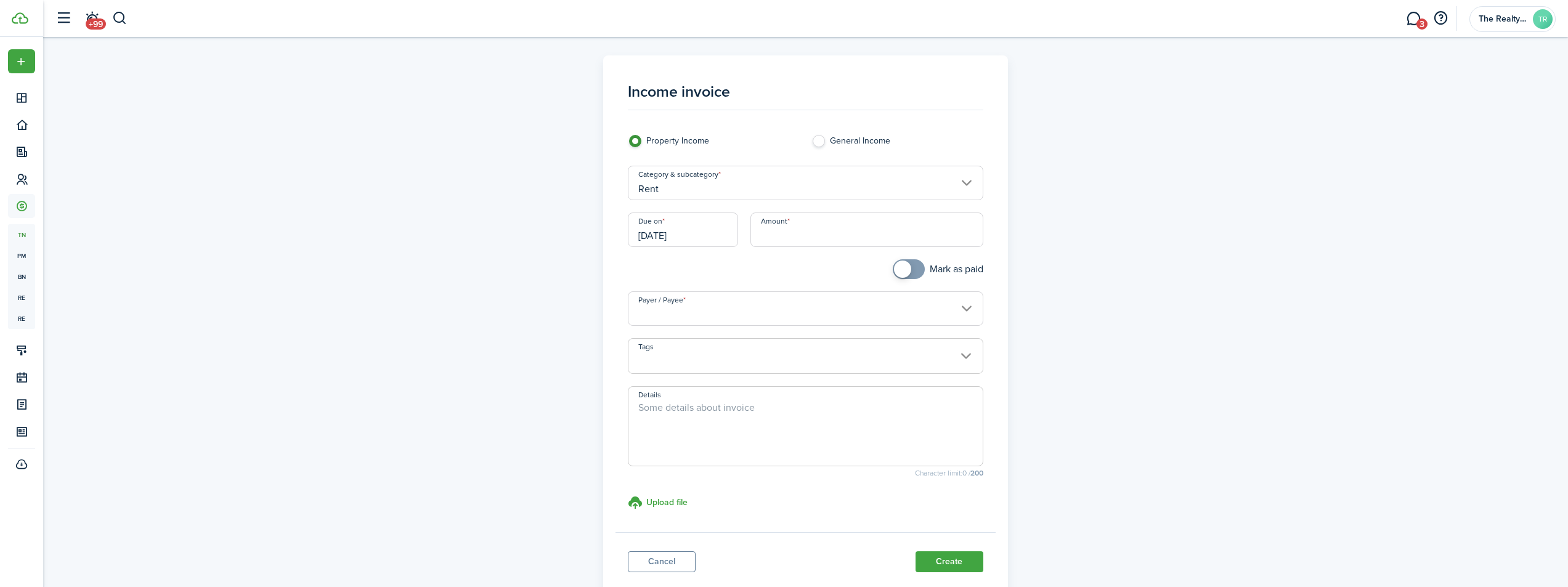
click at [786, 237] on input "Amount" at bounding box center [867, 230] width 233 height 34
paste input "$8."
type input "$"
click at [847, 310] on input "Payer / Payee" at bounding box center [806, 309] width 355 height 34
type input "$458.00"
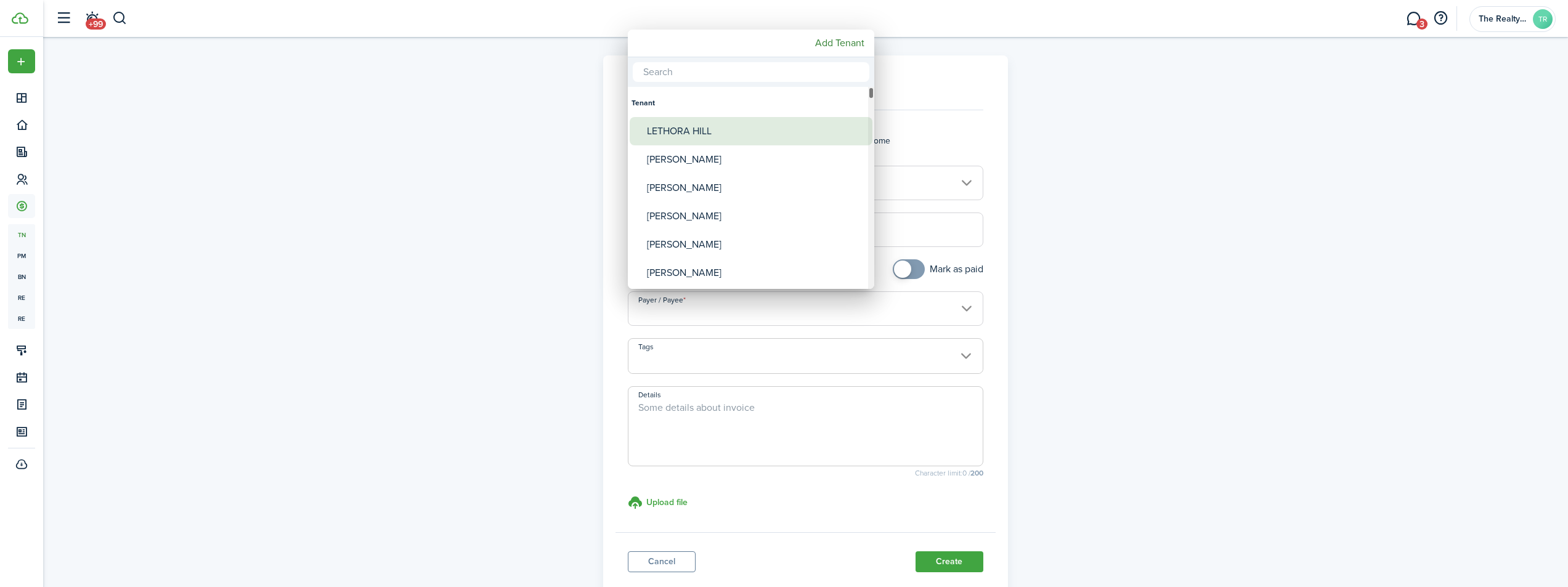
click at [734, 131] on div "LETHORA HILL" at bounding box center [756, 131] width 218 height 28
type input "LETHORA HILL"
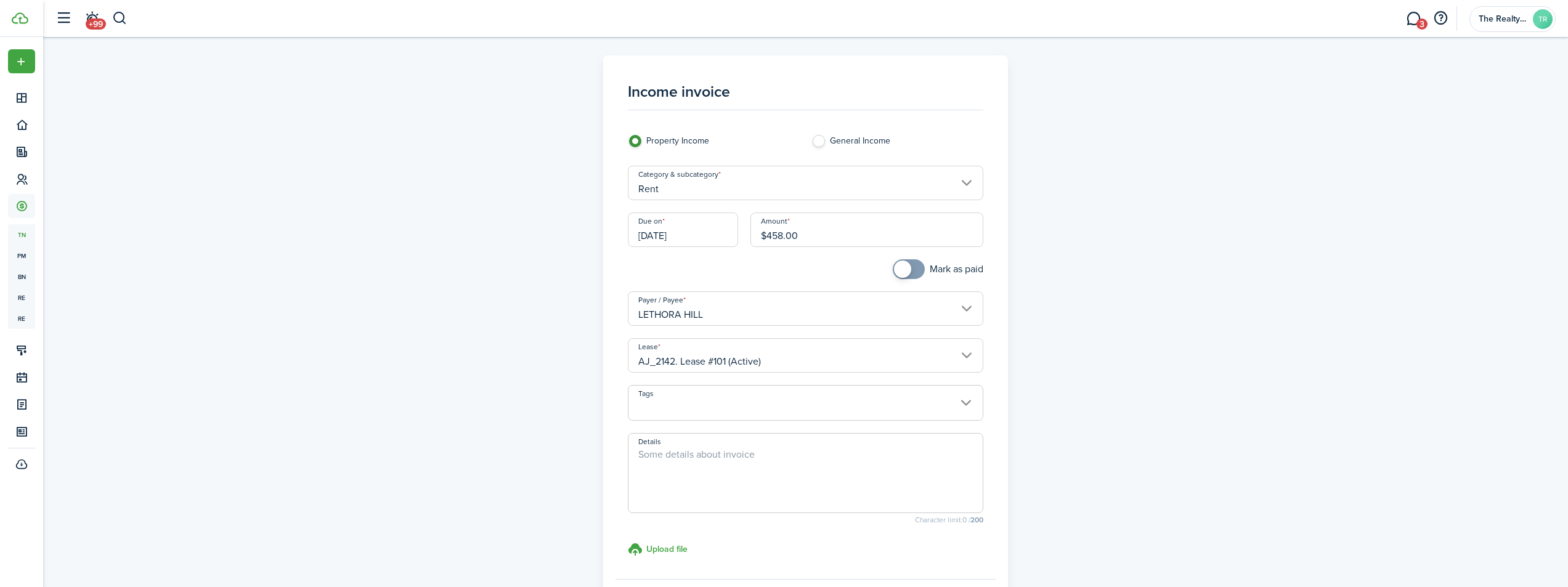
scroll to position [128, 0]
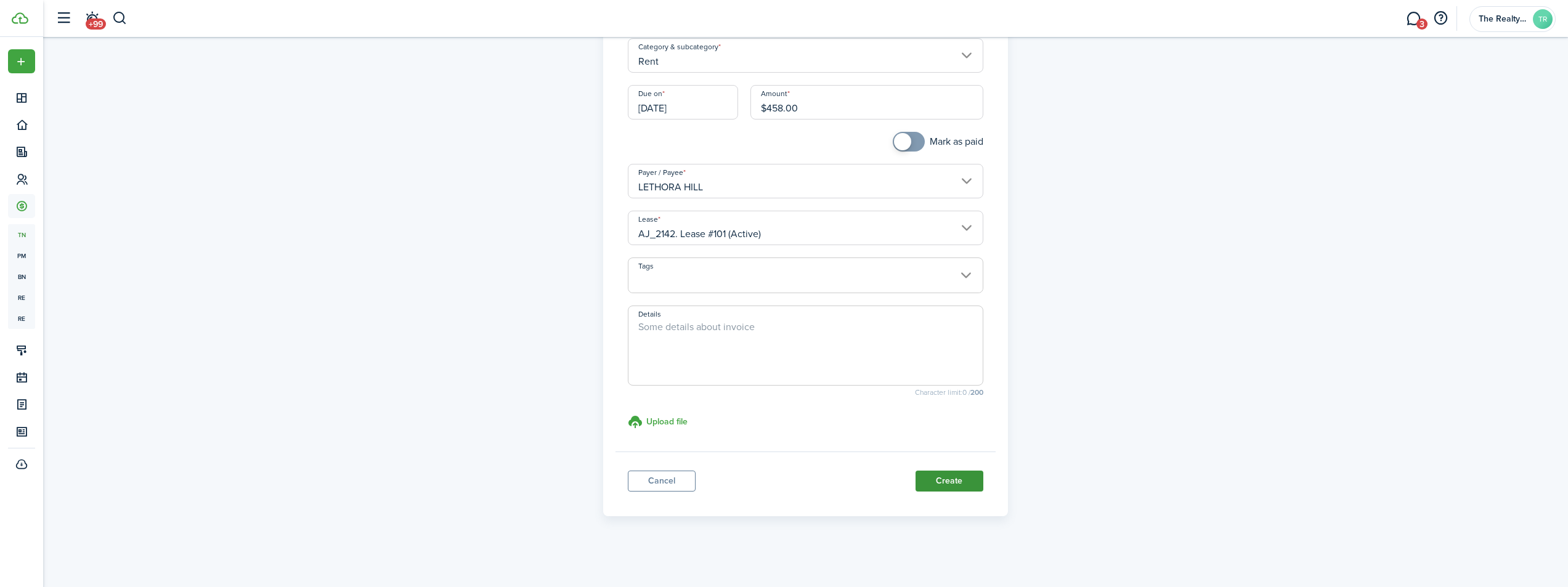
click at [952, 481] on button "Create" at bounding box center [949, 481] width 68 height 21
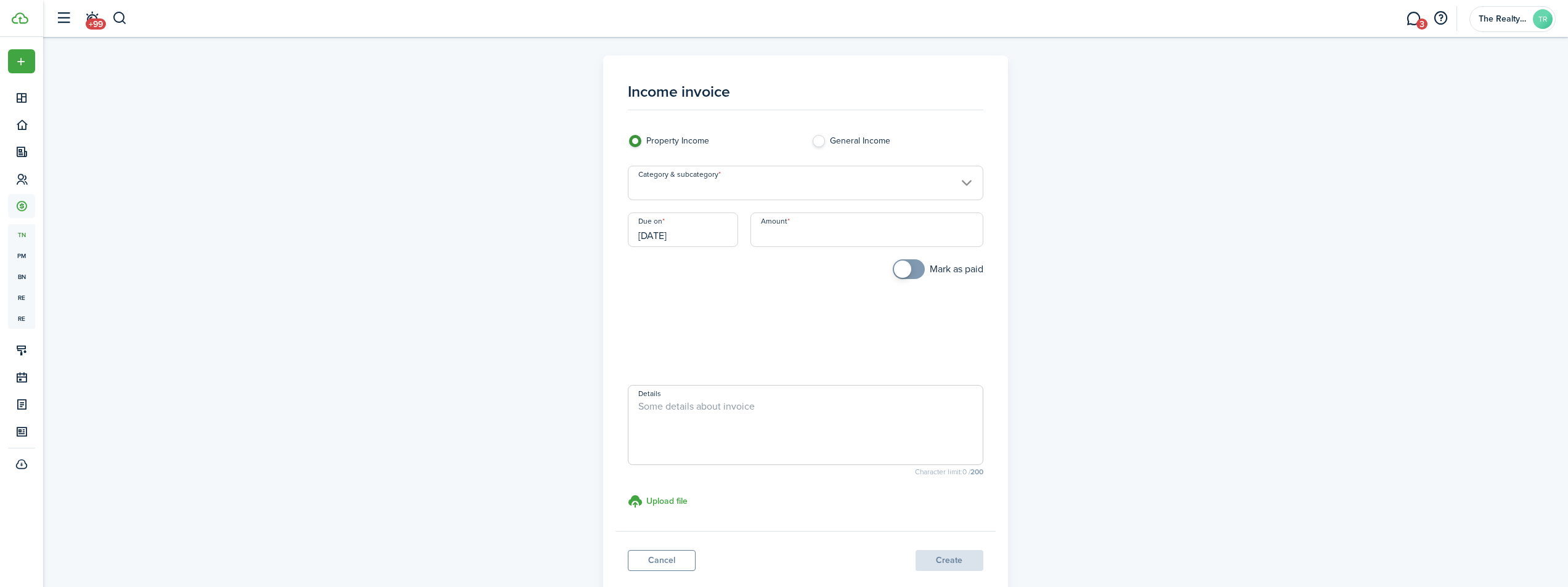
scroll to position [75, 0]
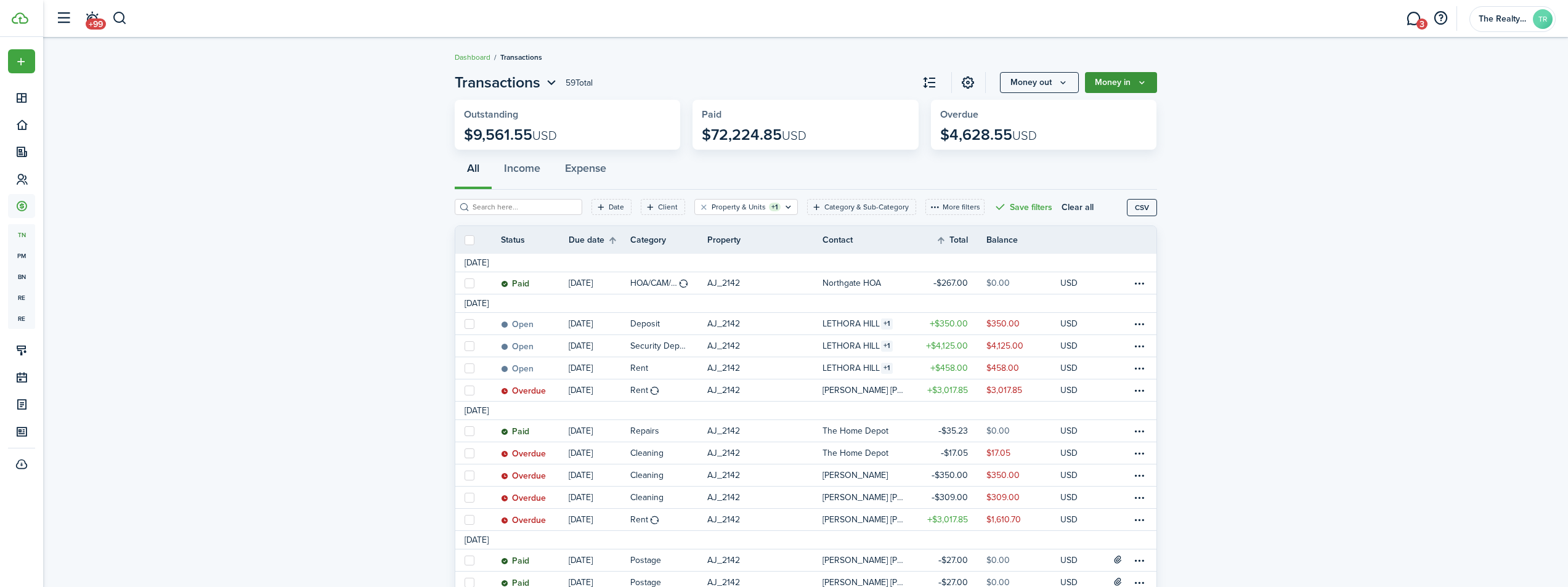
click at [1126, 85] on button "Money in" at bounding box center [1120, 82] width 72 height 21
click at [1105, 108] on link "Income invoice" at bounding box center [1102, 110] width 108 height 21
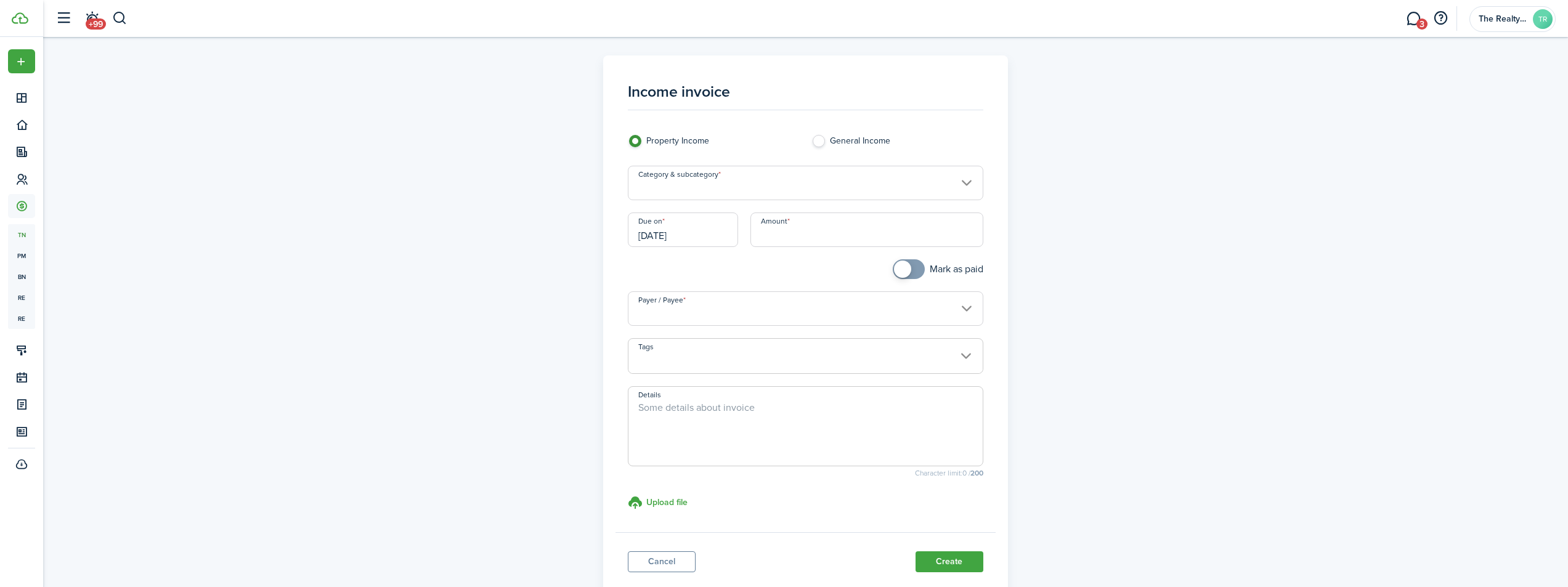
click at [749, 184] on input "Category & subcategory" at bounding box center [806, 183] width 355 height 34
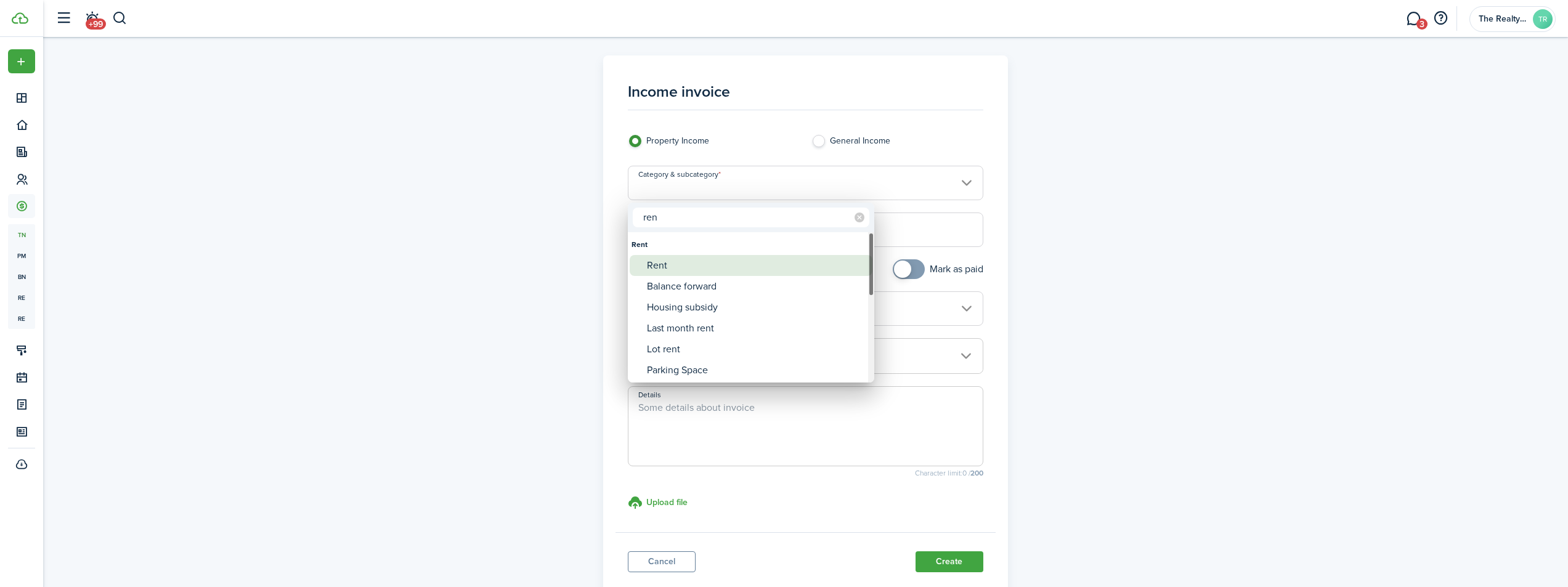
type input "ren"
click at [655, 263] on div "Rent" at bounding box center [756, 265] width 218 height 21
type input "Rent"
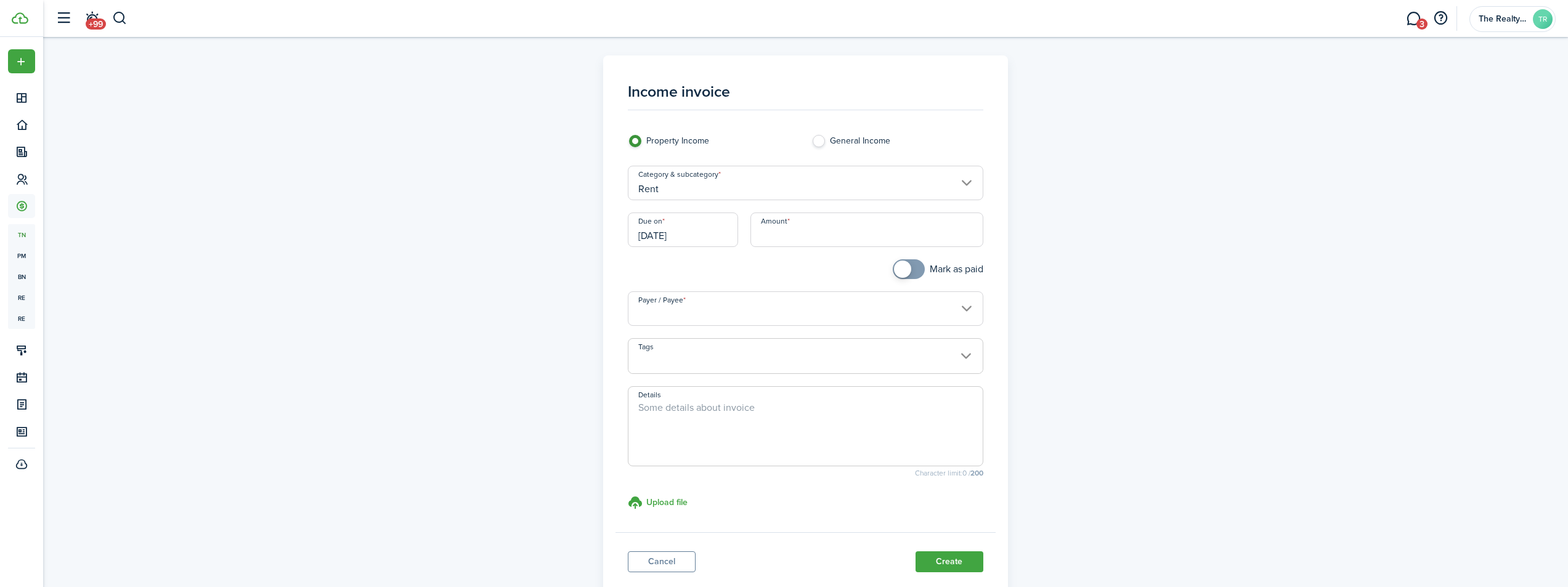
click at [705, 232] on input "[DATE]" at bounding box center [683, 230] width 110 height 34
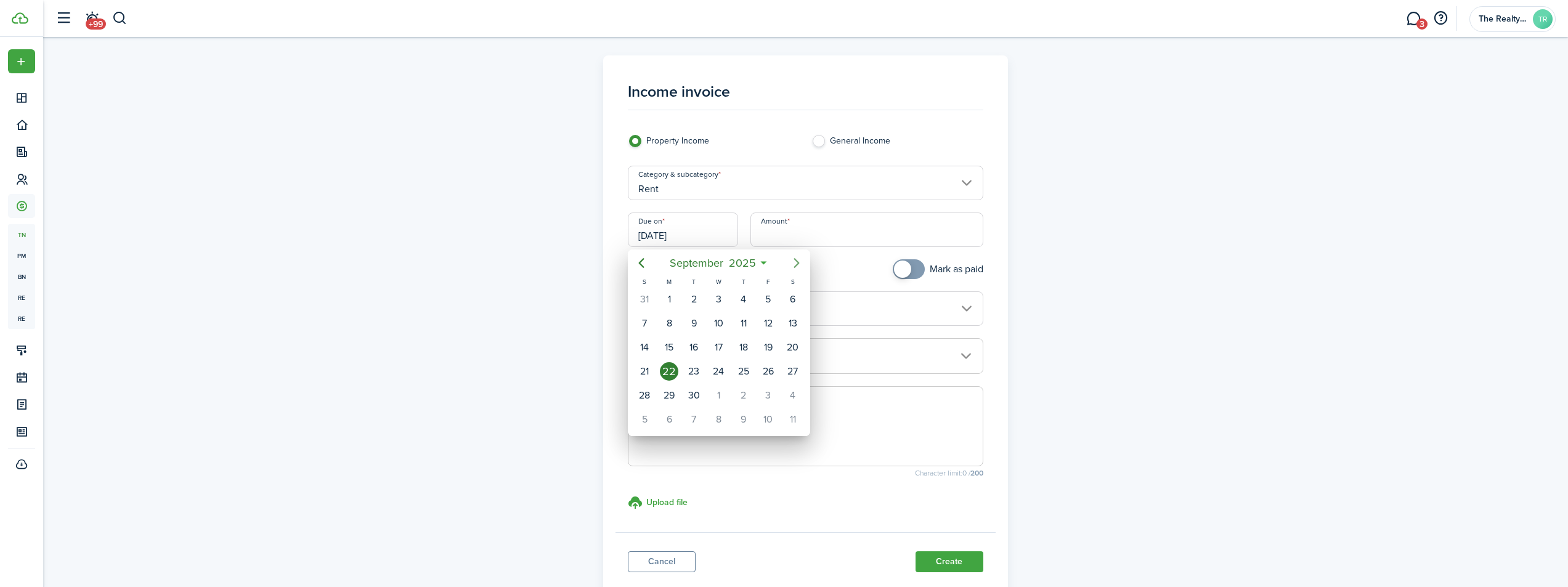
click at [799, 261] on icon "Next page" at bounding box center [797, 263] width 15 height 15
click at [714, 296] on div "1" at bounding box center [719, 299] width 19 height 19
type input "[DATE]"
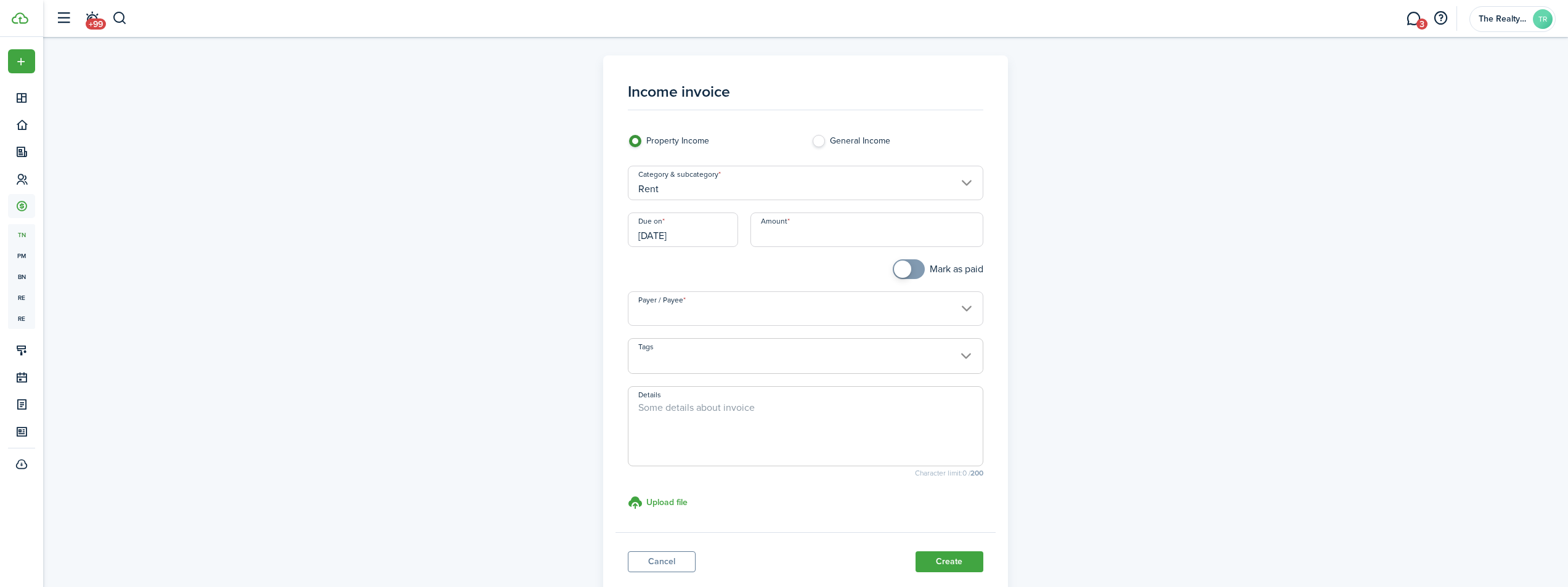
click at [797, 243] on input "Amount" at bounding box center [867, 230] width 233 height 34
click at [852, 314] on input "Payer / Payee" at bounding box center [806, 309] width 355 height 34
type input "$2,750.00"
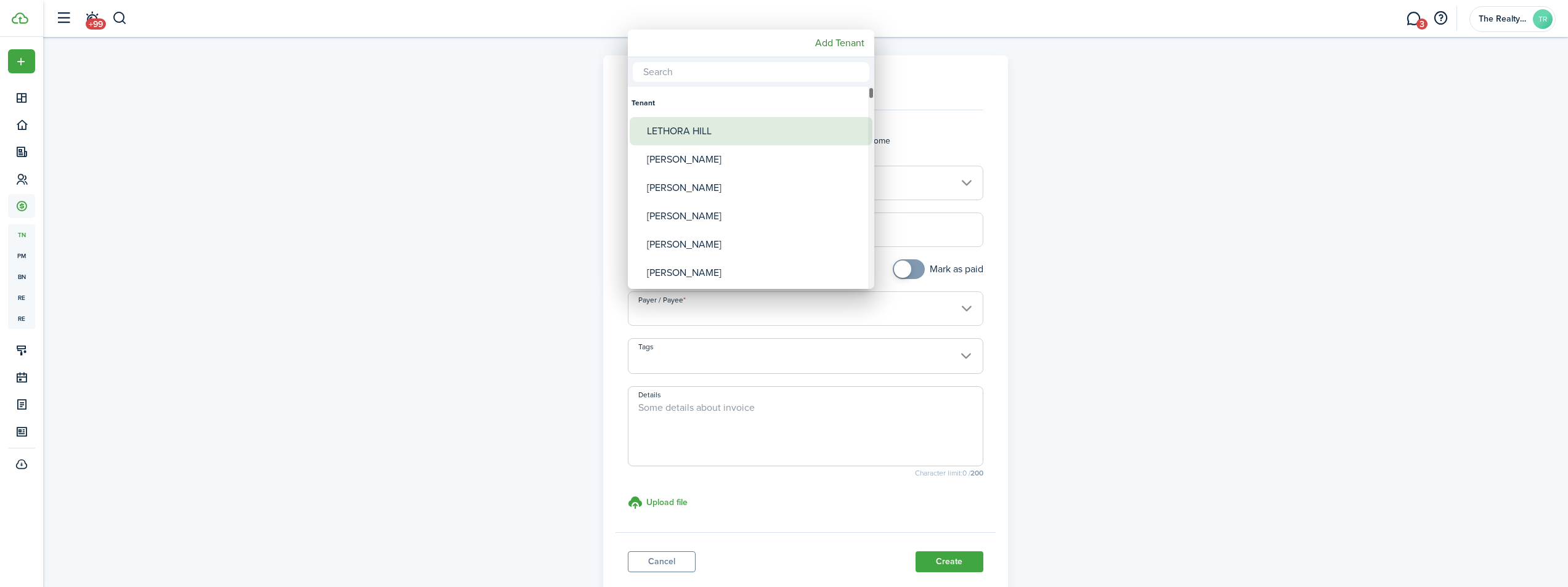
click at [748, 133] on div "LETHORA HILL" at bounding box center [756, 131] width 218 height 28
type input "LETHORA HILL"
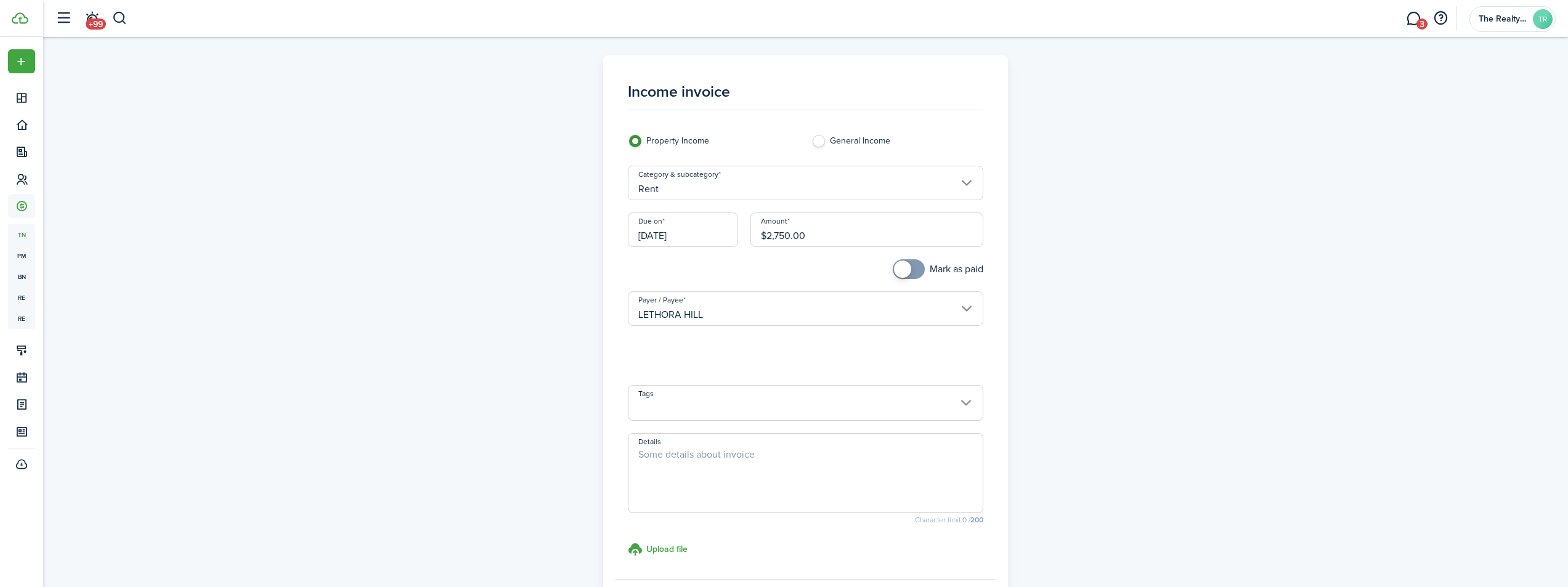
click at [755, 160] on div "Property Income General Income Category & subcategory Rent" at bounding box center [806, 173] width 367 height 77
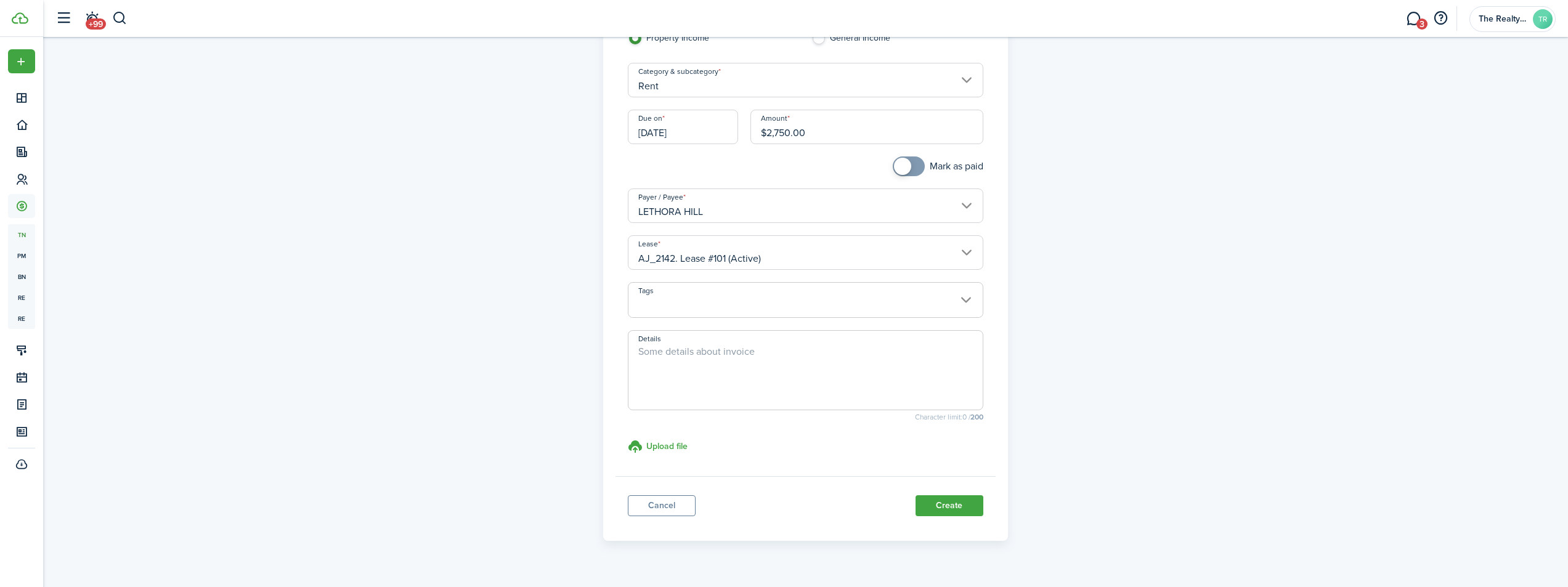
scroll to position [128, 0]
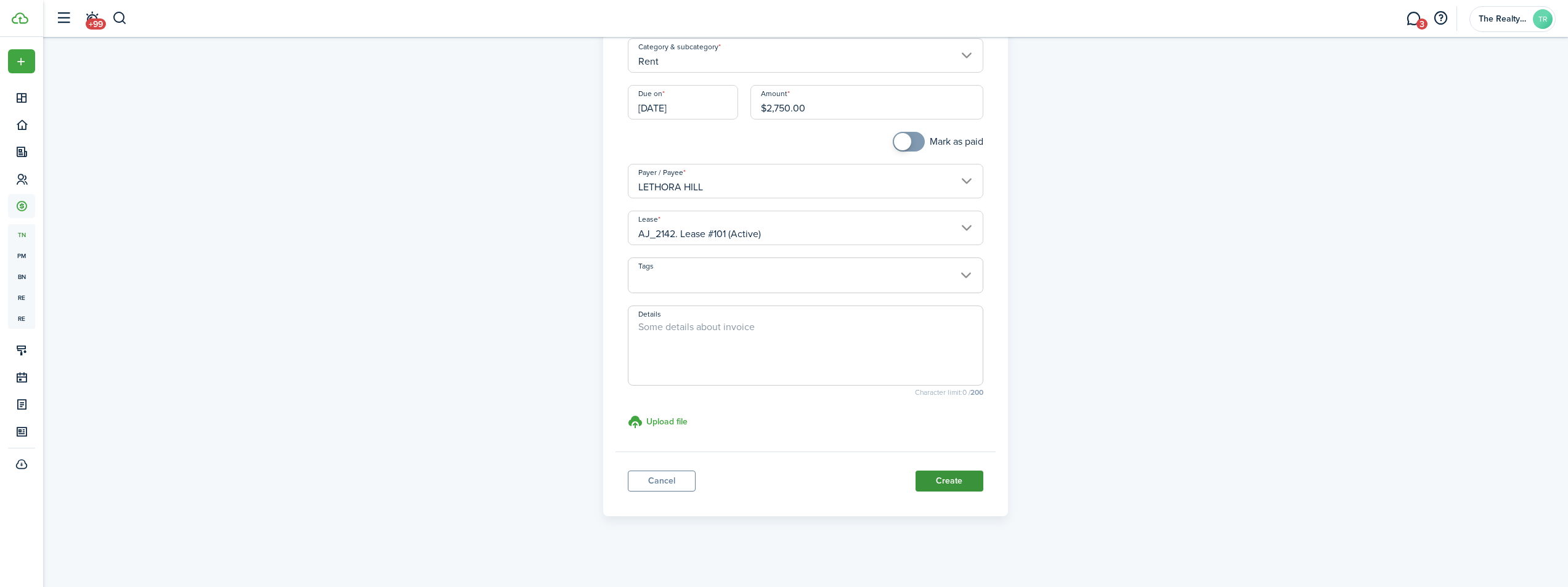
click at [954, 487] on button "Create" at bounding box center [949, 481] width 68 height 21
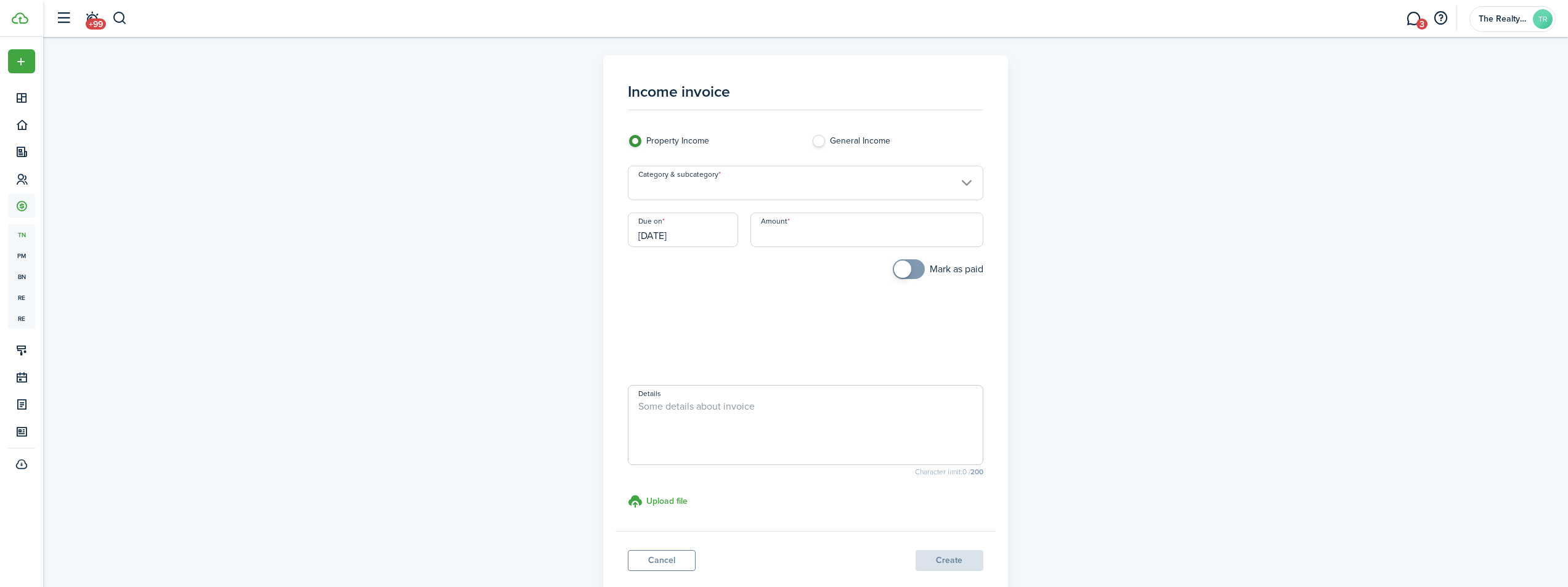
scroll to position [75, 0]
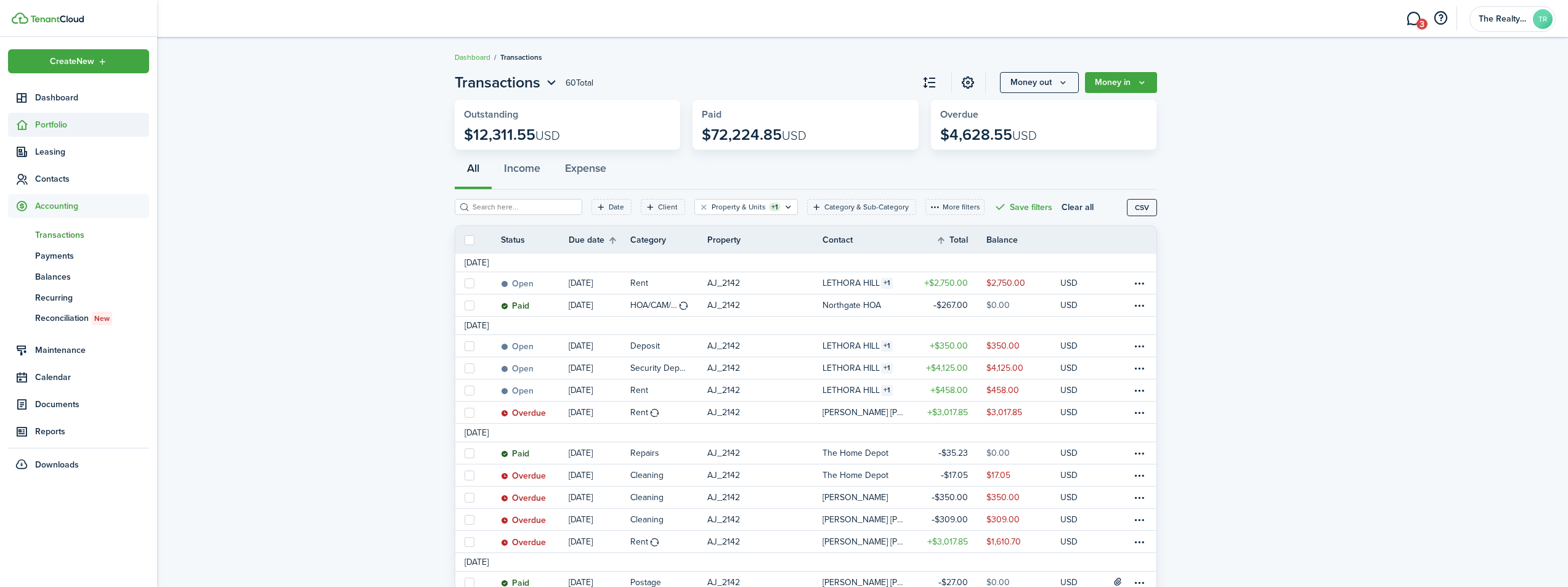
click at [49, 123] on span "Portfolio" at bounding box center [92, 125] width 114 height 13
click at [60, 151] on span "Properties" at bounding box center [92, 154] width 114 height 13
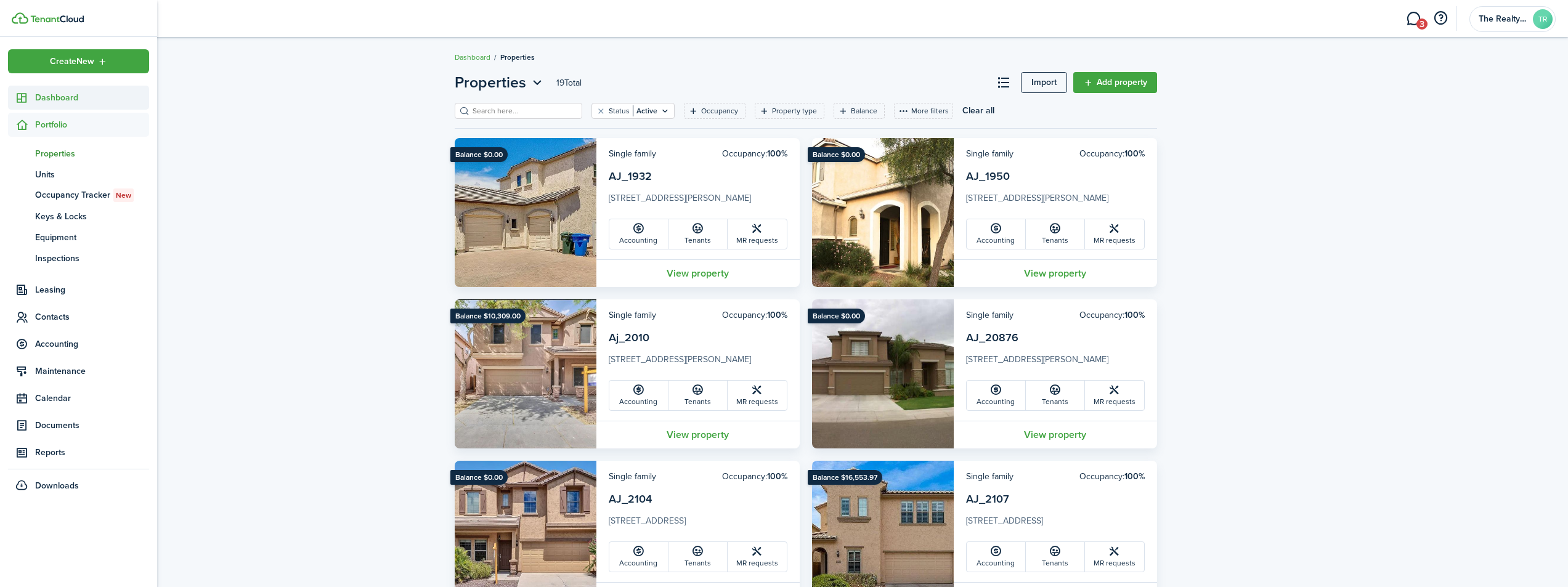
click at [53, 99] on span "Dashboard" at bounding box center [92, 97] width 114 height 13
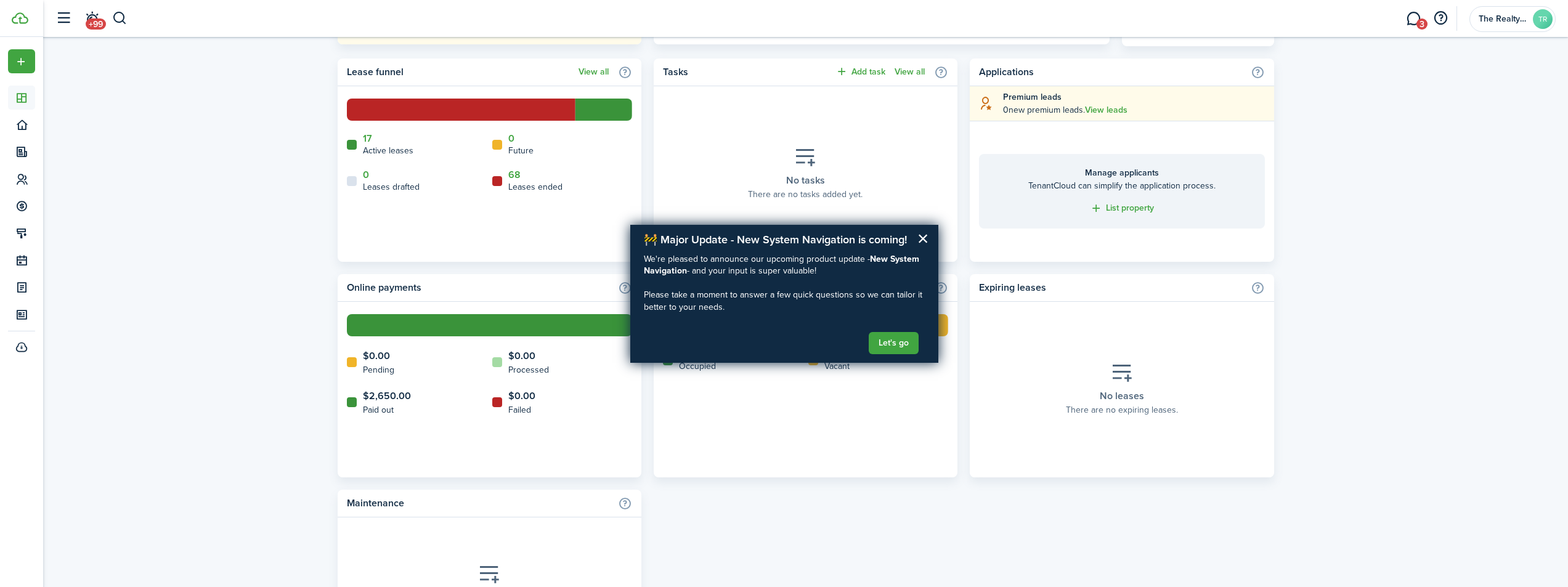
scroll to position [443, 0]
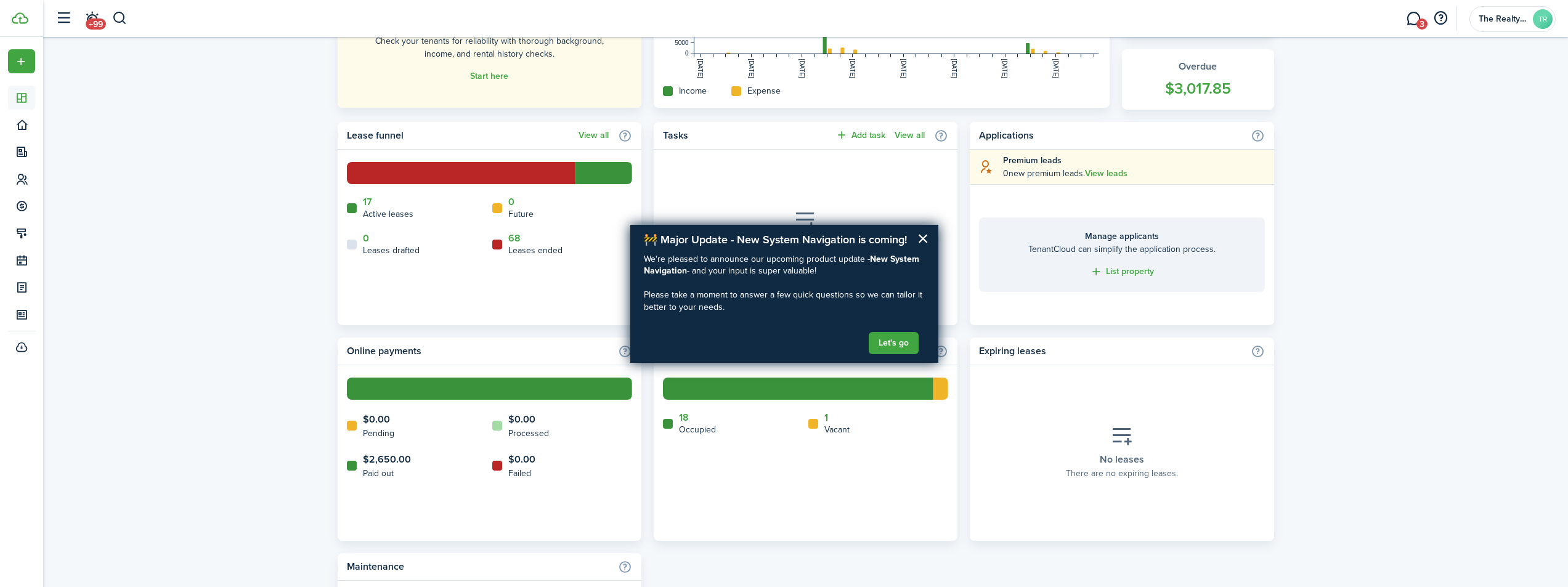
click at [825, 416] on link "1" at bounding box center [825, 418] width 3 height 11
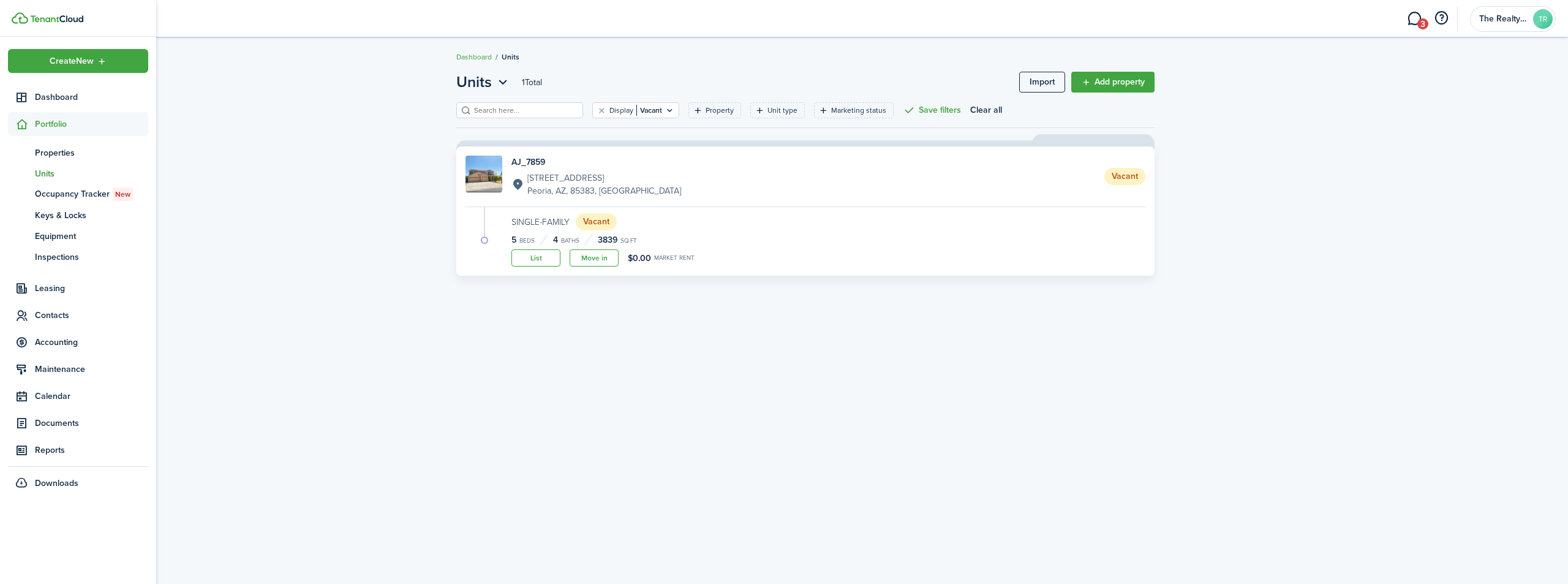
click at [46, 123] on span "Portfolio" at bounding box center [91, 124] width 113 height 13
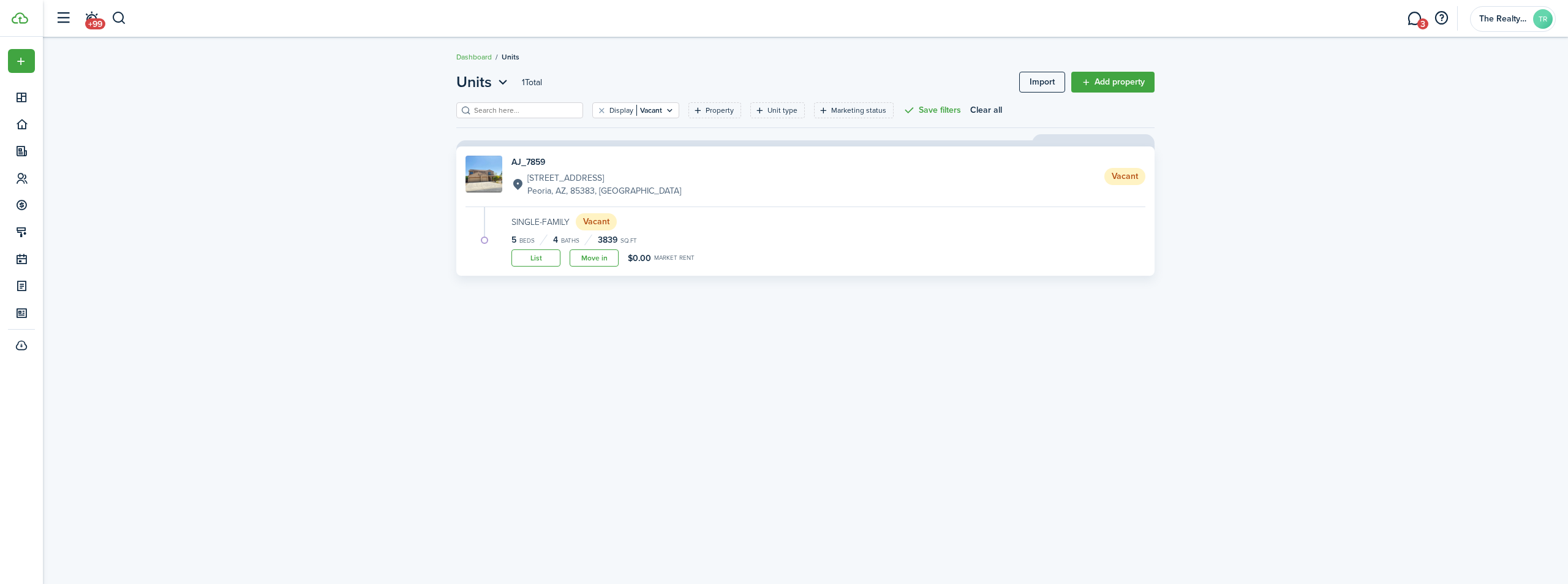
click at [506, 109] on input "search" at bounding box center [525, 111] width 108 height 12
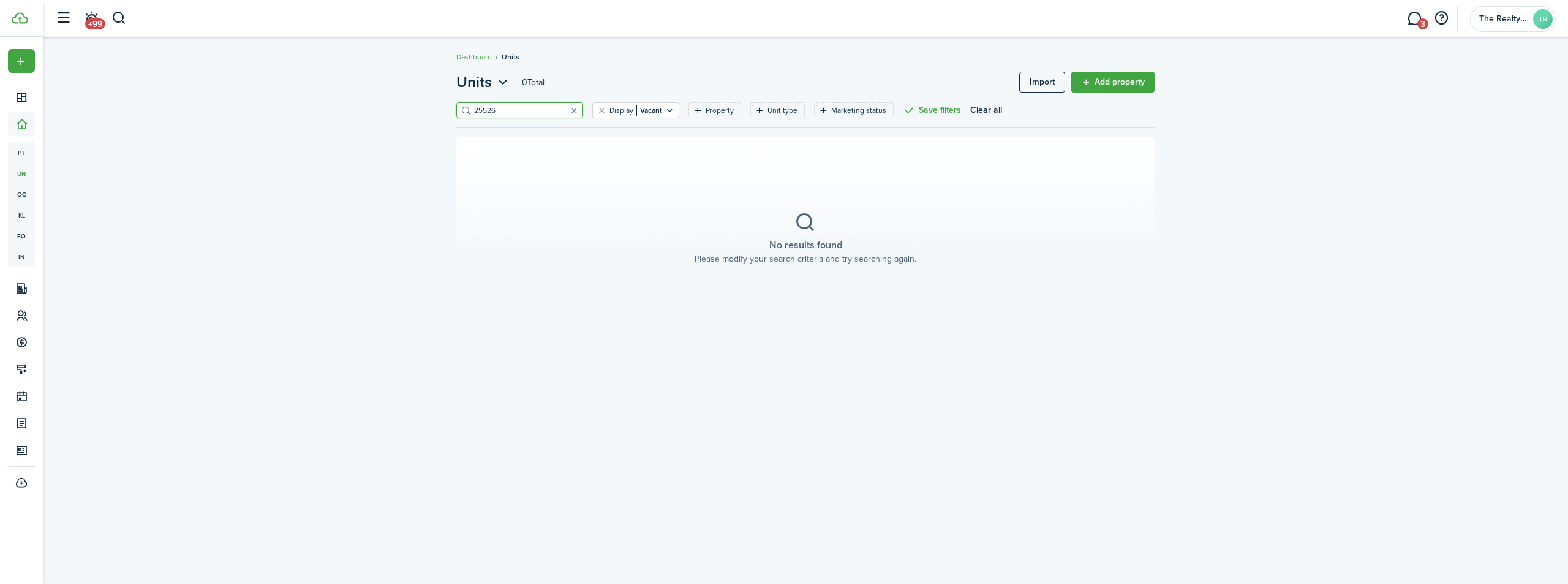
type input "25526"
click at [597, 111] on filter-tag "Display Vacant" at bounding box center [636, 110] width 87 height 16
click at [564, 153] on label "All" at bounding box center [624, 160] width 157 height 18
radio input "true"
click at [622, 226] on button "Apply" at bounding box center [624, 224] width 157 height 21
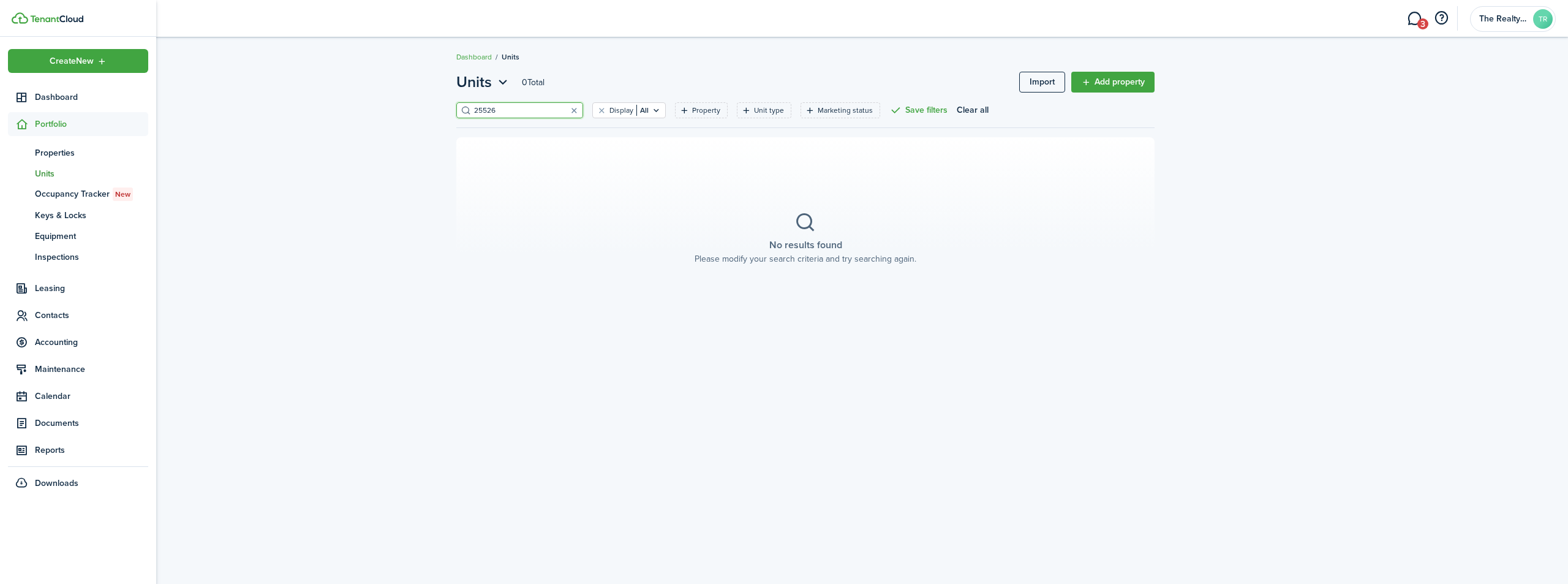
click at [58, 125] on span "Portfolio" at bounding box center [91, 124] width 113 height 13
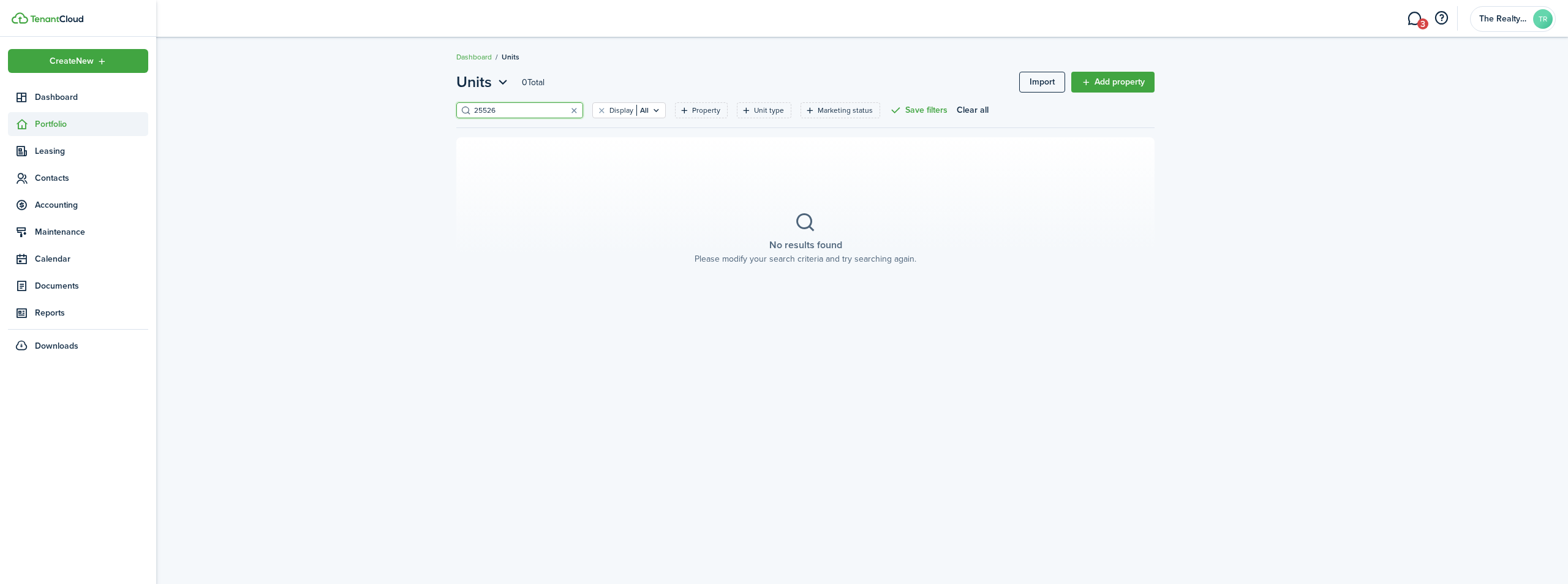
click at [57, 130] on span "Portfolio" at bounding box center [91, 124] width 113 height 13
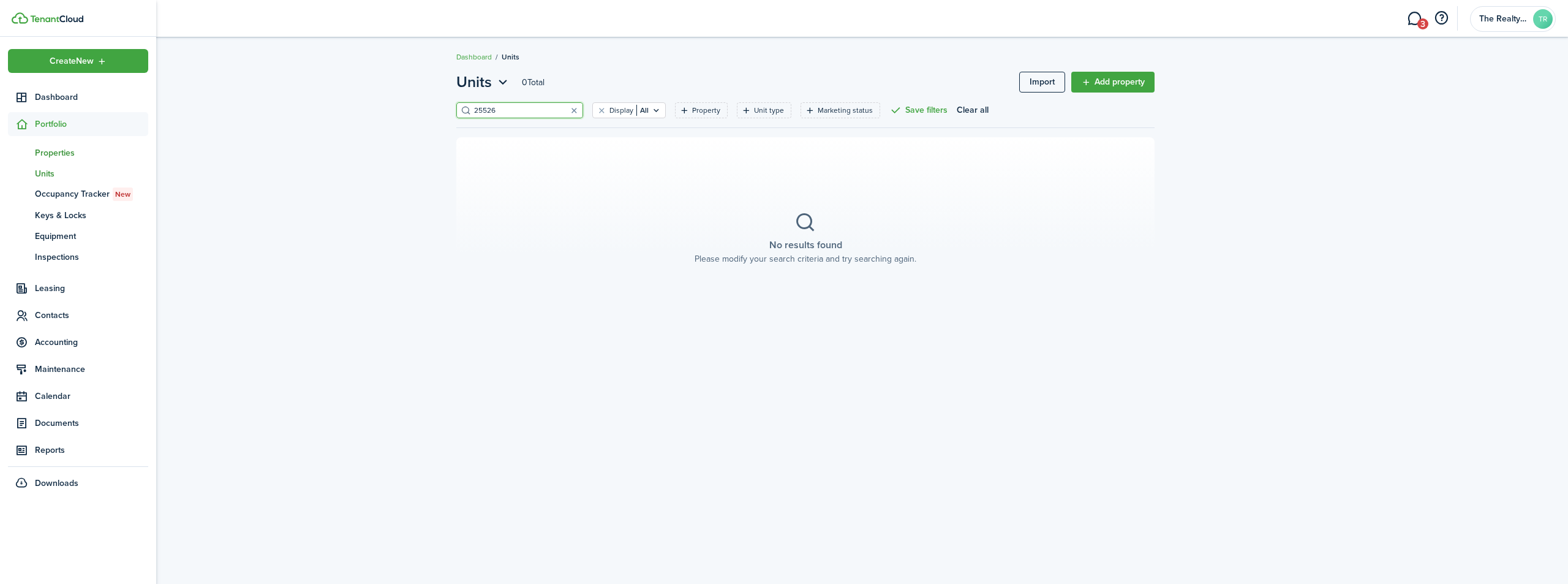
click at [55, 155] on span "Properties" at bounding box center [91, 153] width 113 height 13
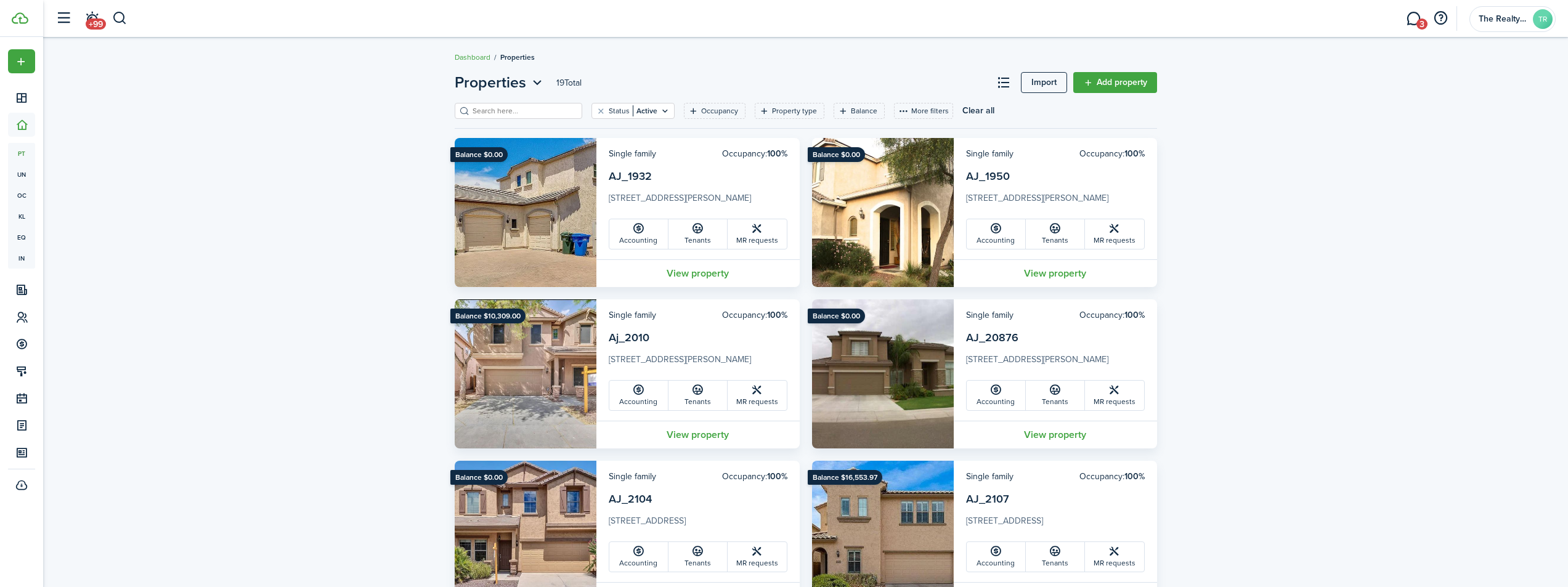
click at [518, 113] on input "search" at bounding box center [524, 111] width 108 height 12
type input "25526"
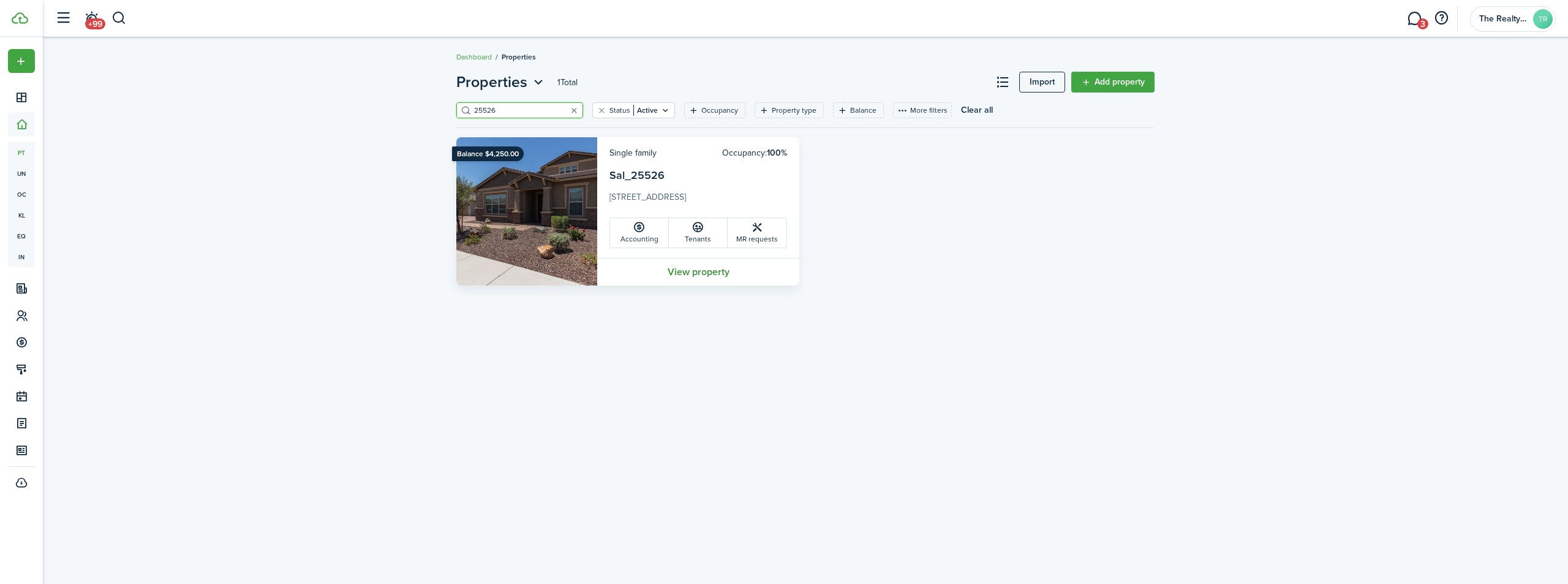
click at [704, 267] on link "View property" at bounding box center [698, 272] width 202 height 27
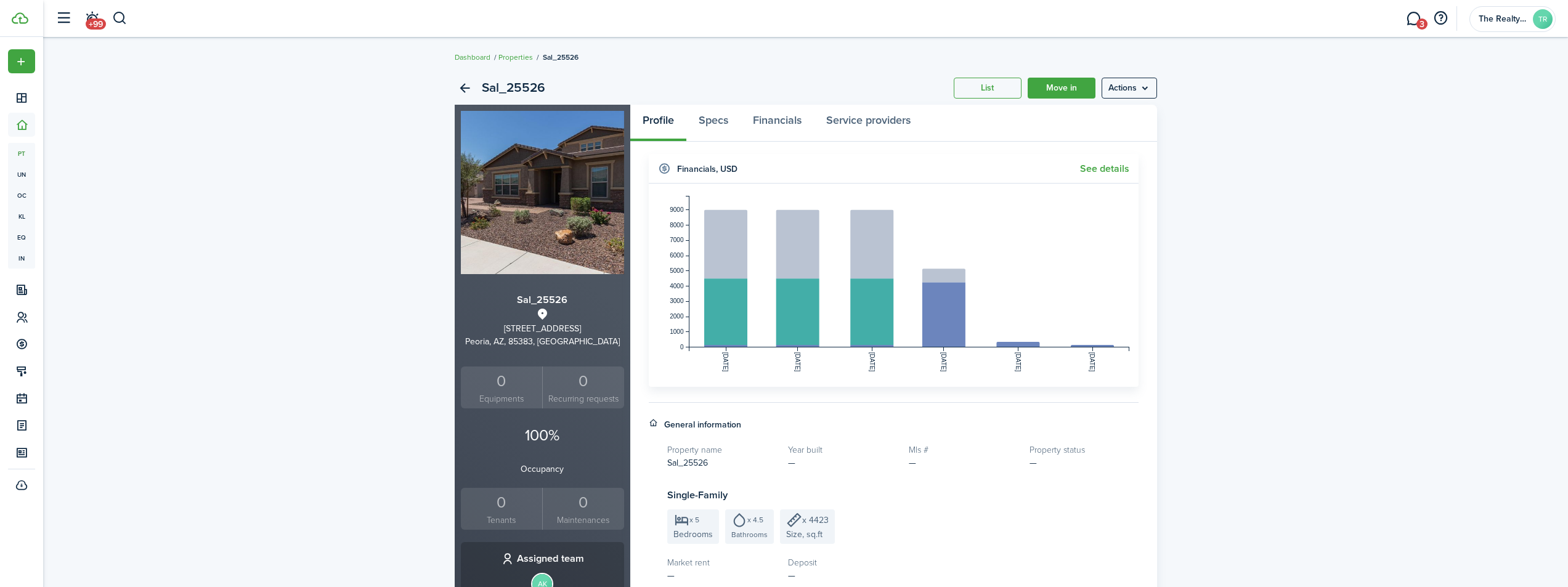
click at [497, 509] on div "0" at bounding box center [502, 503] width 76 height 23
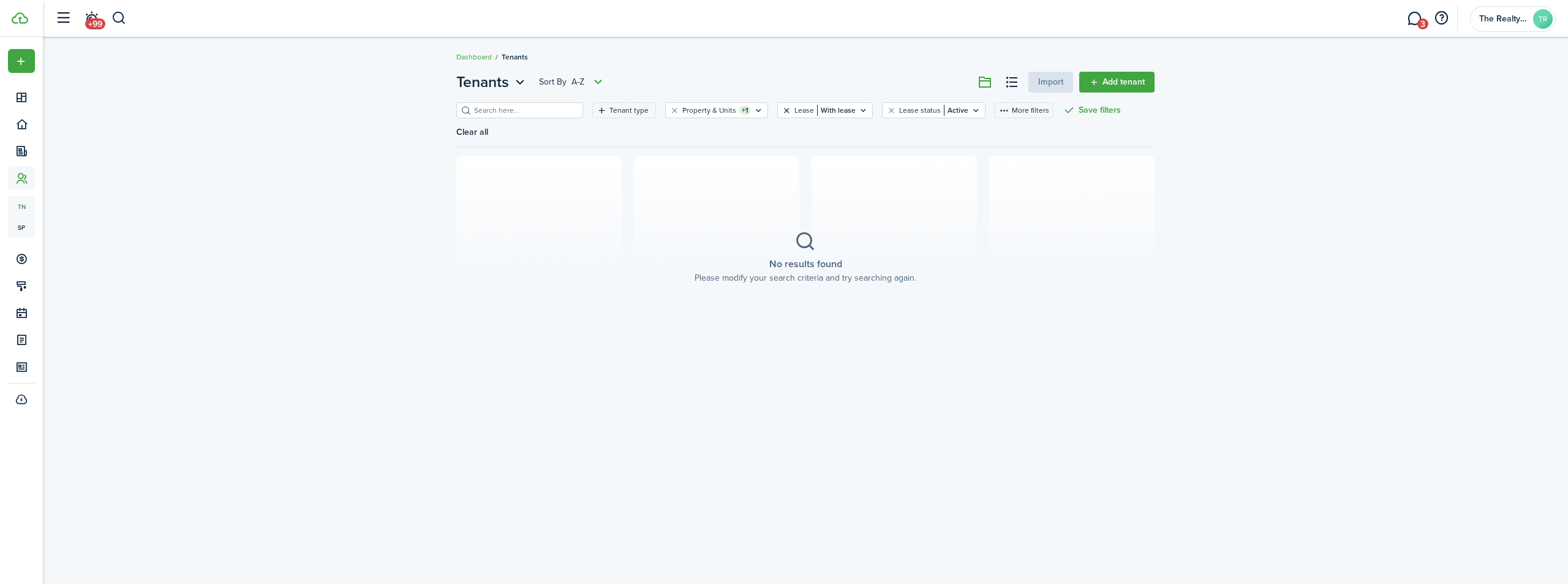
click at [782, 111] on button "Clear filter" at bounding box center [787, 111] width 10 height 10
click at [835, 111] on button "Clear filter" at bounding box center [840, 111] width 10 height 10
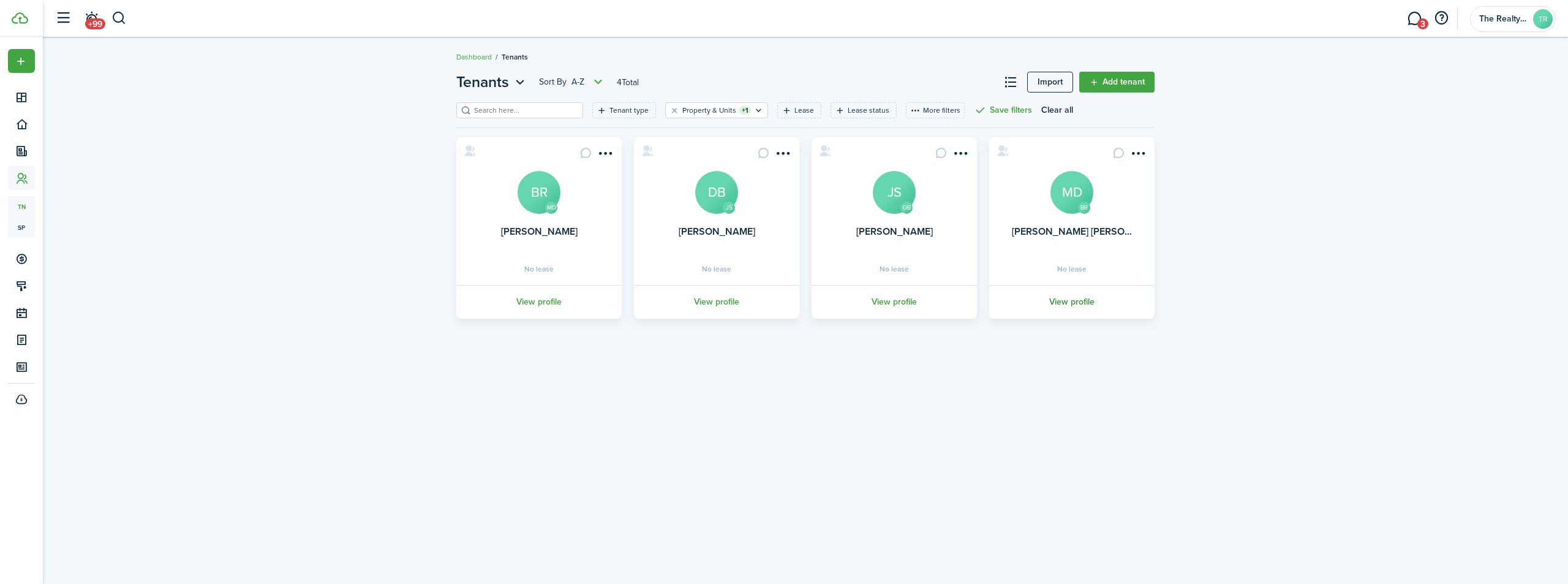
click at [1081, 295] on link "View profile" at bounding box center [1072, 302] width 169 height 33
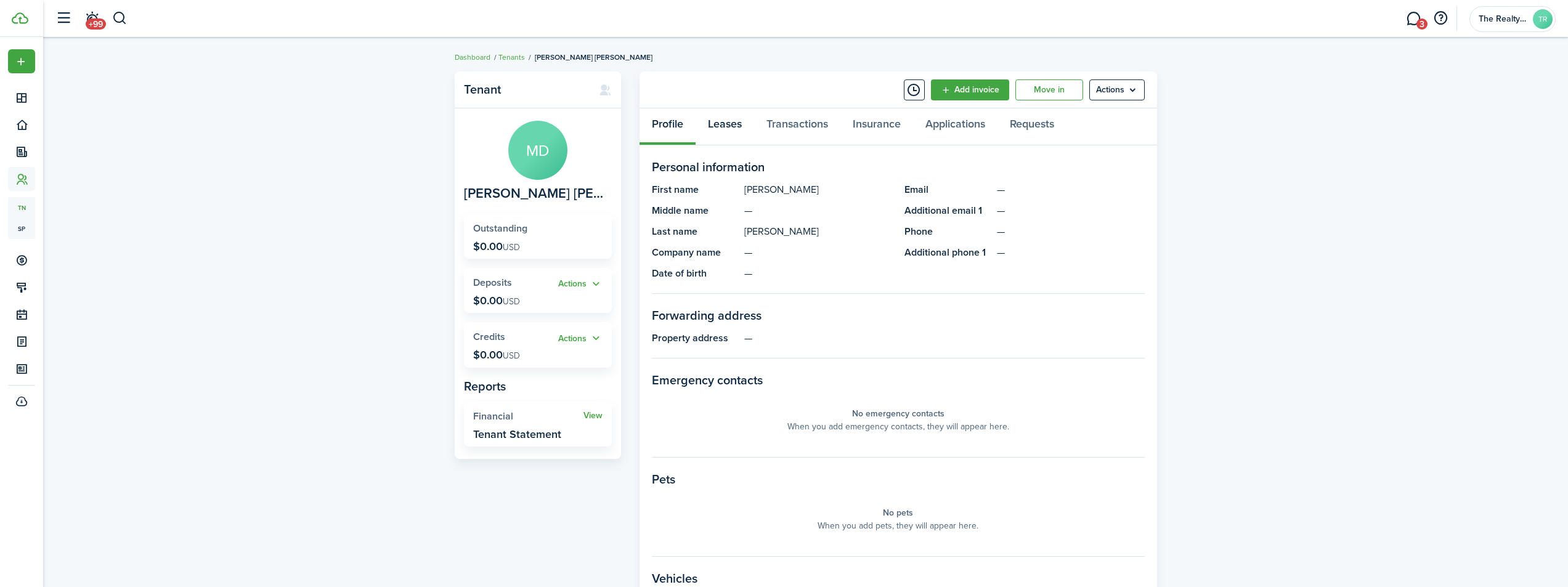
click at [731, 125] on link "Leases" at bounding box center [724, 127] width 58 height 37
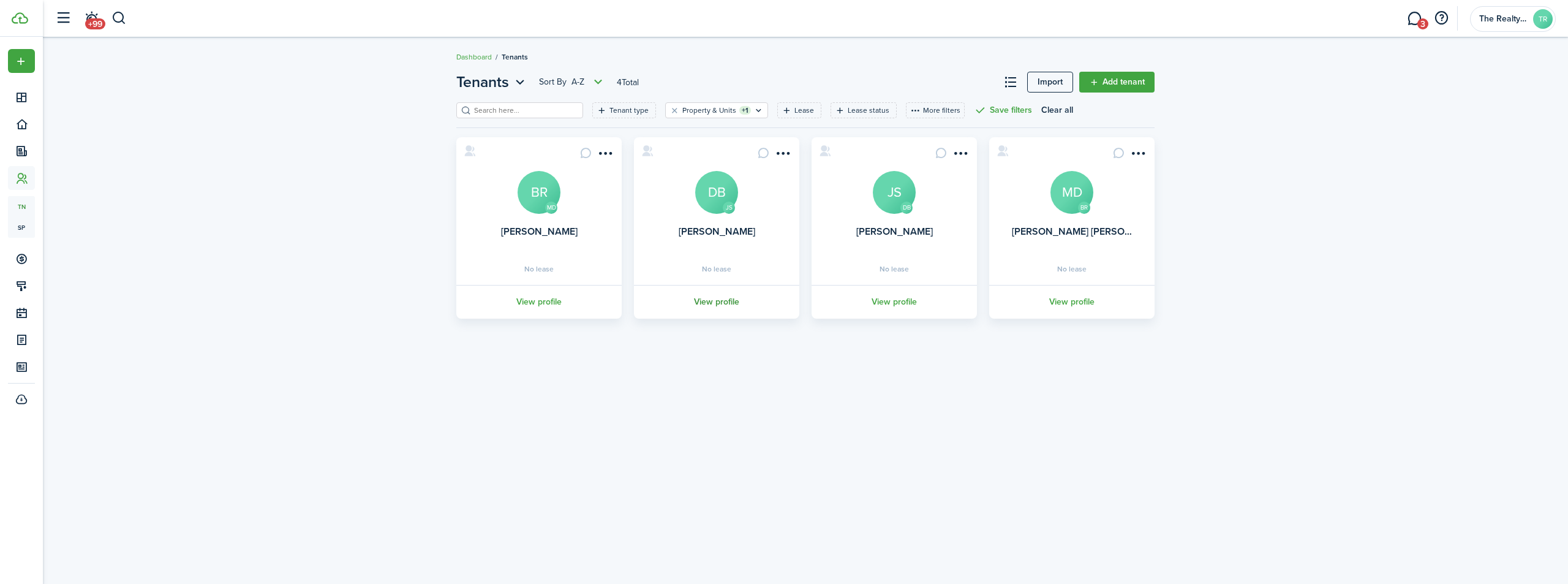
click at [728, 305] on link "View profile" at bounding box center [717, 302] width 169 height 33
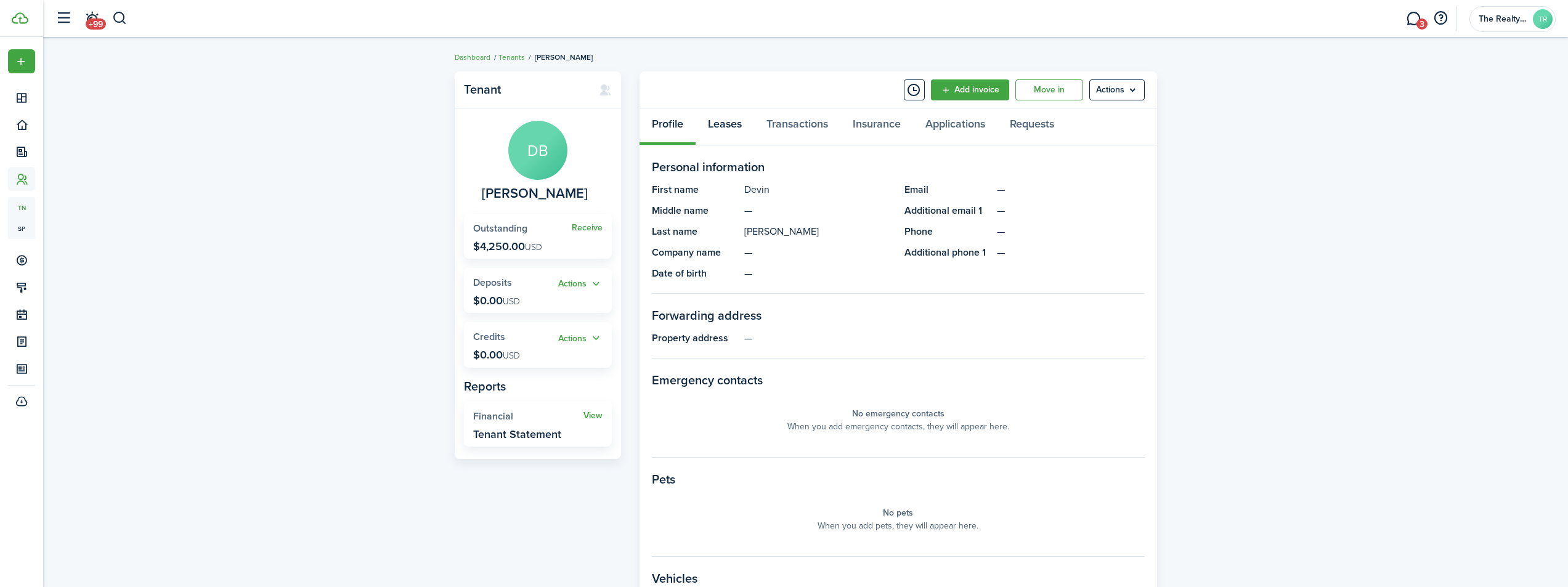
click at [729, 126] on link "Leases" at bounding box center [724, 127] width 58 height 37
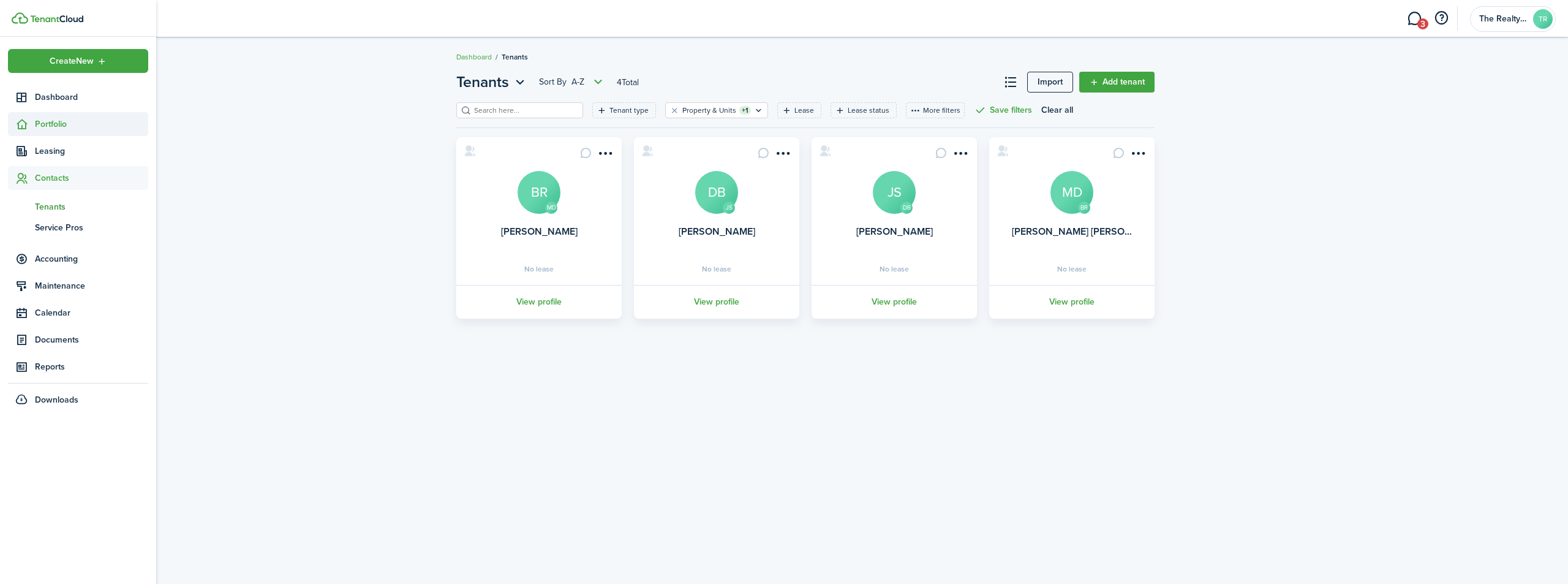
click at [58, 126] on span "Portfolio" at bounding box center [91, 124] width 113 height 13
click at [57, 154] on span "Properties" at bounding box center [91, 153] width 113 height 13
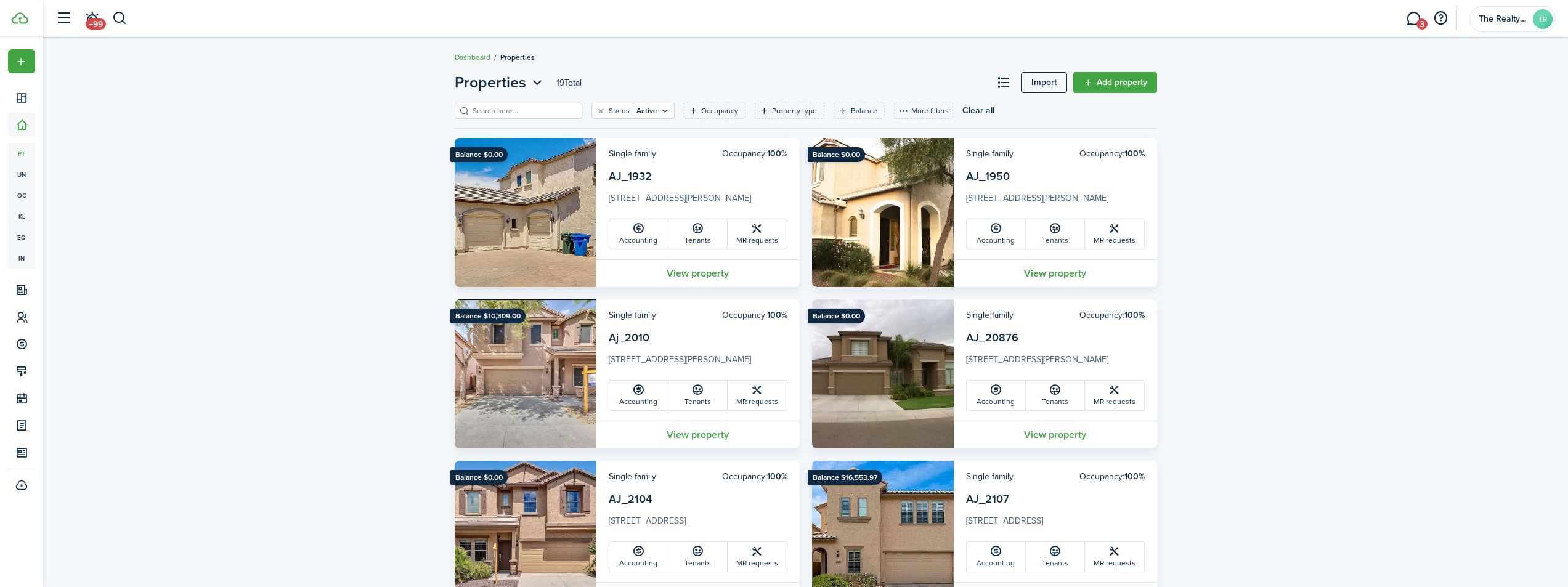
click at [491, 112] on input "search" at bounding box center [524, 111] width 108 height 12
type input "25526"
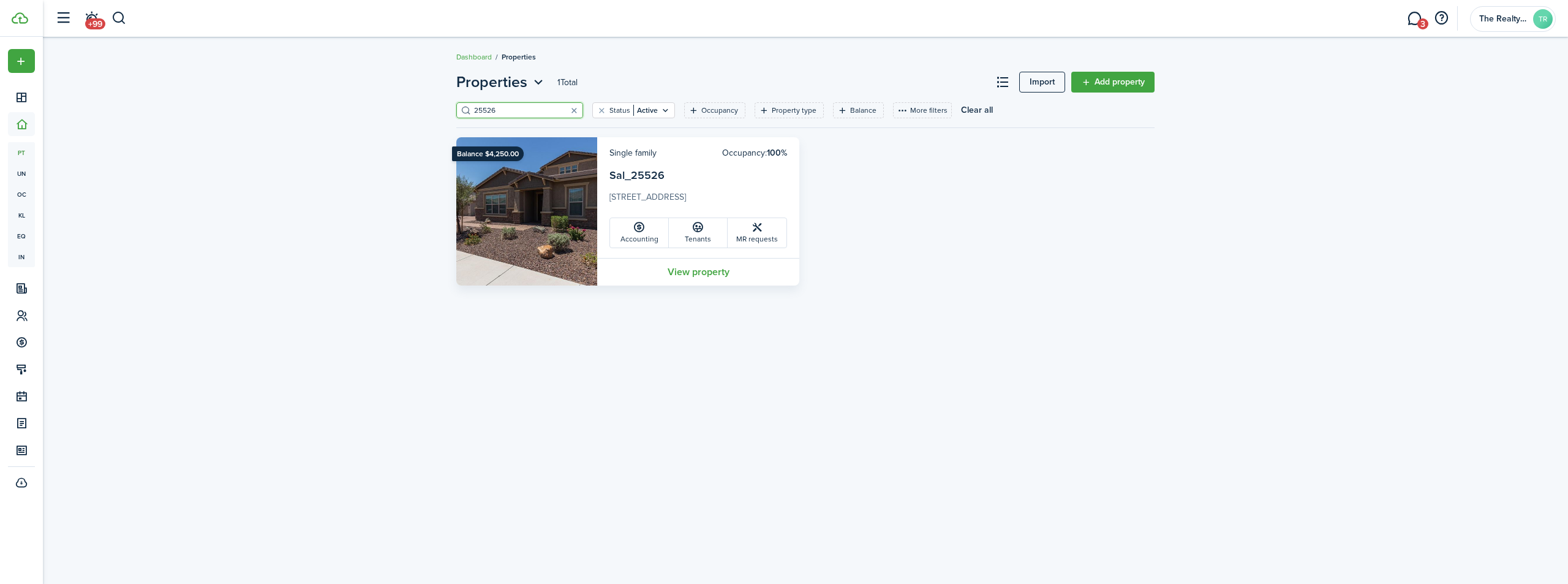
click at [708, 176] on card-title "Sal_25526" at bounding box center [698, 179] width 178 height 23
click at [697, 275] on link "View property" at bounding box center [698, 272] width 202 height 27
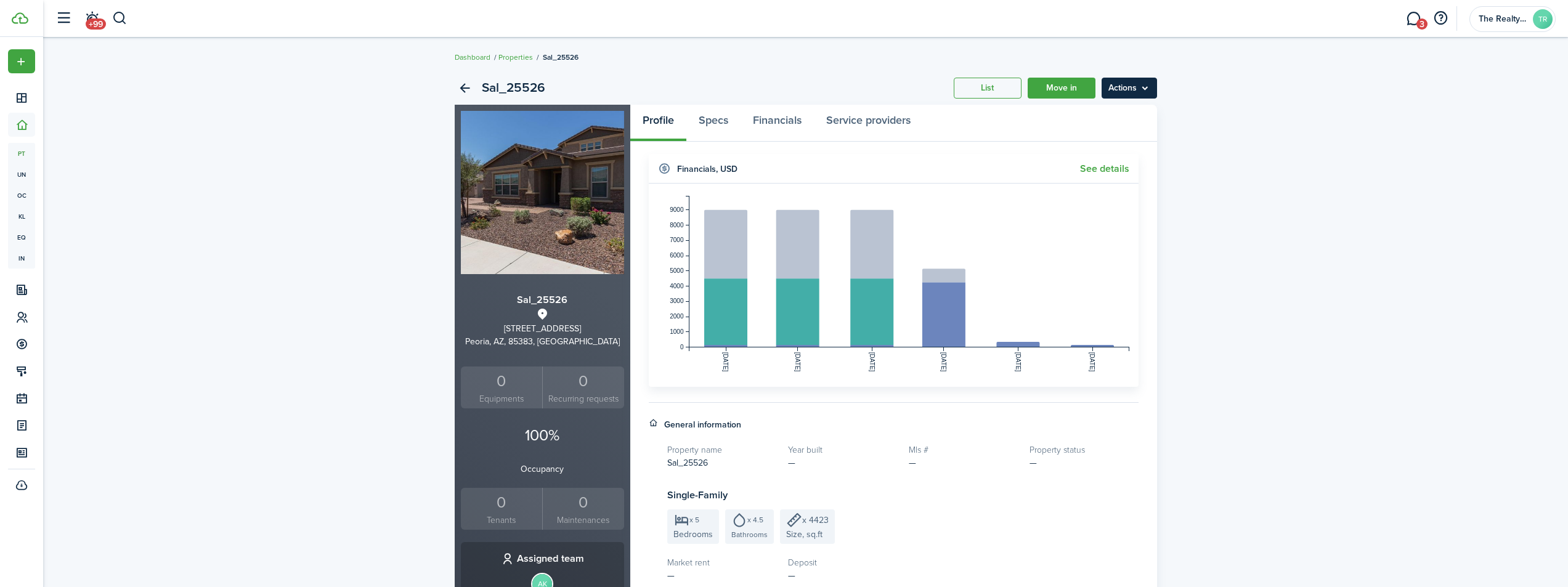
click at [1135, 91] on menu-btn "Actions" at bounding box center [1129, 88] width 56 height 21
click at [1091, 113] on link "Edit property" at bounding box center [1102, 115] width 108 height 21
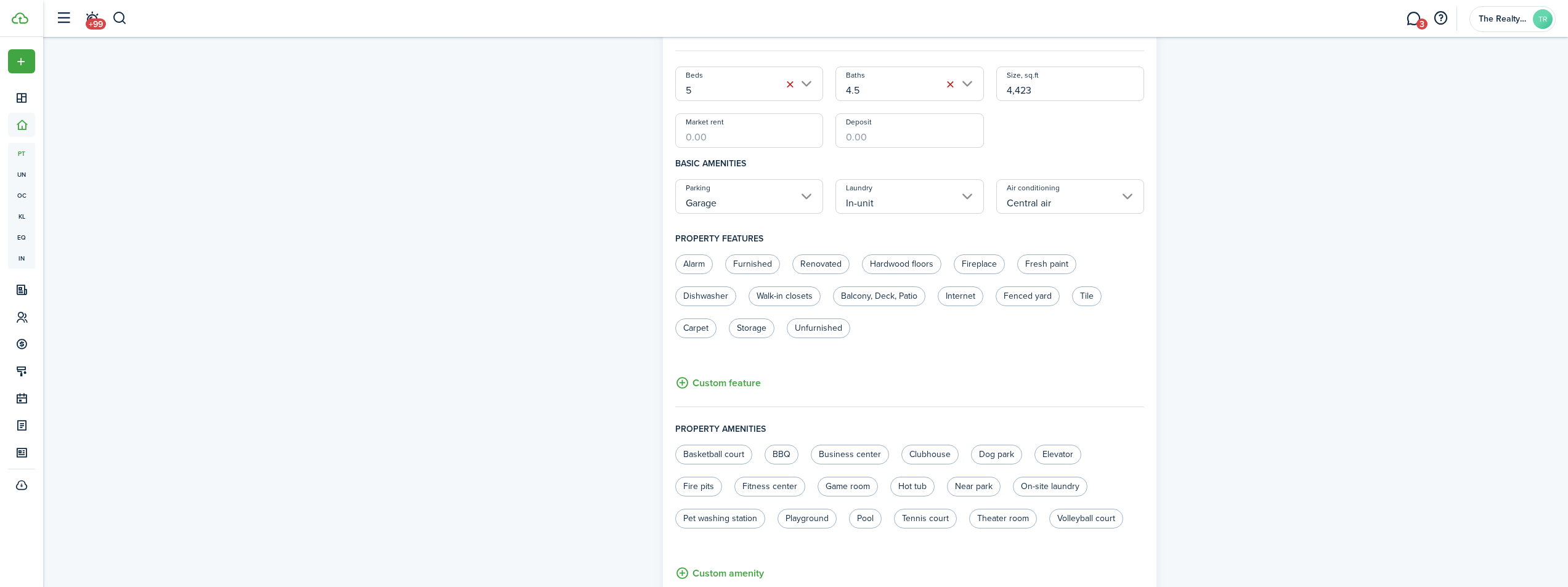
scroll to position [699, 0]
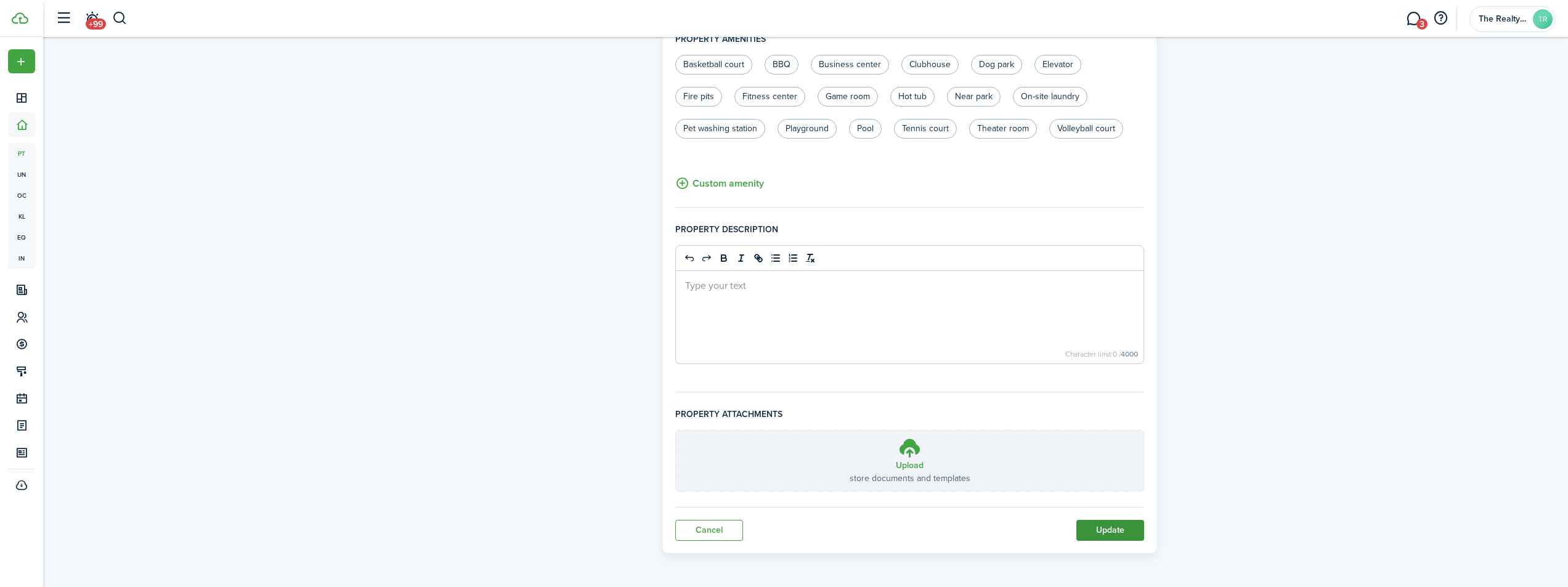
click at [1116, 527] on button "Update" at bounding box center [1110, 530] width 68 height 21
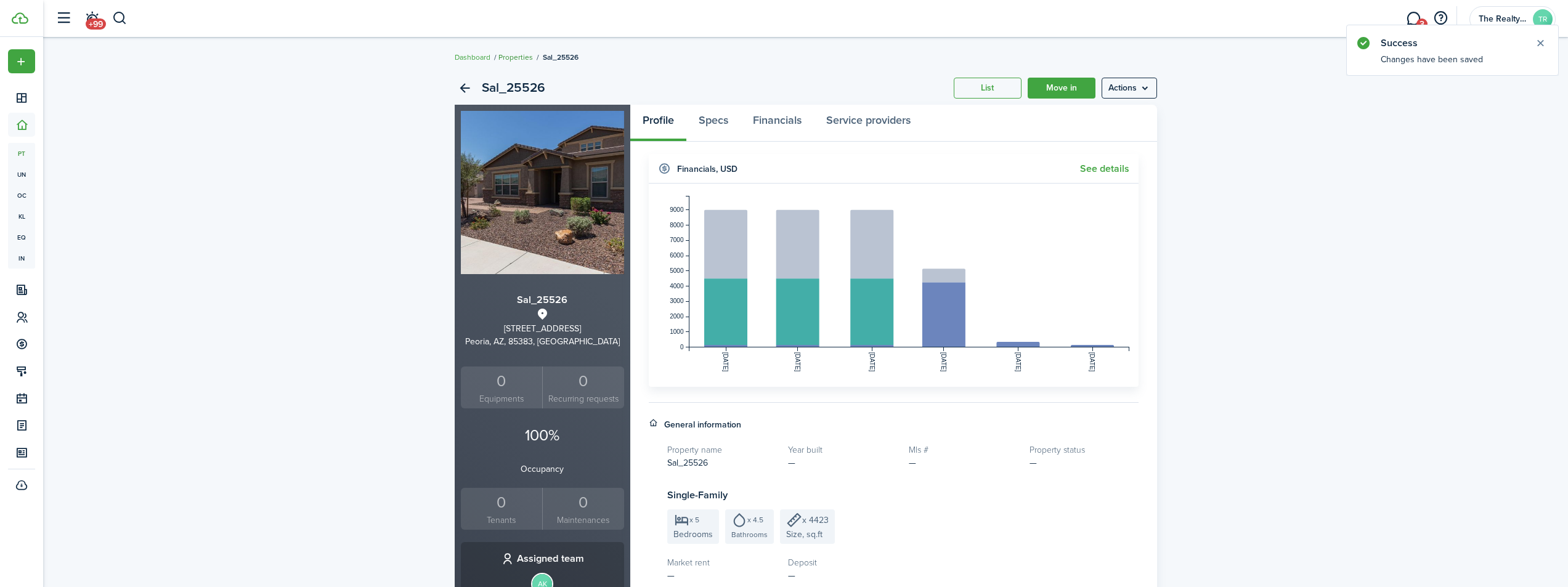
click at [509, 58] on link "Properties" at bounding box center [516, 57] width 34 height 11
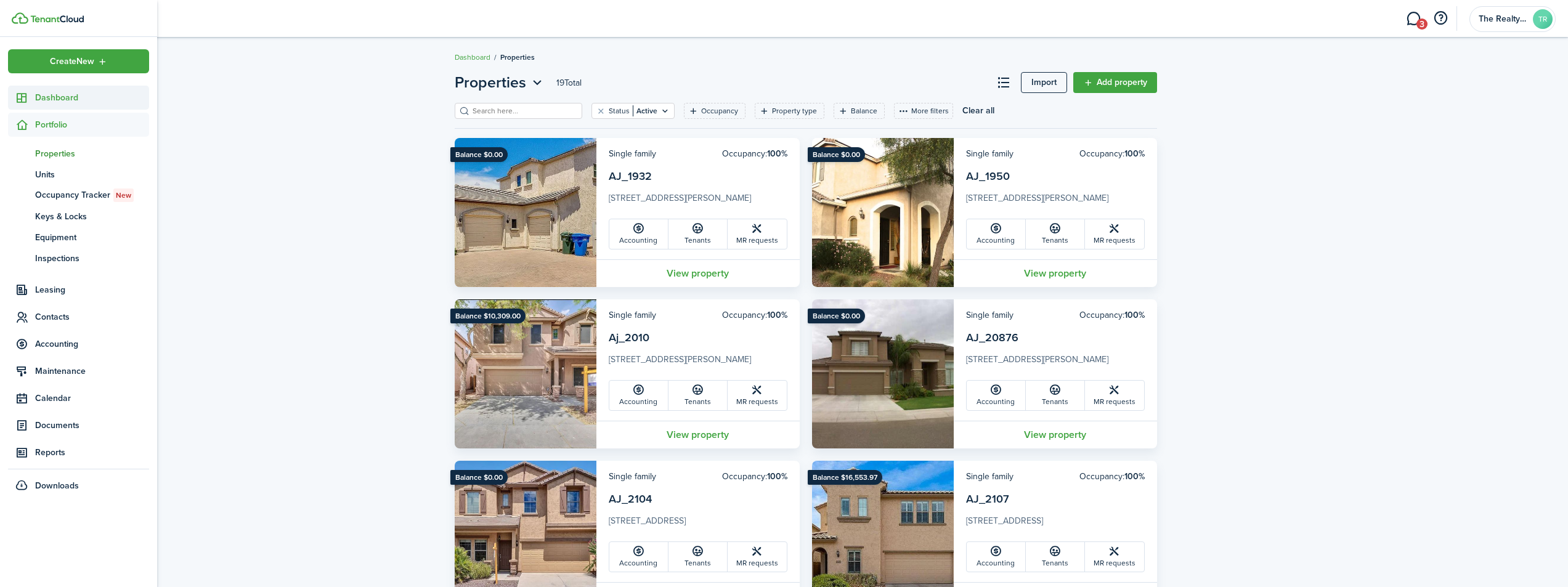
click at [78, 100] on span "Dashboard" at bounding box center [92, 97] width 114 height 13
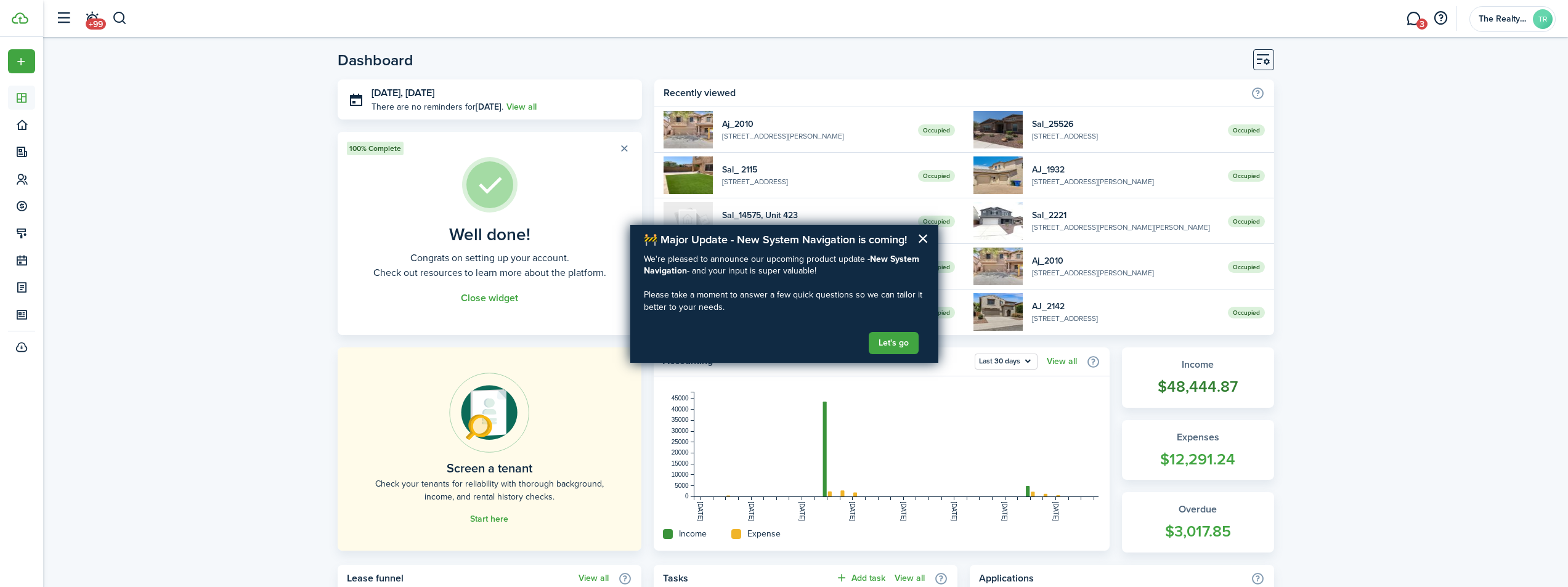
scroll to position [647, 0]
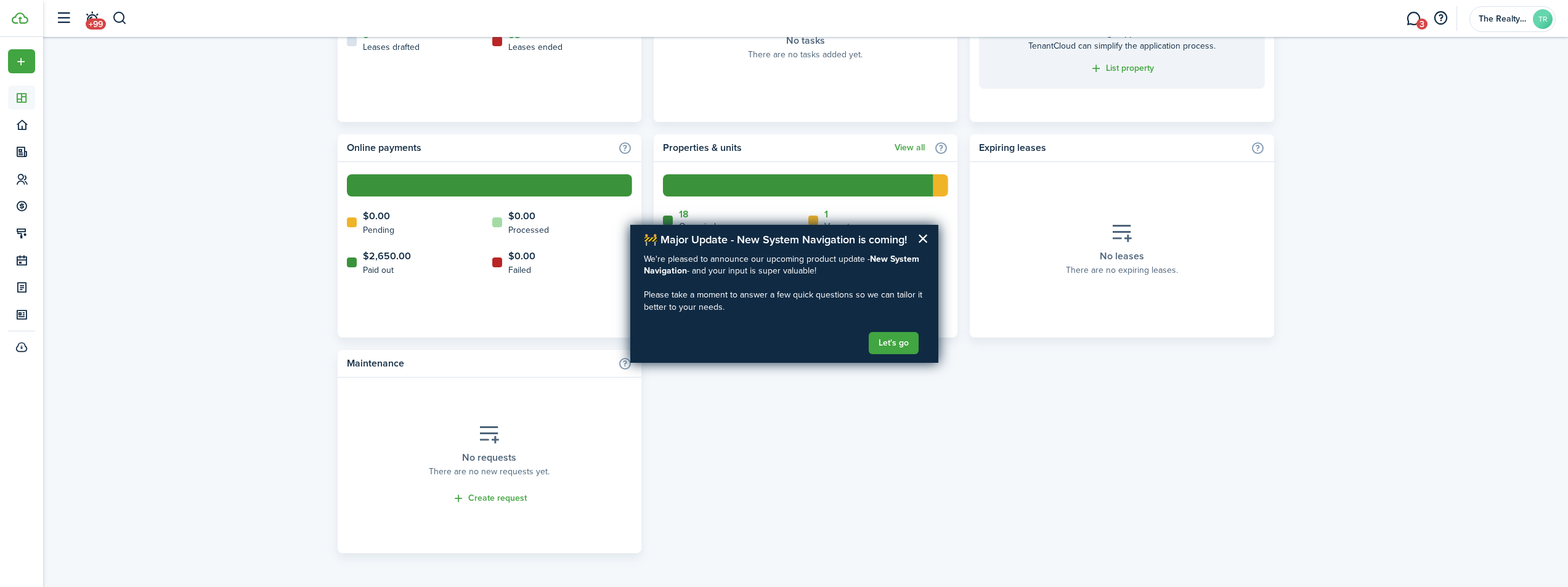
click at [1024, 457] on div "Lease funnel View all 17 Active leases 0 Future 0 Leases drafted 68 Leases ende…" at bounding box center [806, 236] width 937 height 635
click at [897, 344] on button "Let's go" at bounding box center [893, 343] width 50 height 22
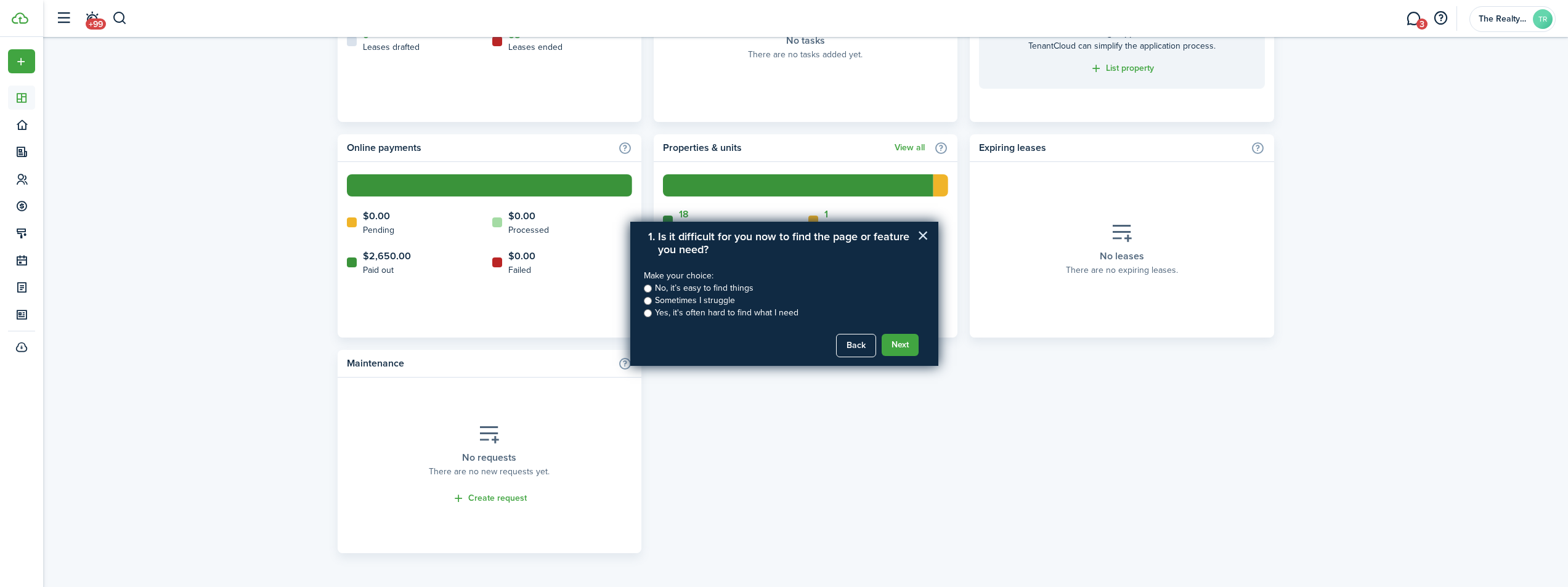
click at [926, 234] on button "×" at bounding box center [923, 235] width 12 height 20
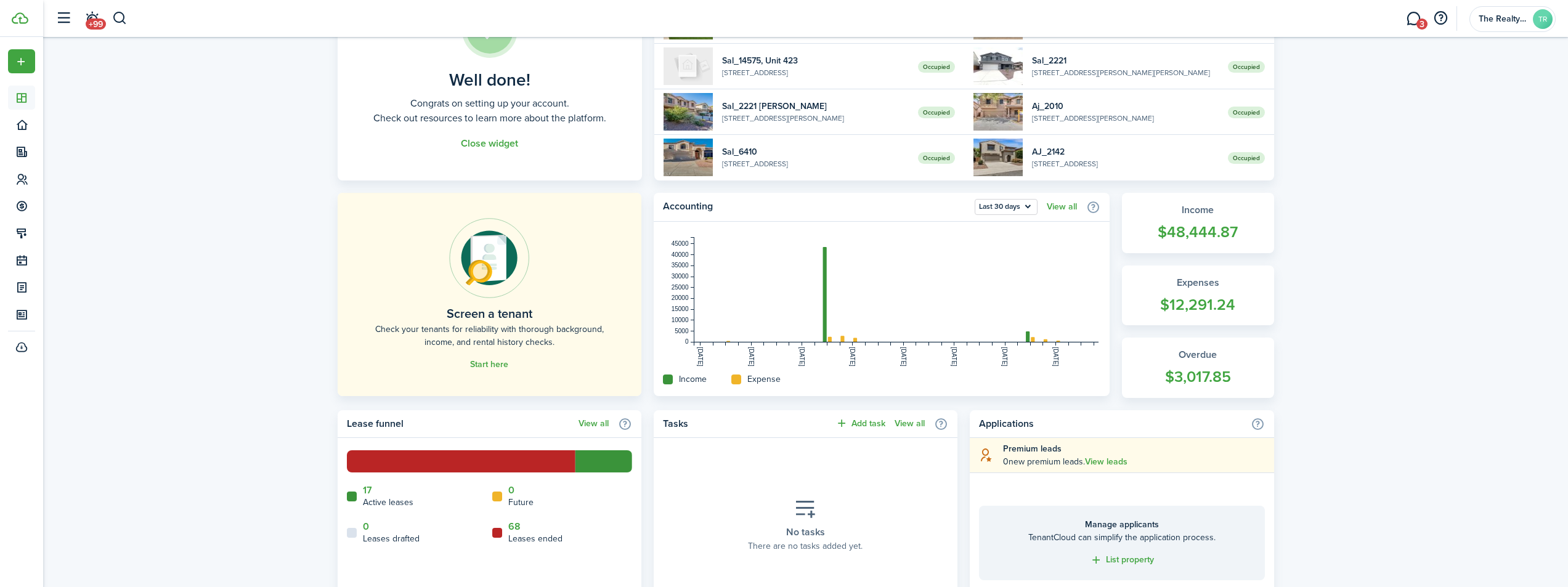
scroll to position [151, 0]
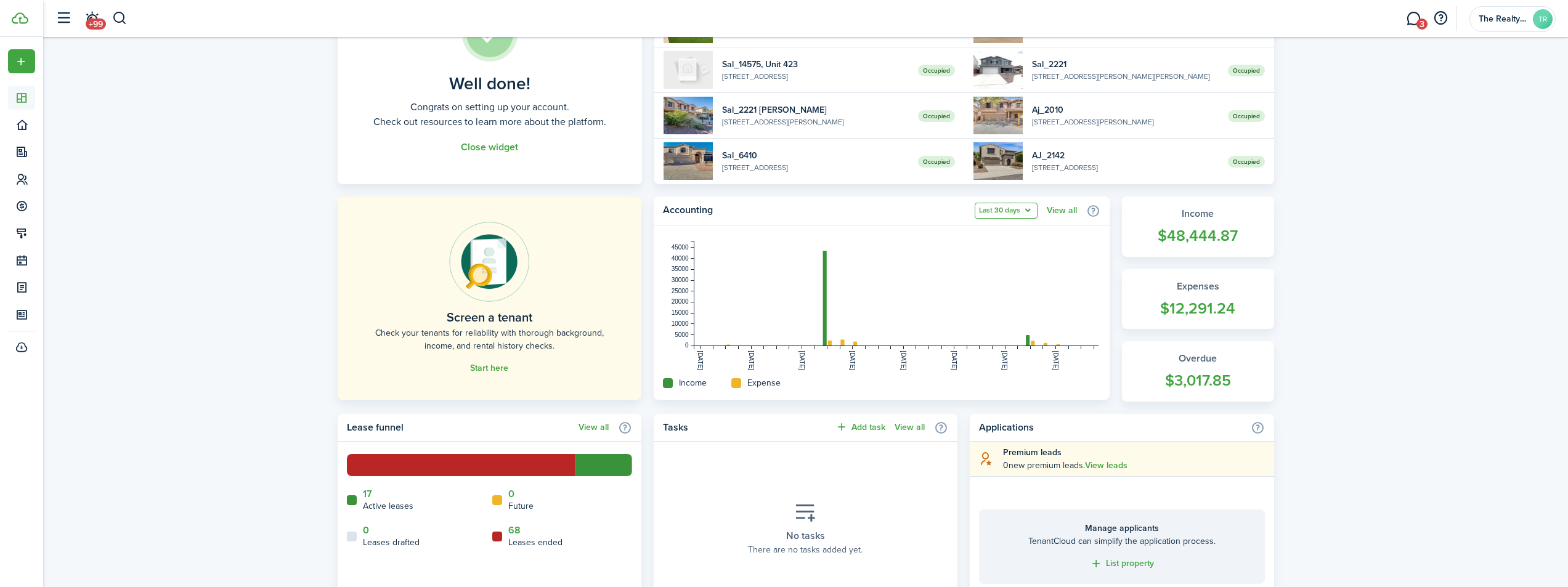
click at [1022, 211] on button "Last 30 days" at bounding box center [1006, 211] width 63 height 16
click at [981, 318] on button "Last 12 months" at bounding box center [983, 322] width 108 height 21
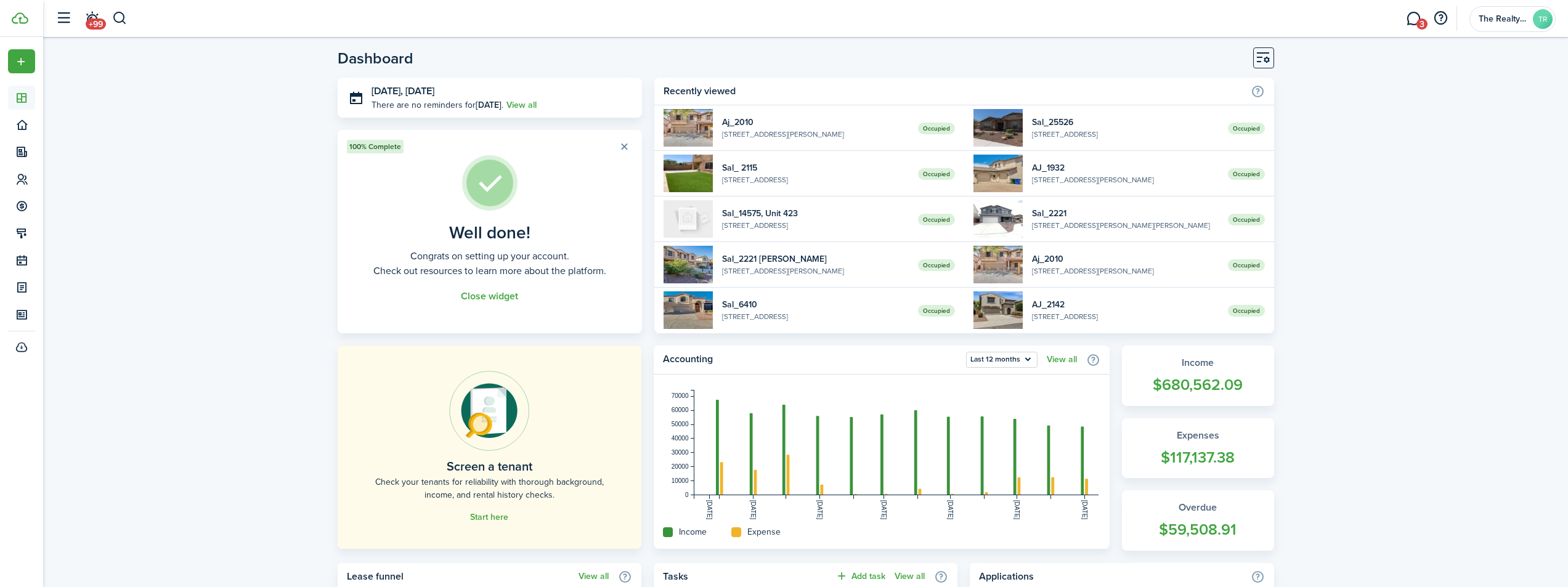
scroll to position [0, 0]
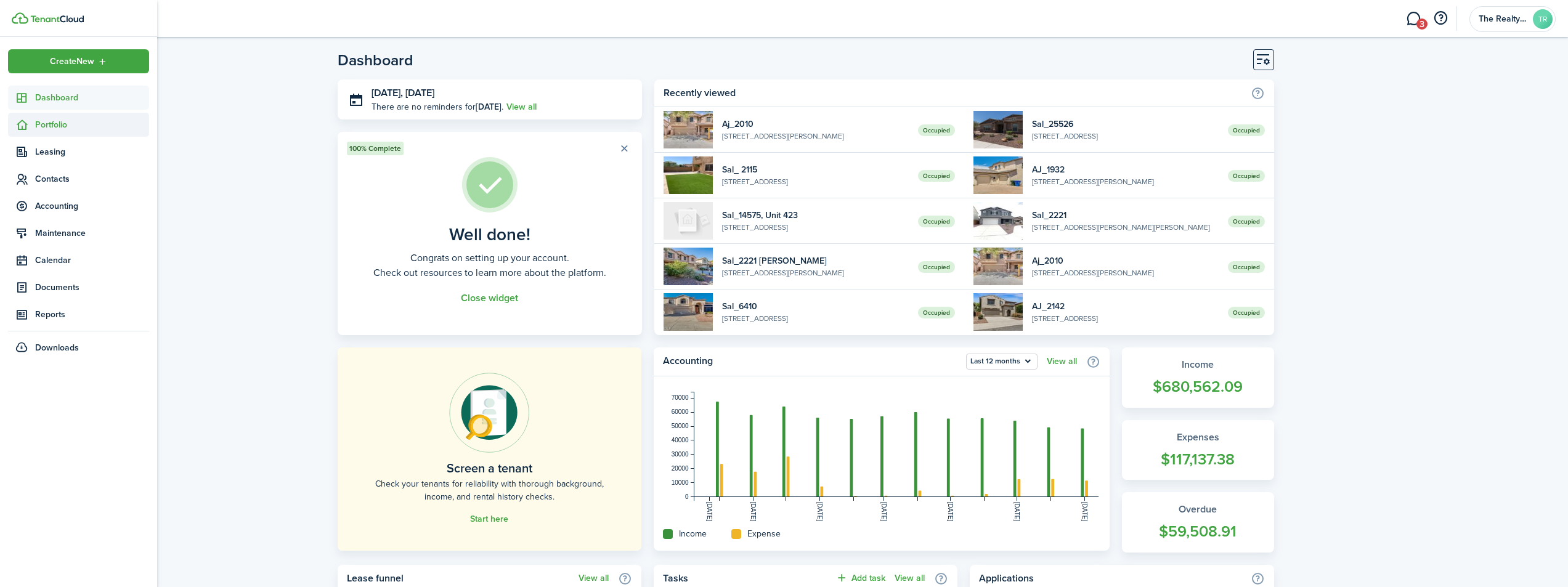
click at [53, 125] on span "Portfolio" at bounding box center [92, 125] width 114 height 13
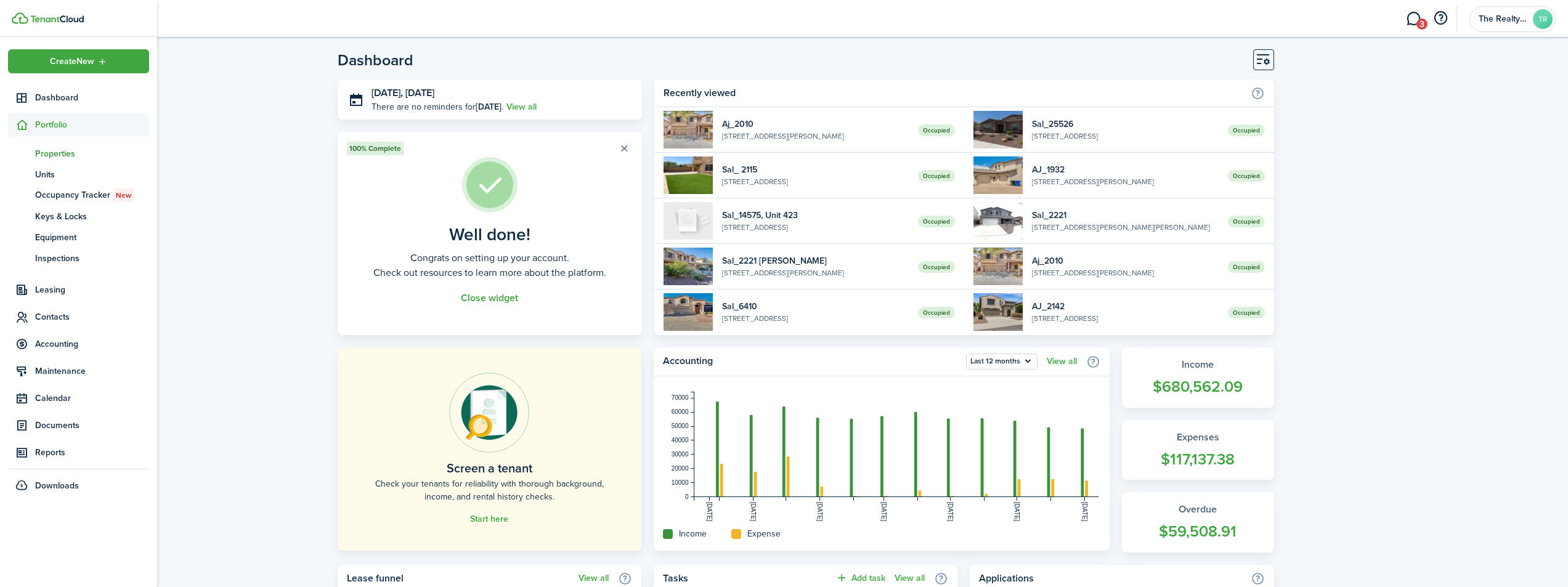
click at [62, 154] on span "Properties" at bounding box center [92, 154] width 114 height 13
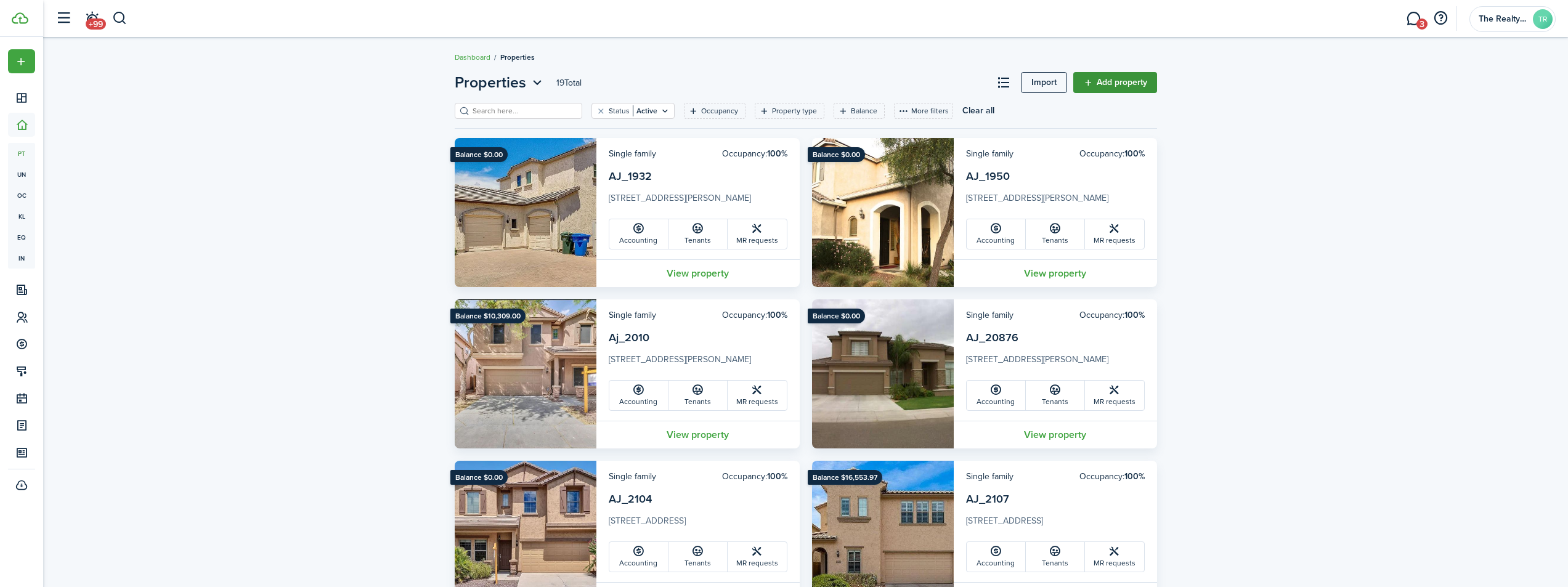
click at [1139, 80] on link "Add property" at bounding box center [1115, 82] width 84 height 21
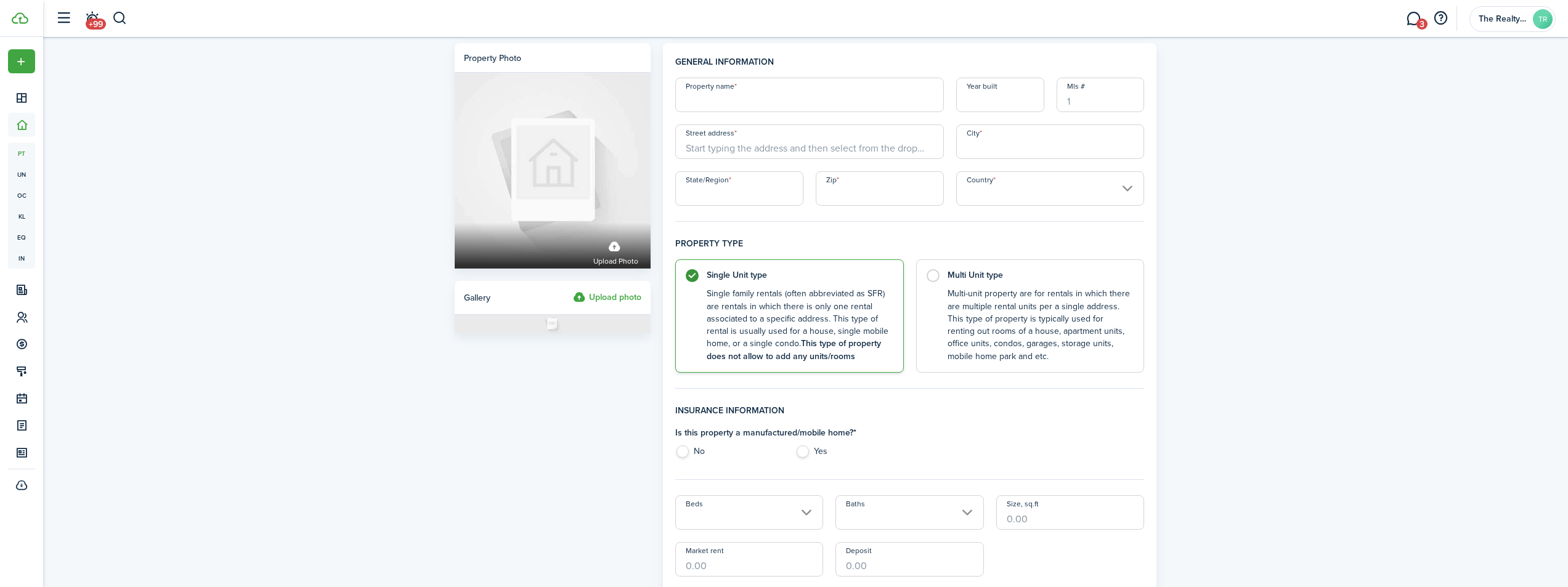
click at [805, 451] on label "Yes" at bounding box center [849, 455] width 108 height 19
radio input "true"
click at [762, 102] on input "Property name" at bounding box center [810, 95] width 269 height 34
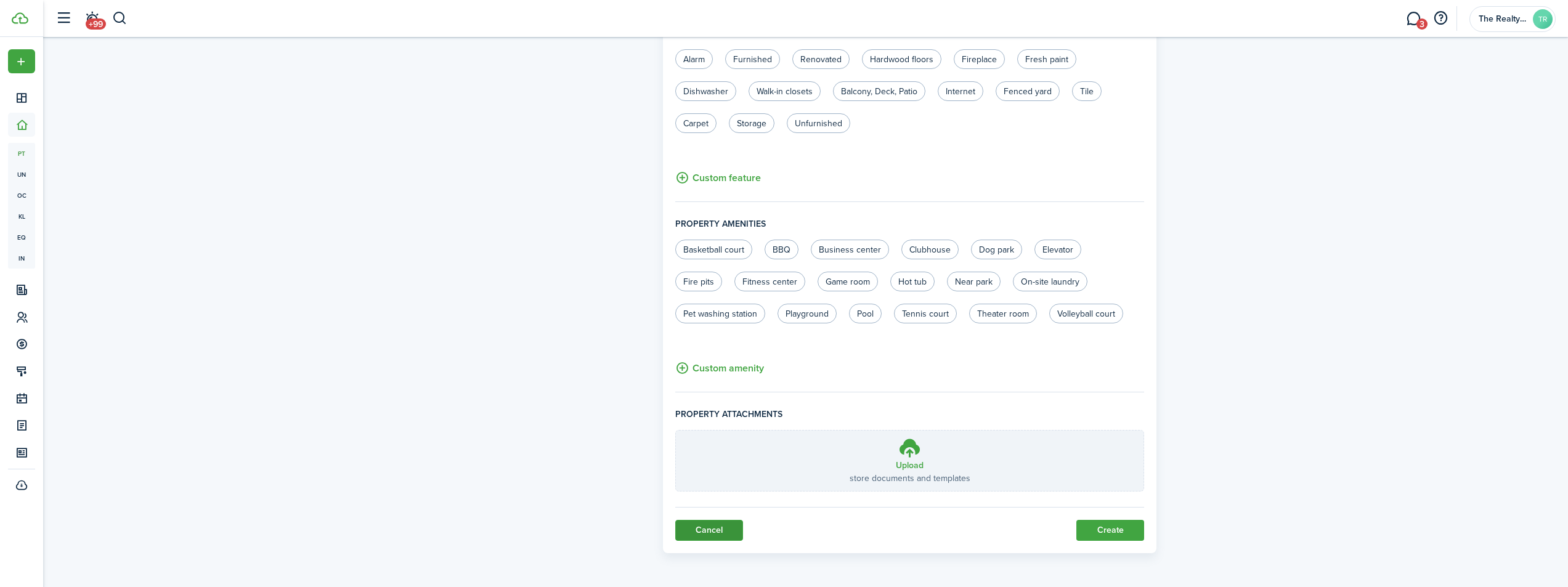
click at [716, 529] on link "Cancel" at bounding box center [709, 530] width 68 height 21
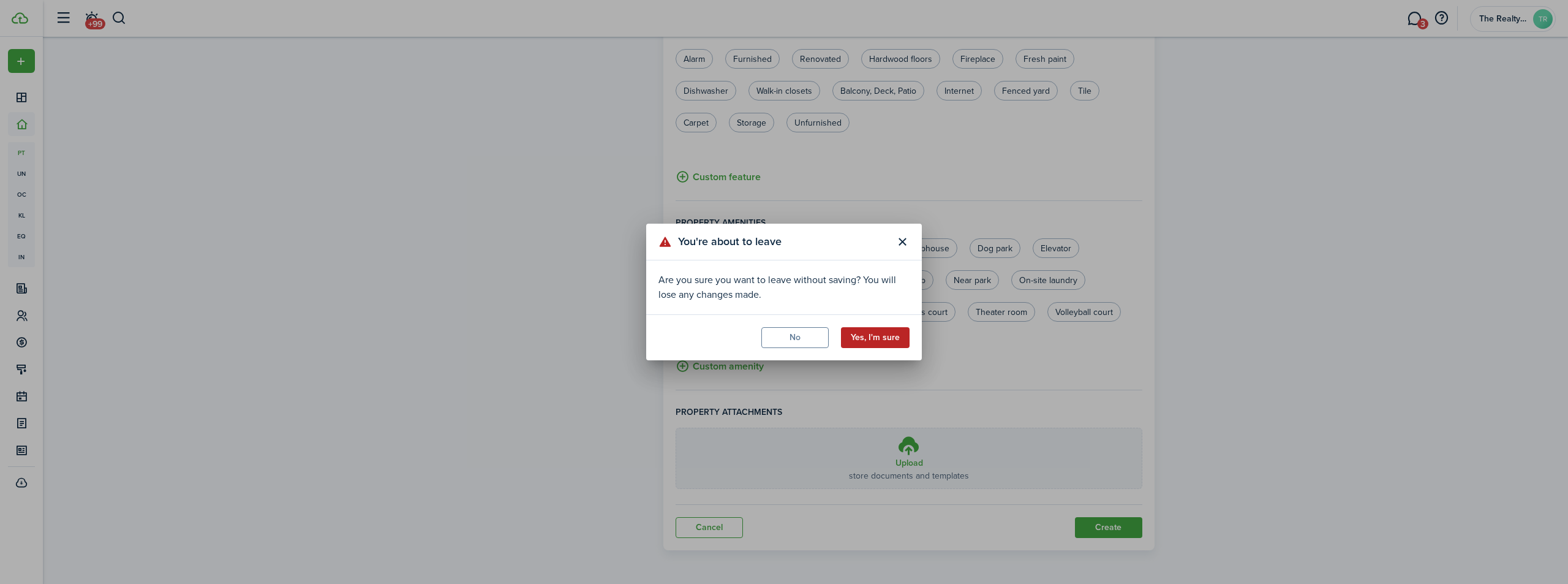
click at [894, 340] on button "Yes, I'm sure" at bounding box center [875, 338] width 69 height 21
